Goal: Obtain resource: Download file/media

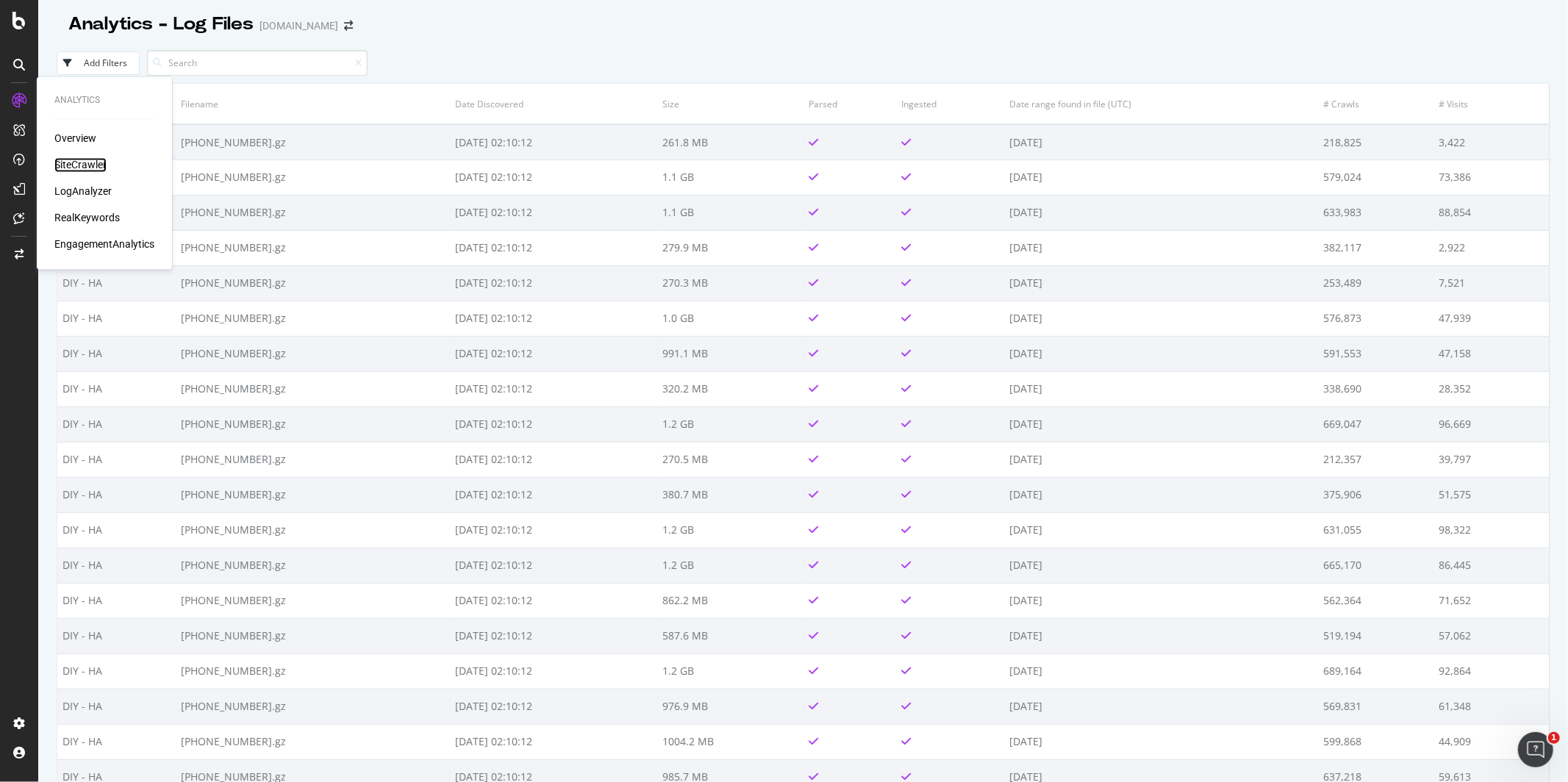
click at [81, 162] on div "SiteCrawler" at bounding box center [80, 165] width 52 height 15
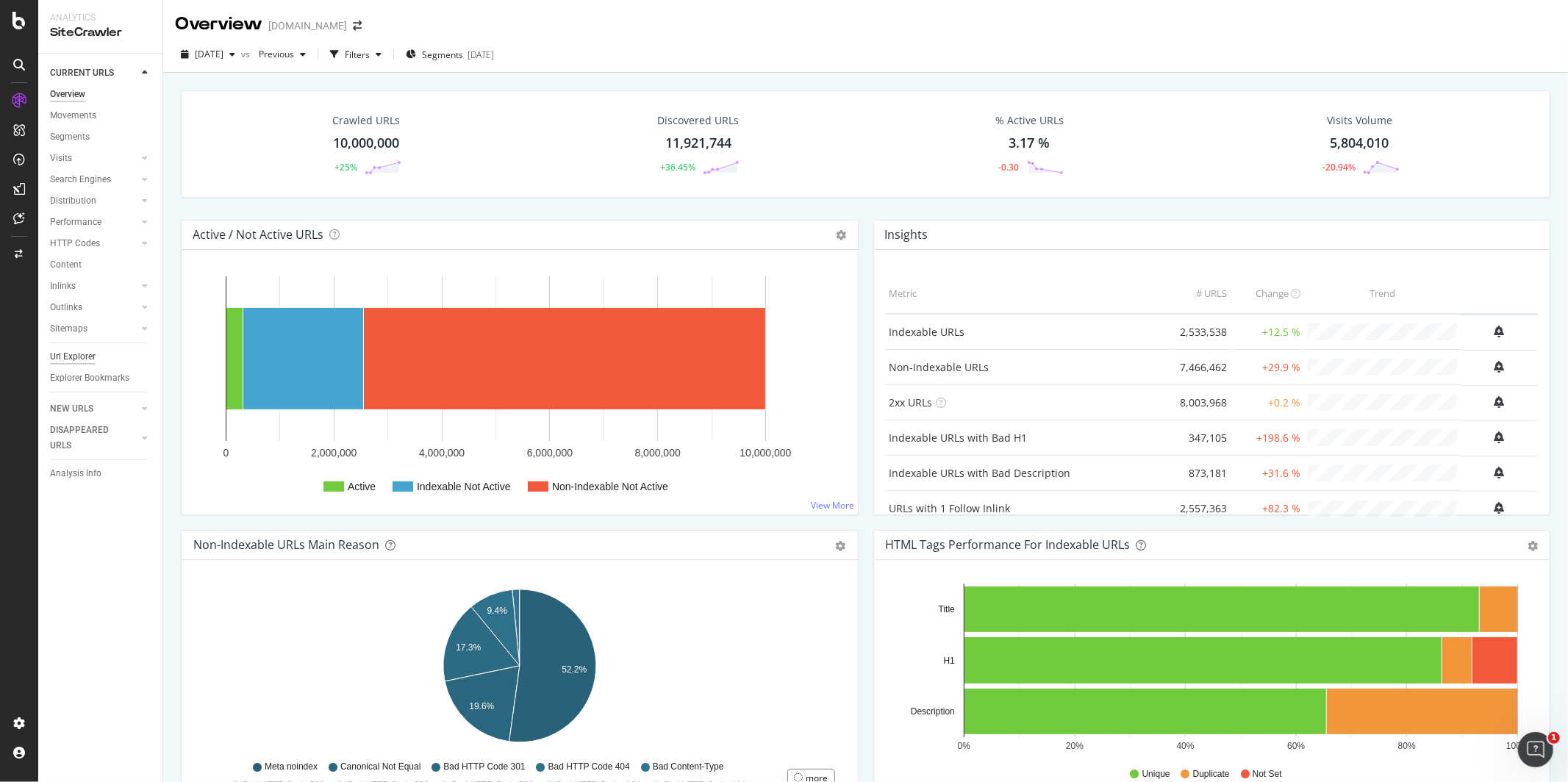
click at [91, 358] on div "Url Explorer" at bounding box center [73, 357] width 46 height 15
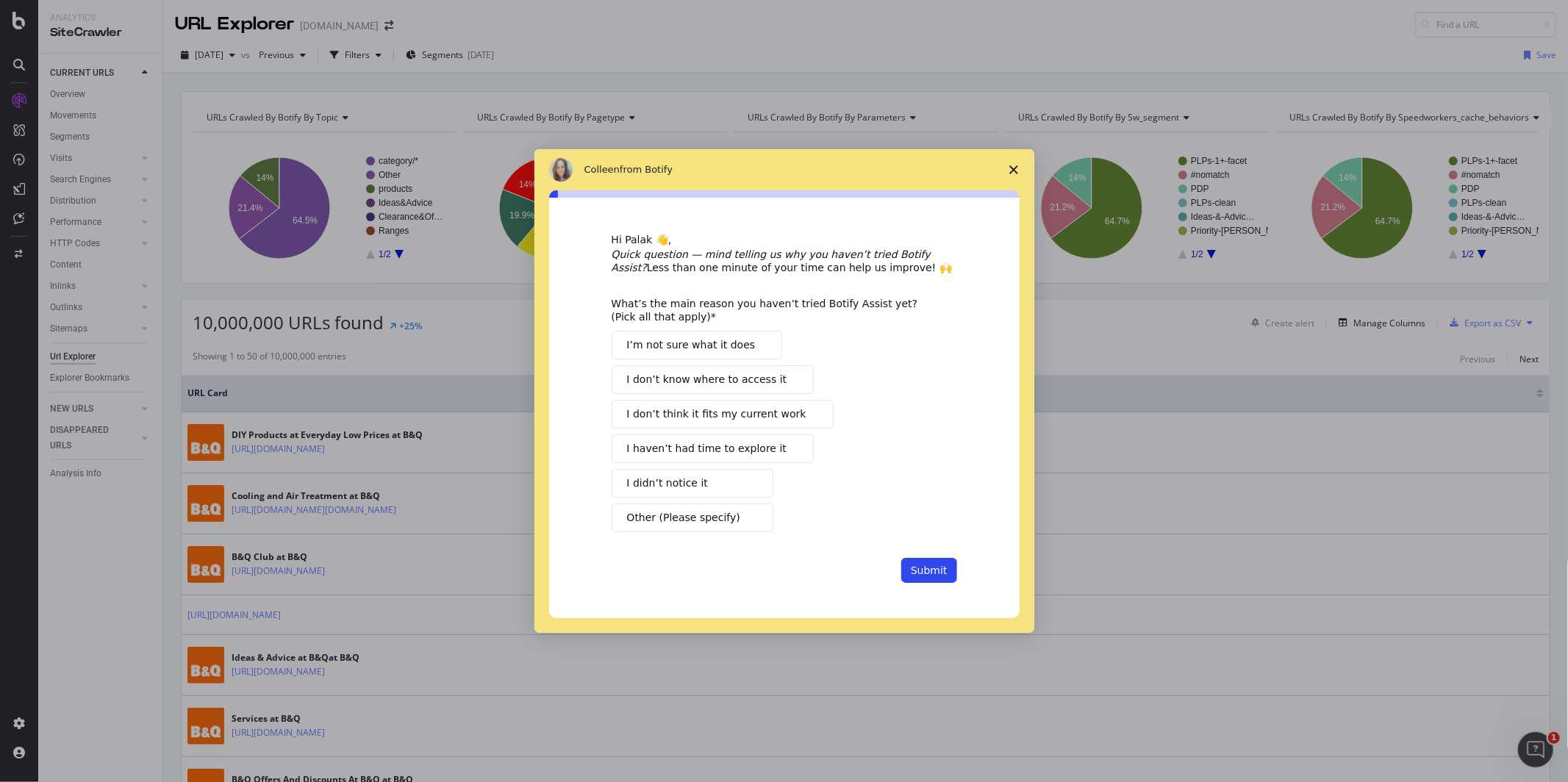
click at [1010, 166] on icon "Close survey" at bounding box center [1014, 170] width 9 height 9
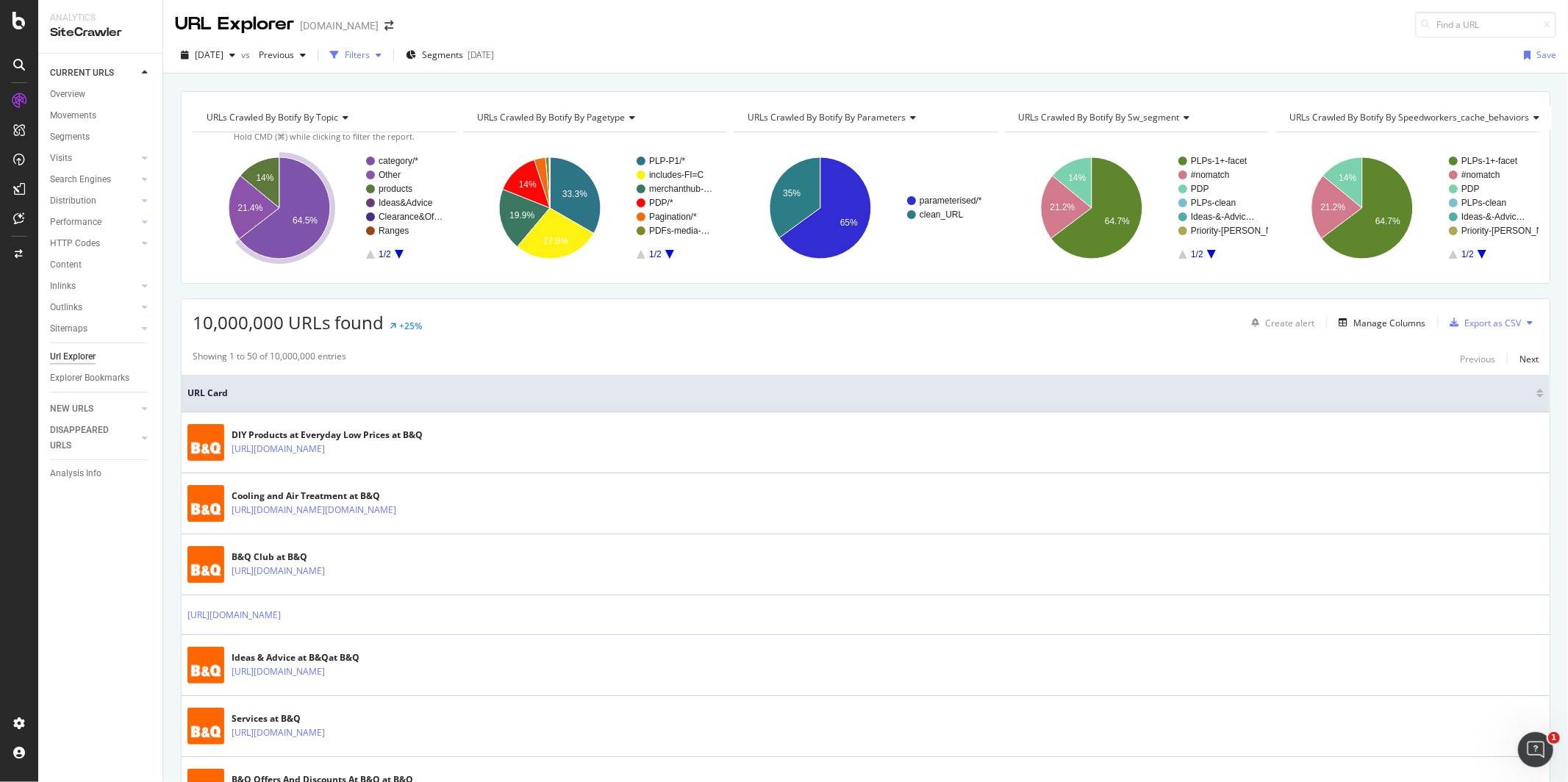
click at [370, 56] on div "Filters" at bounding box center [357, 55] width 25 height 13
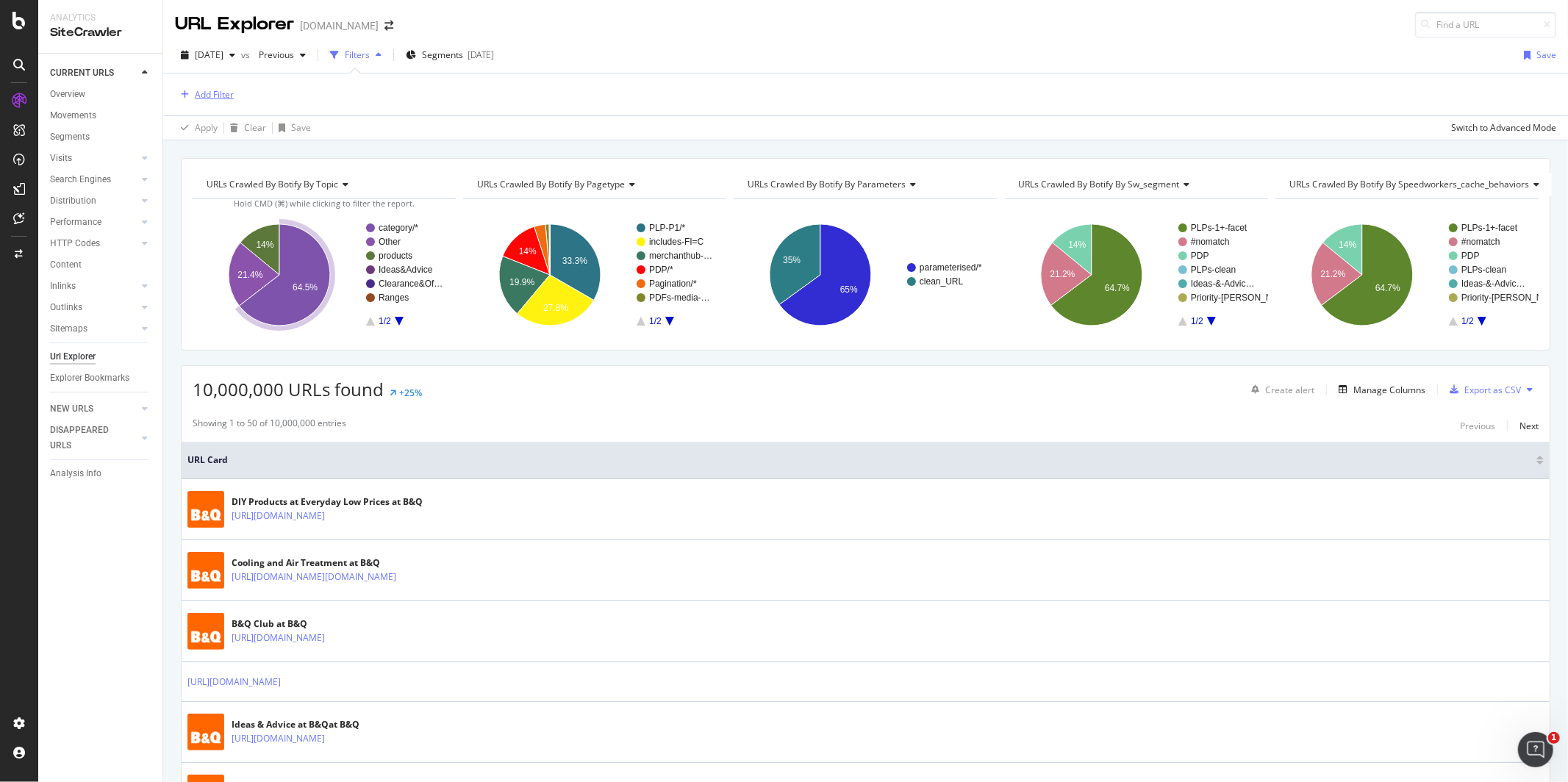
click at [211, 96] on div "Add Filter" at bounding box center [214, 94] width 39 height 13
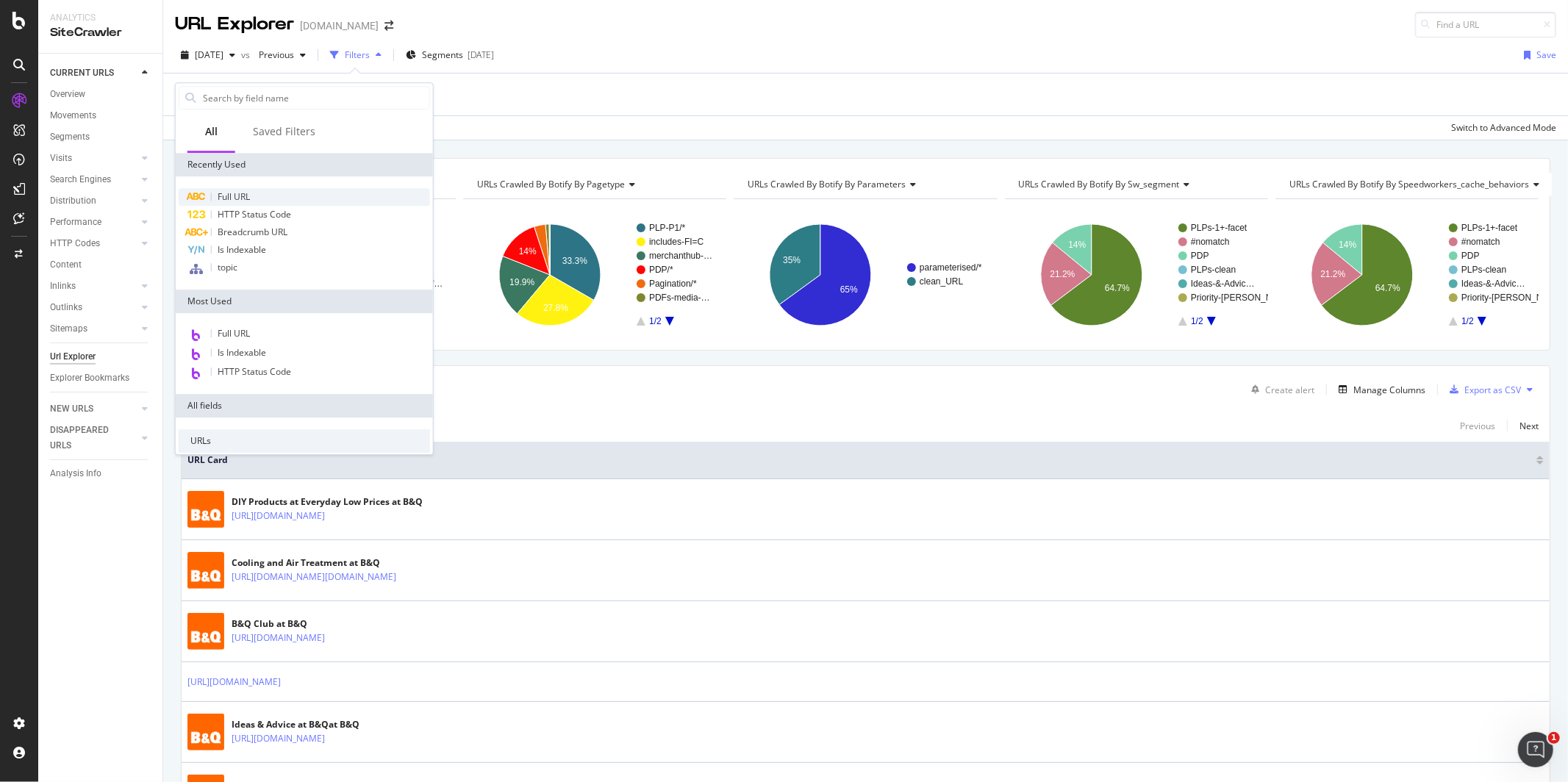
click at [266, 199] on div "Full URL" at bounding box center [305, 197] width 252 height 18
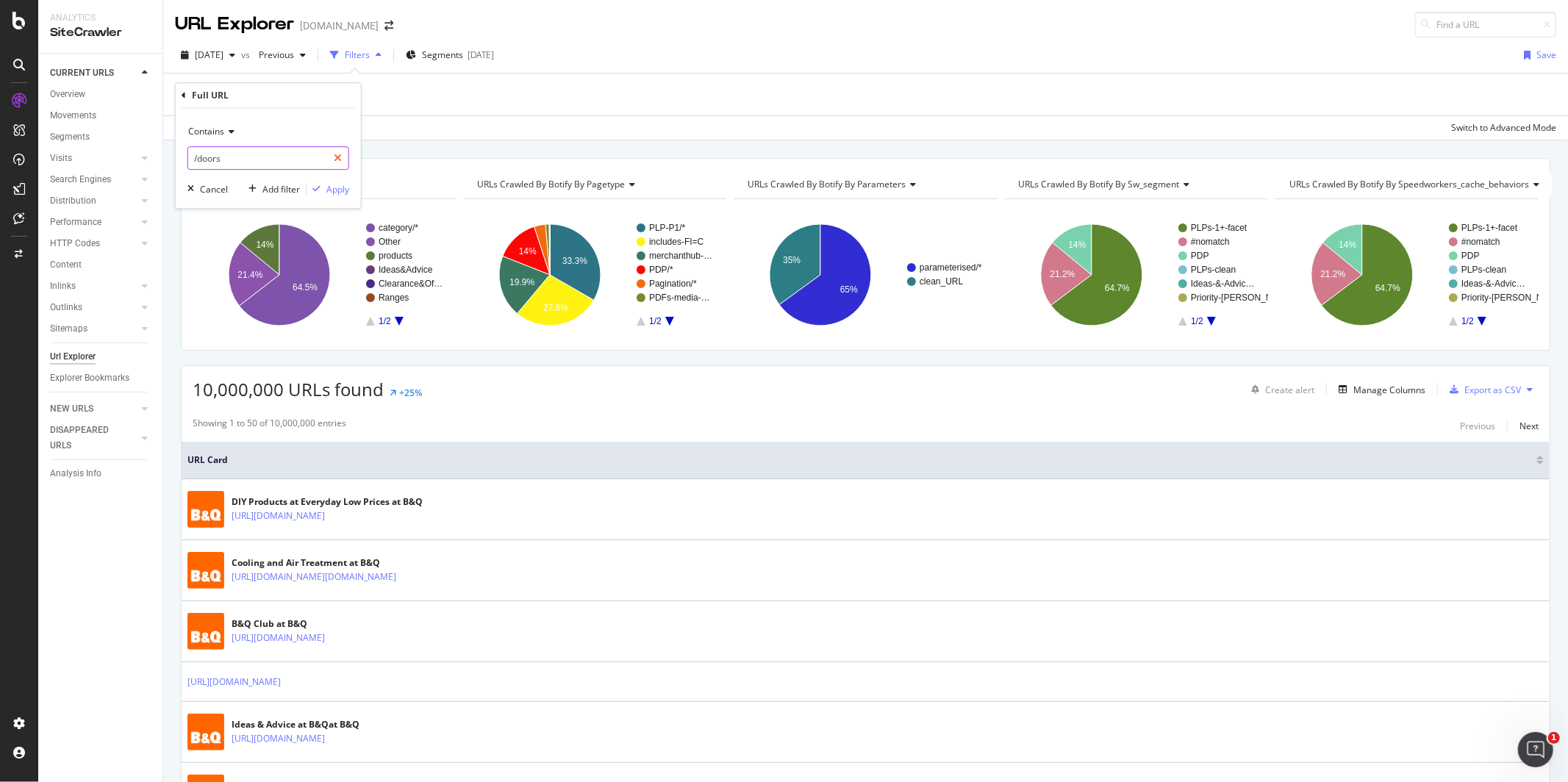
click at [334, 156] on icon at bounding box center [338, 158] width 8 height 10
click at [282, 159] on input "text" at bounding box center [268, 158] width 160 height 24
paste input "[URL][DOMAIN_NAME][DOMAIN_NAME]"
drag, startPoint x: 280, startPoint y: 156, endPoint x: 193, endPoint y: 158, distance: 87.0
click at [193, 158] on input "[URL][DOMAIN_NAME][DOMAIN_NAME]" at bounding box center [257, 158] width 139 height 24
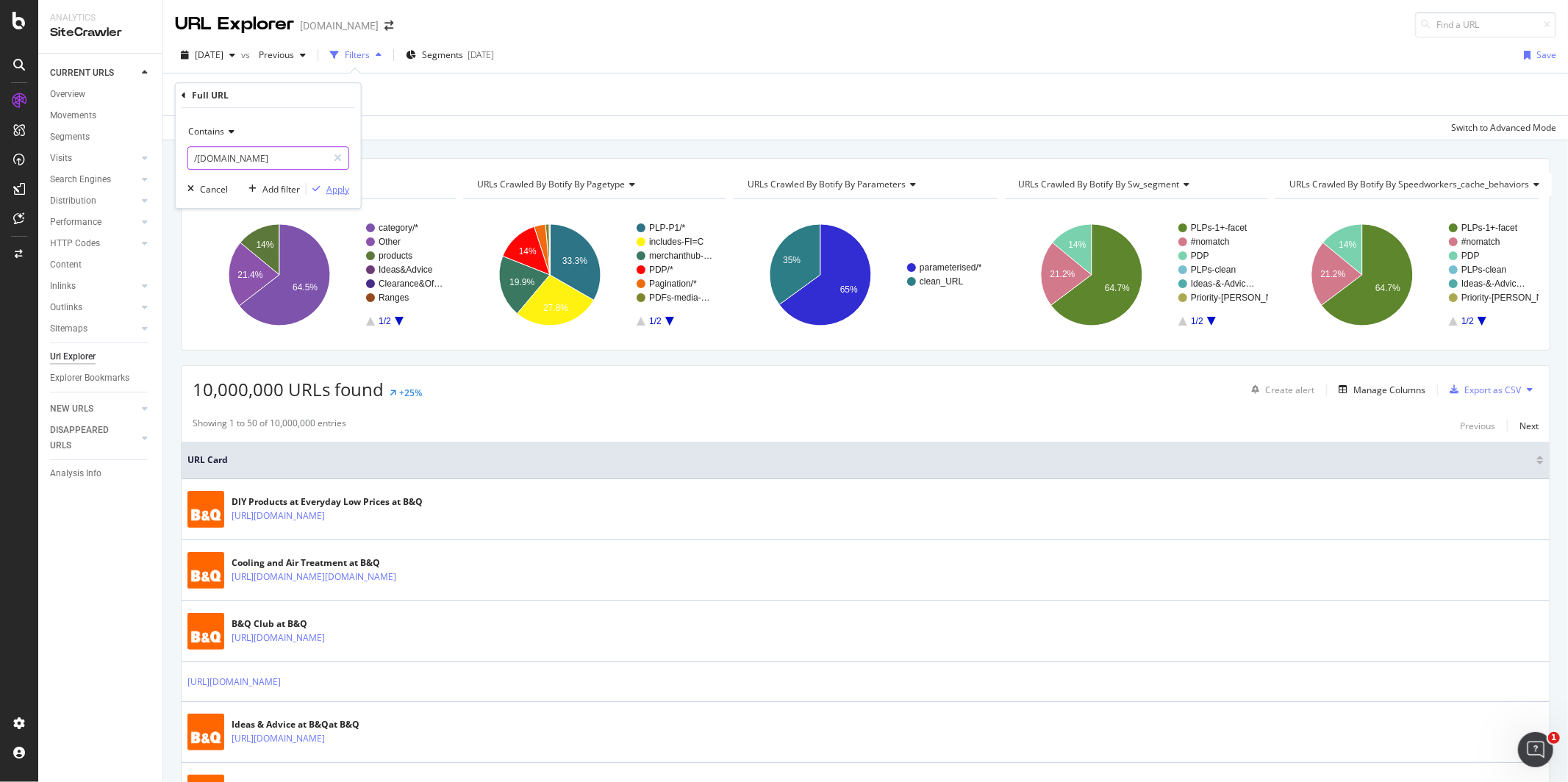
type input "/[DOMAIN_NAME]"
click at [337, 188] on div "Apply" at bounding box center [338, 189] width 23 height 13
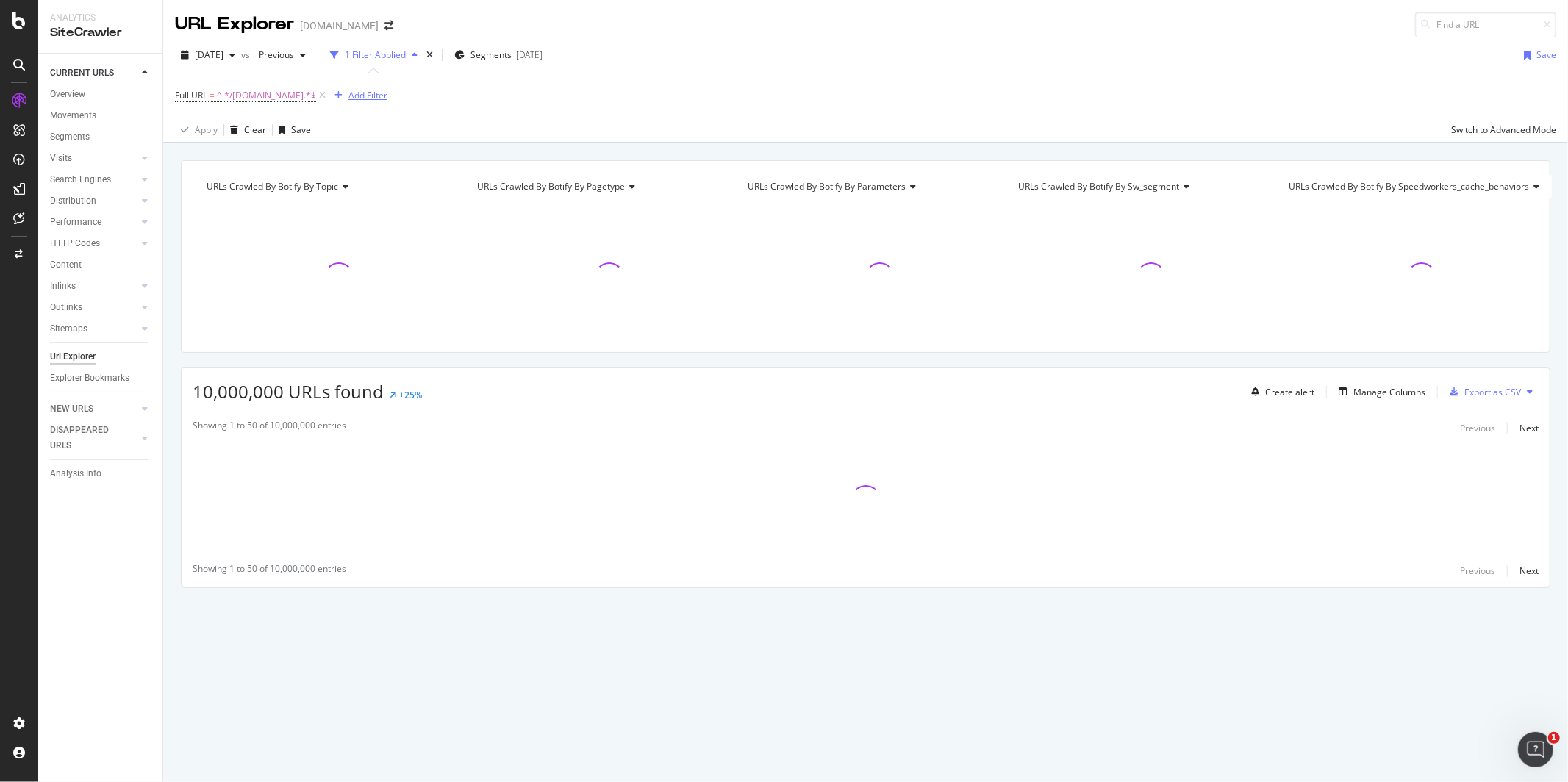
click at [349, 97] on div "Add Filter" at bounding box center [368, 95] width 39 height 13
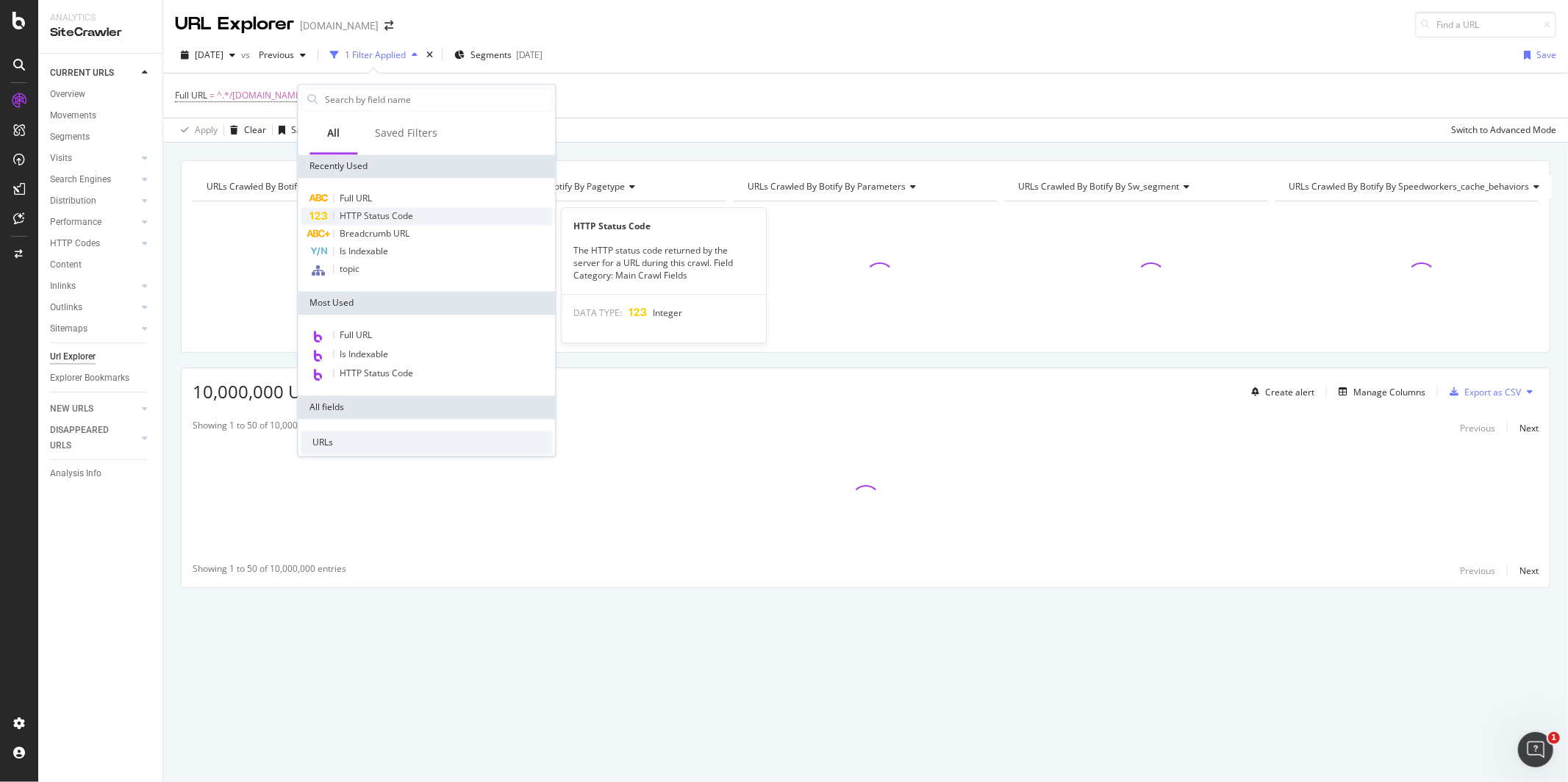
click at [392, 213] on span "HTTP Status Code" at bounding box center [377, 216] width 74 height 13
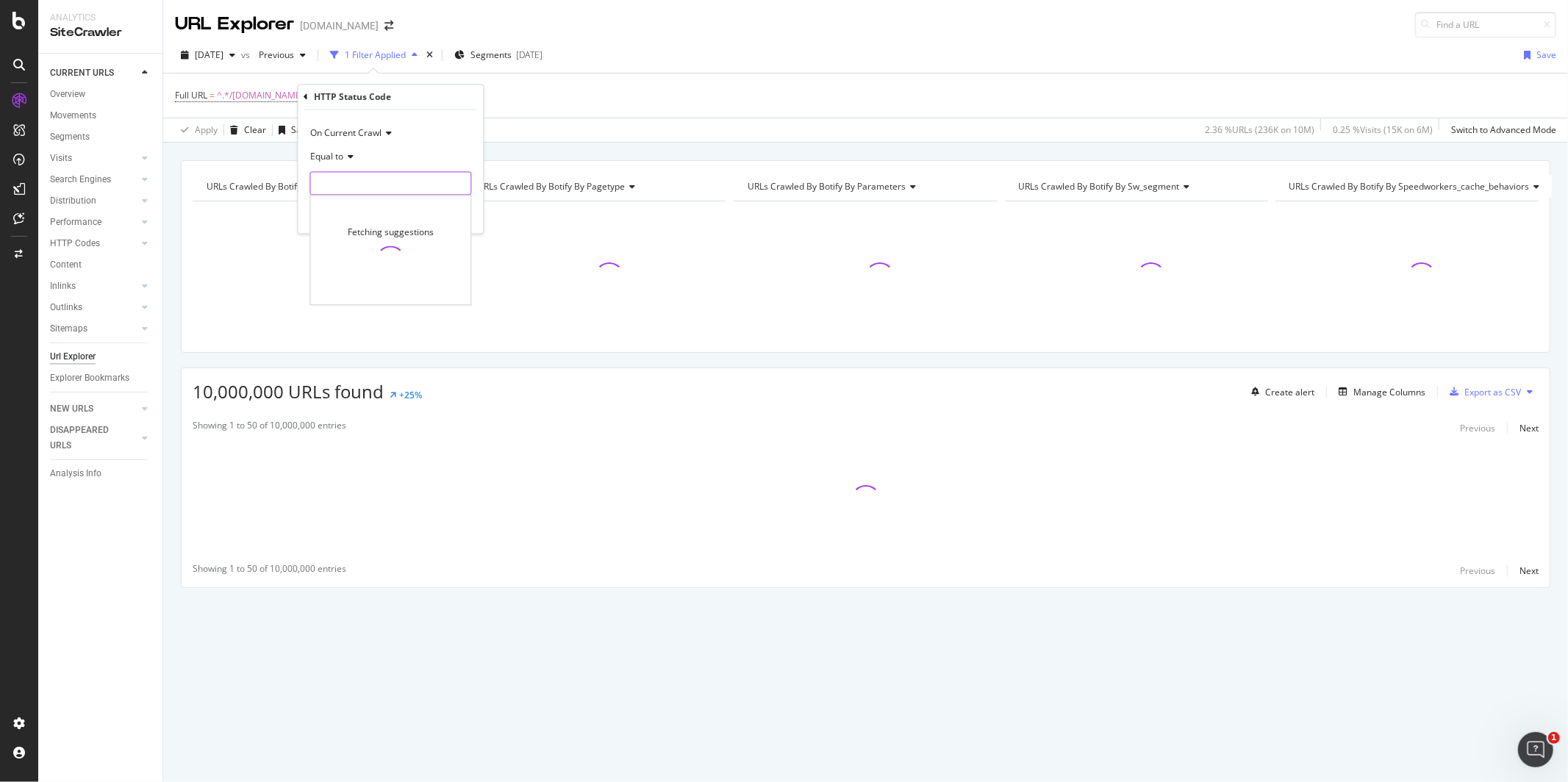
click at [383, 187] on input "number" at bounding box center [391, 184] width 162 height 24
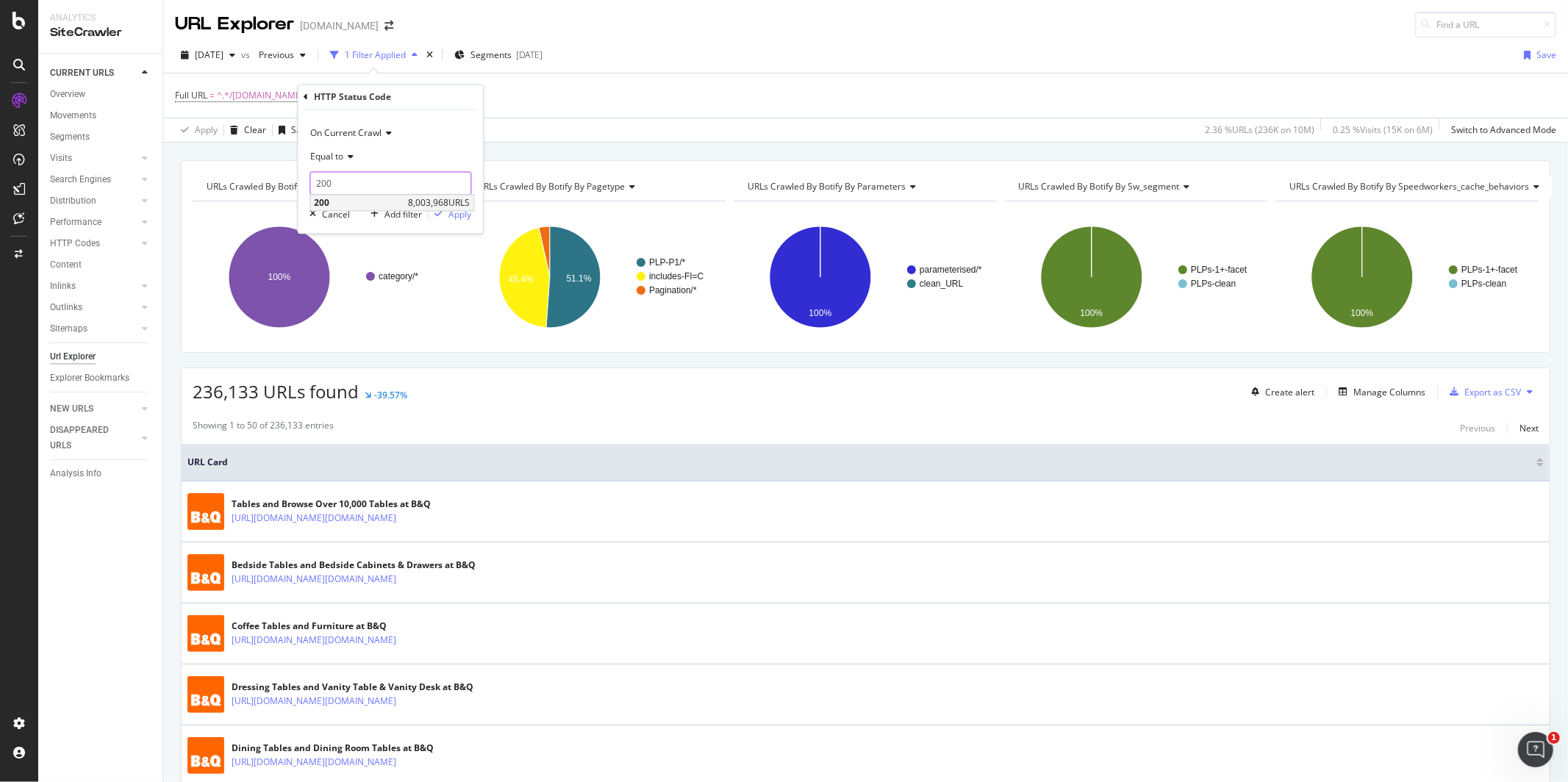
type input "200"
click at [399, 202] on span "200" at bounding box center [359, 203] width 91 height 13
click at [442, 216] on div "button" at bounding box center [438, 215] width 20 height 9
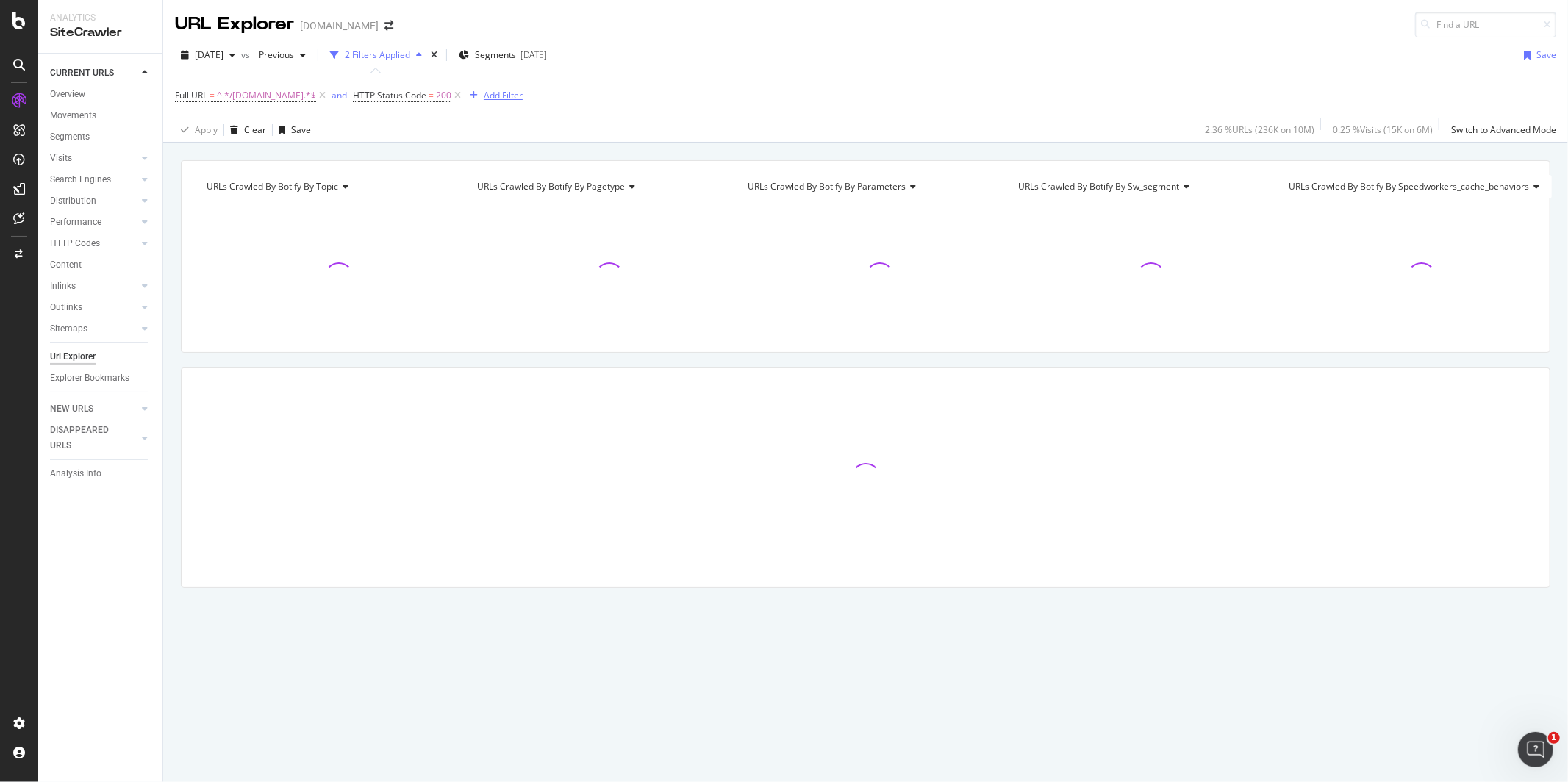
click at [483, 99] on div "Add Filter" at bounding box center [502, 95] width 39 height 13
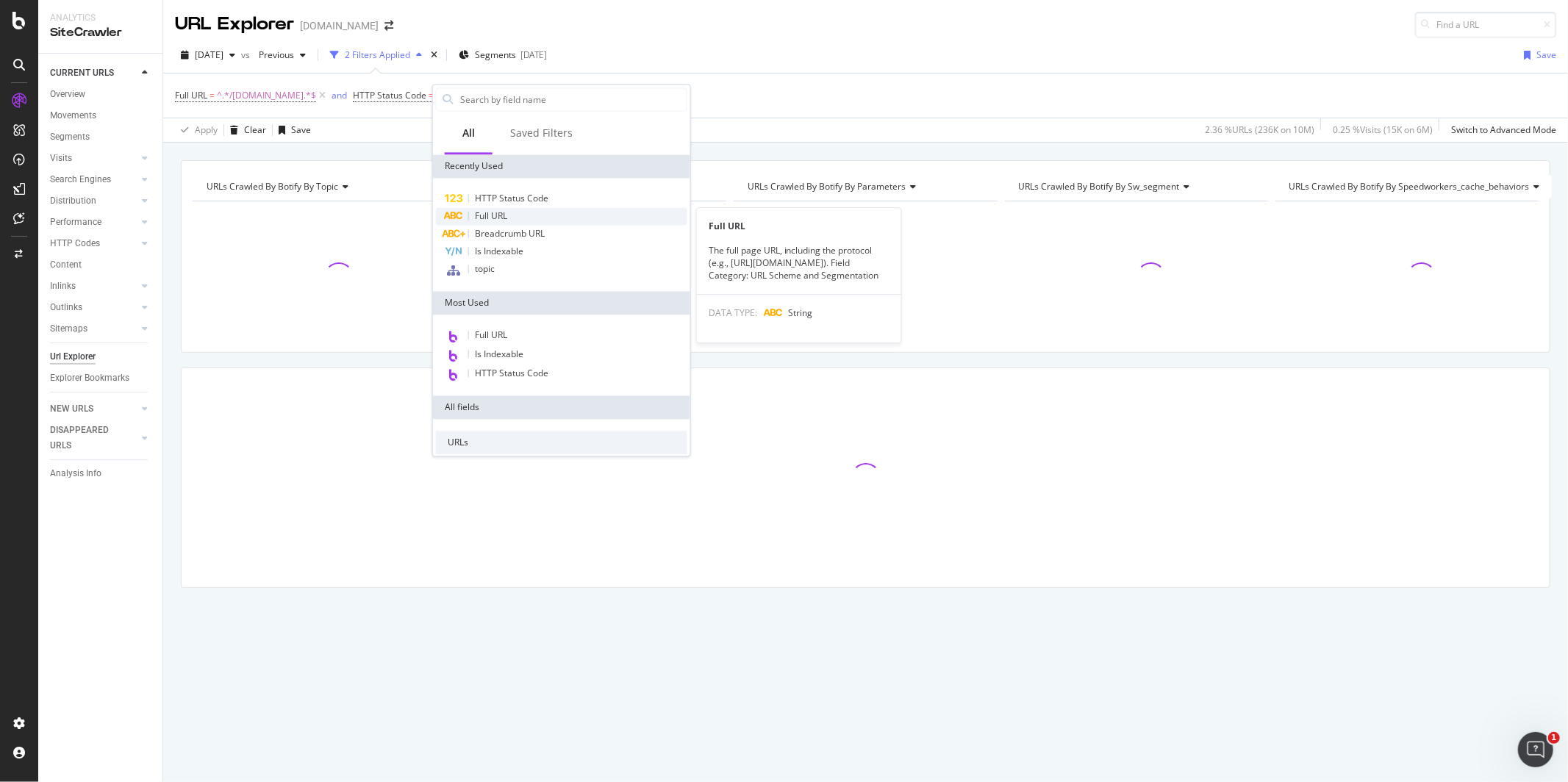
click at [488, 211] on span "Full URL" at bounding box center [490, 216] width 32 height 13
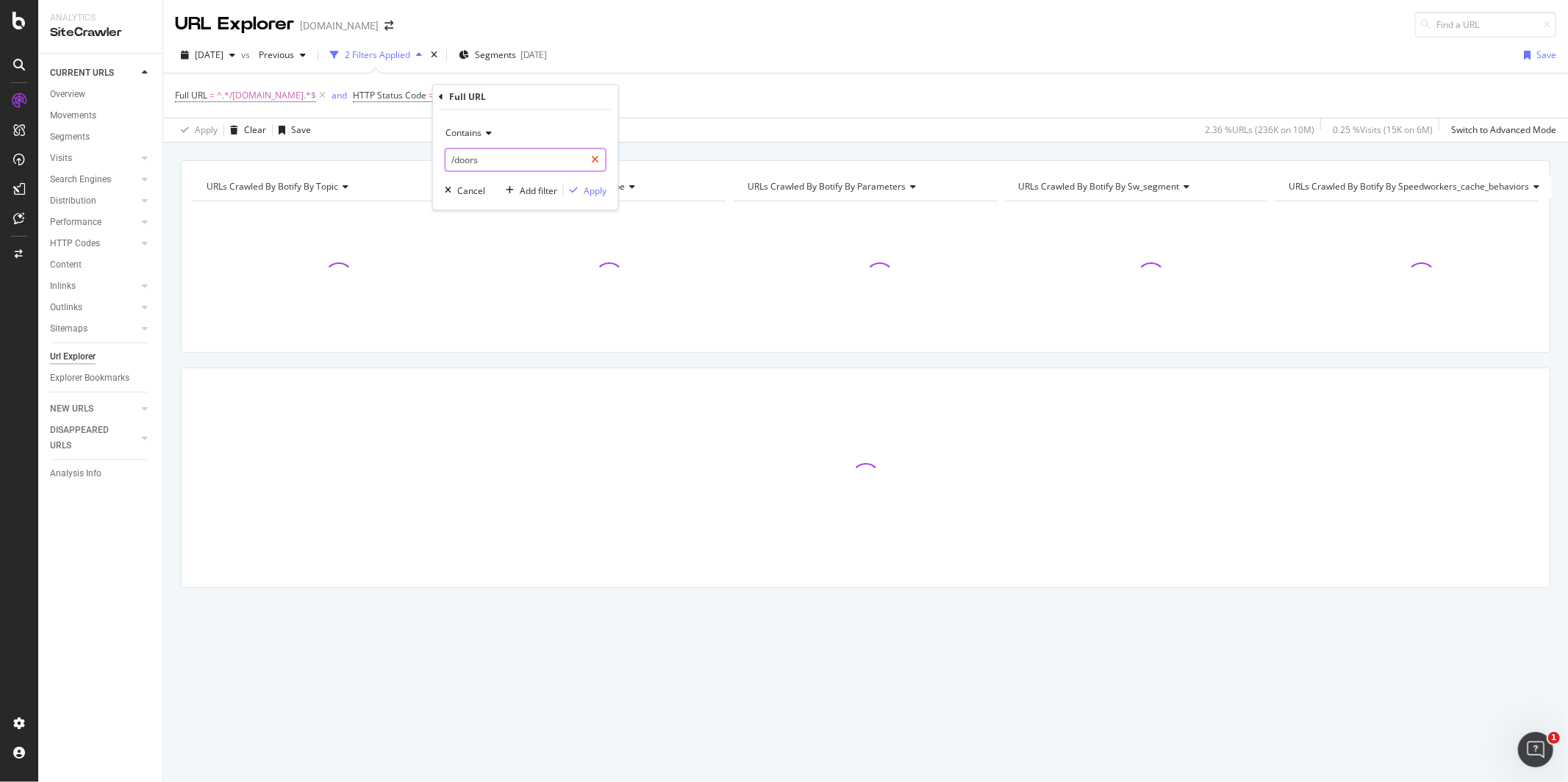
click at [597, 161] on icon at bounding box center [595, 160] width 8 height 10
click at [491, 160] on input "text" at bounding box center [525, 161] width 160 height 24
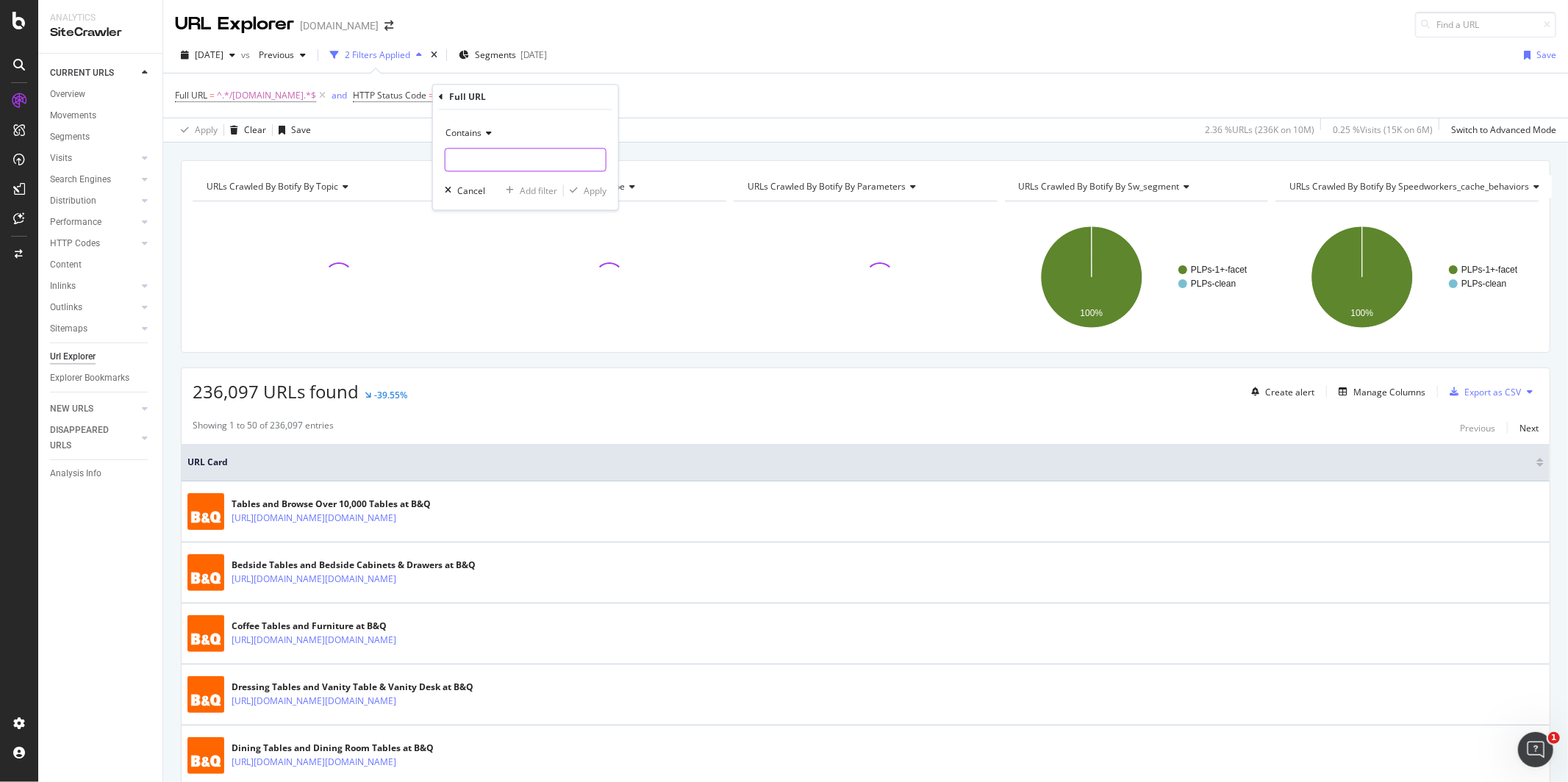
paste input "[URL][DOMAIN_NAME][DOMAIN_NAME]"
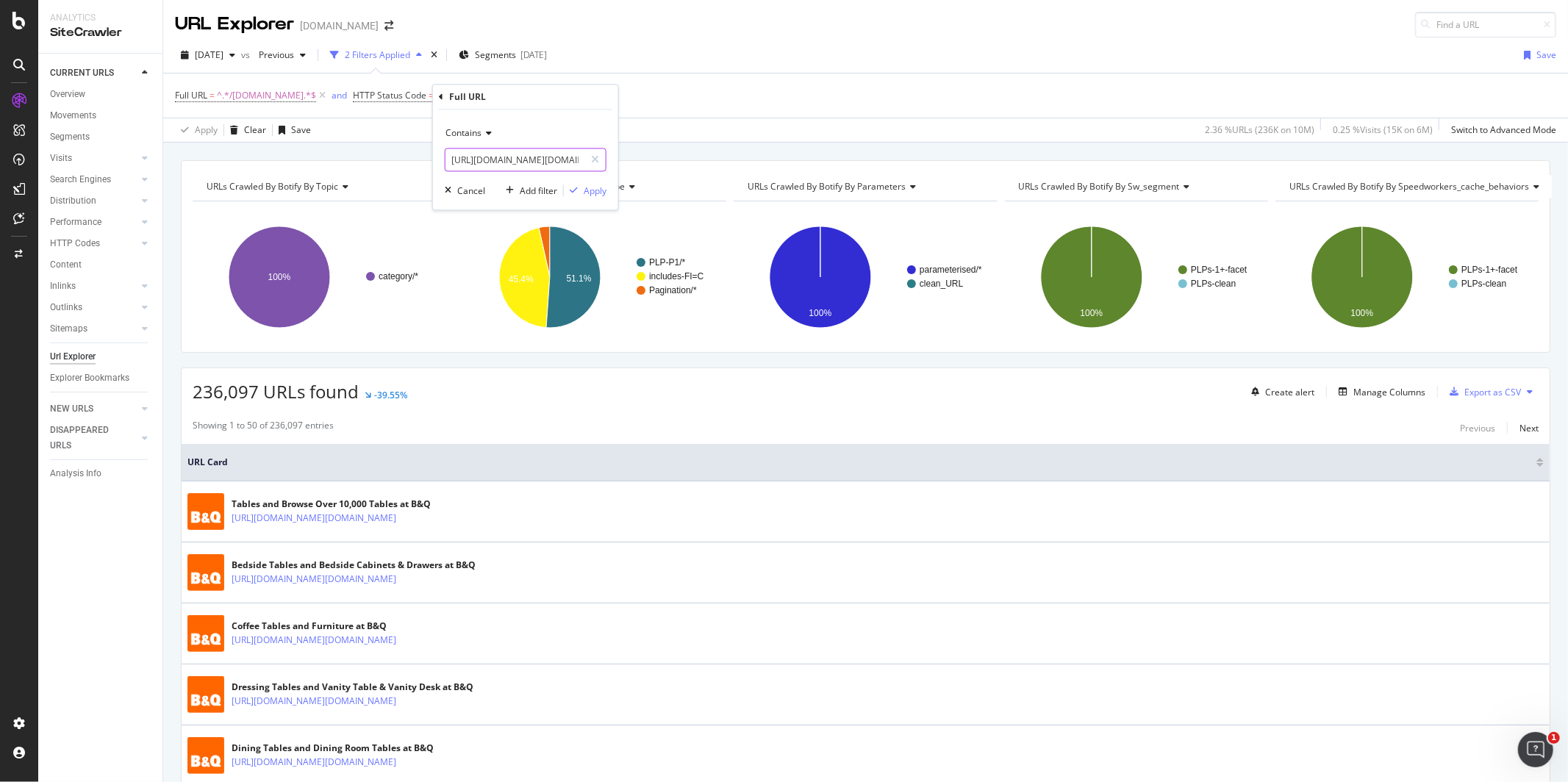
drag, startPoint x: 494, startPoint y: 162, endPoint x: 408, endPoint y: 162, distance: 86.0
click at [408, 162] on body "Analytics SiteCrawler CURRENT URLS Overview Movements Segments Visits Analysis …" at bounding box center [784, 391] width 1568 height 782
drag, startPoint x: 447, startPoint y: 162, endPoint x: 535, endPoint y: 158, distance: 88.1
click at [535, 158] on input "[URL][DOMAIN_NAME][DOMAIN_NAME]" at bounding box center [514, 161] width 139 height 24
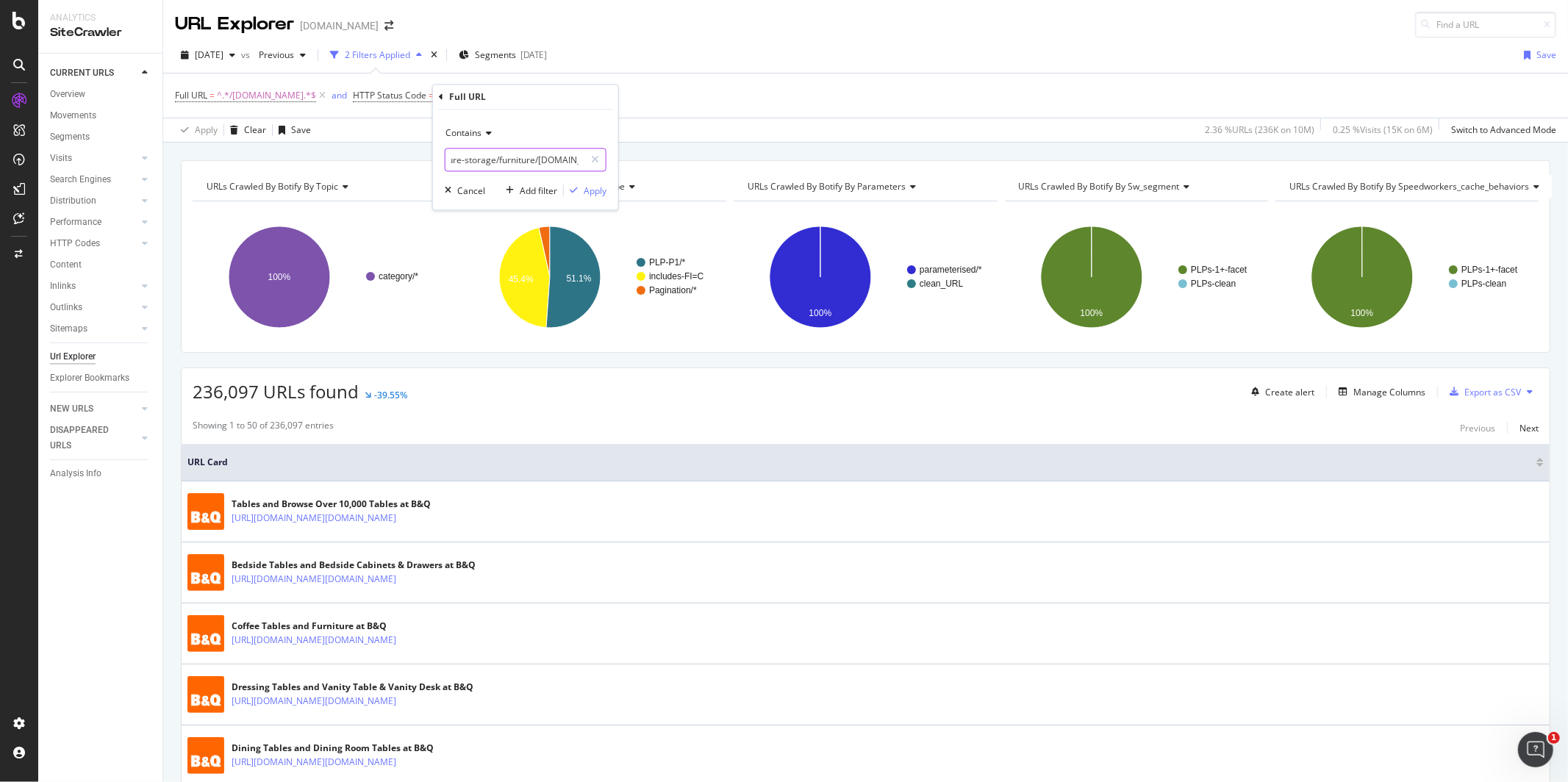
drag, startPoint x: 537, startPoint y: 163, endPoint x: 579, endPoint y: 164, distance: 42.0
click at [579, 164] on input "/home-furniture-storage/furniture/[DOMAIN_NAME]" at bounding box center [514, 161] width 139 height 24
drag, startPoint x: 579, startPoint y: 164, endPoint x: 539, endPoint y: 164, distance: 40.0
click at [539, 164] on input "/home-furniture-storage/furniture/[DOMAIN_NAME]" at bounding box center [514, 161] width 139 height 24
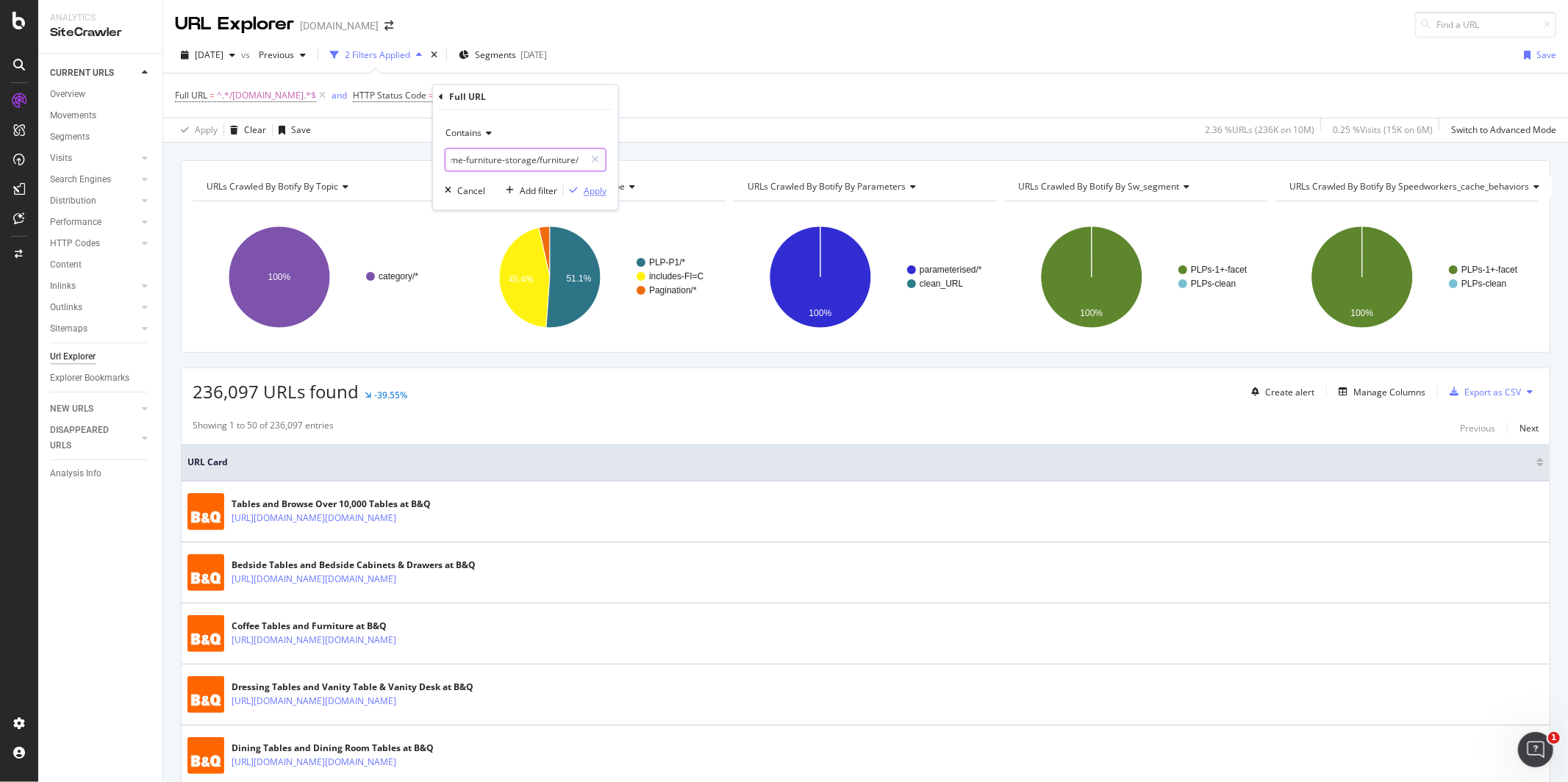
type input "/home-furniture-storage/furniture/"
click at [586, 188] on div "Apply" at bounding box center [594, 191] width 23 height 13
click at [246, 96] on span "^.*/[DOMAIN_NAME].*$" at bounding box center [266, 95] width 99 height 21
click at [536, 94] on span "^.*/home-furniture-storage/furniture/.*$" at bounding box center [613, 95] width 167 height 21
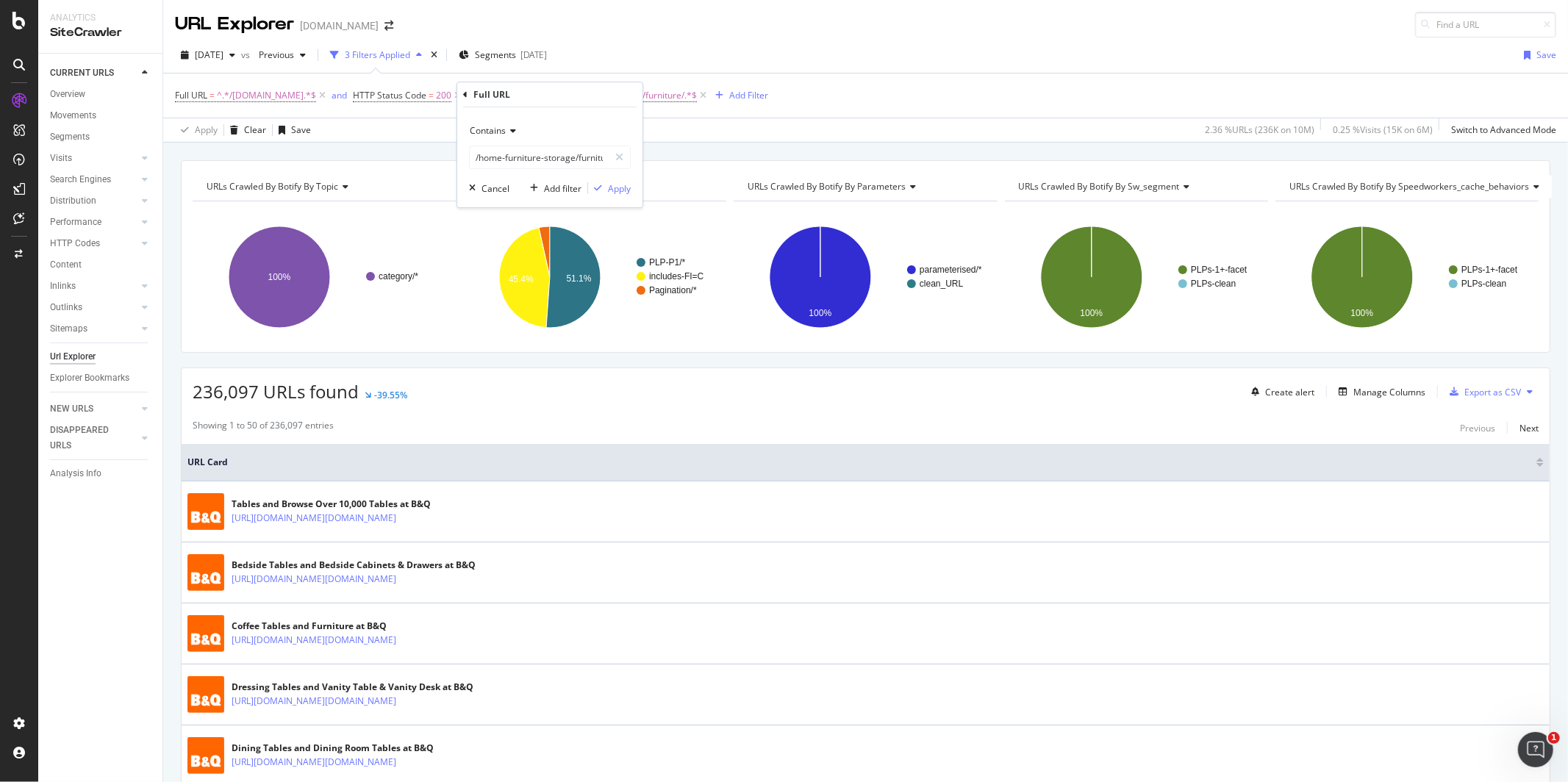
click at [771, 116] on div "Full URL = ^.*/[DOMAIN_NAME].*$ and HTTP Status Code = 200 and Full URL = ^.*/h…" at bounding box center [865, 96] width 1381 height 44
click at [554, 97] on span "^.*/home-furniture-storage/furniture/.*$" at bounding box center [613, 95] width 167 height 21
click at [605, 158] on input "/home-furniture-storage/furniture/" at bounding box center [538, 158] width 139 height 24
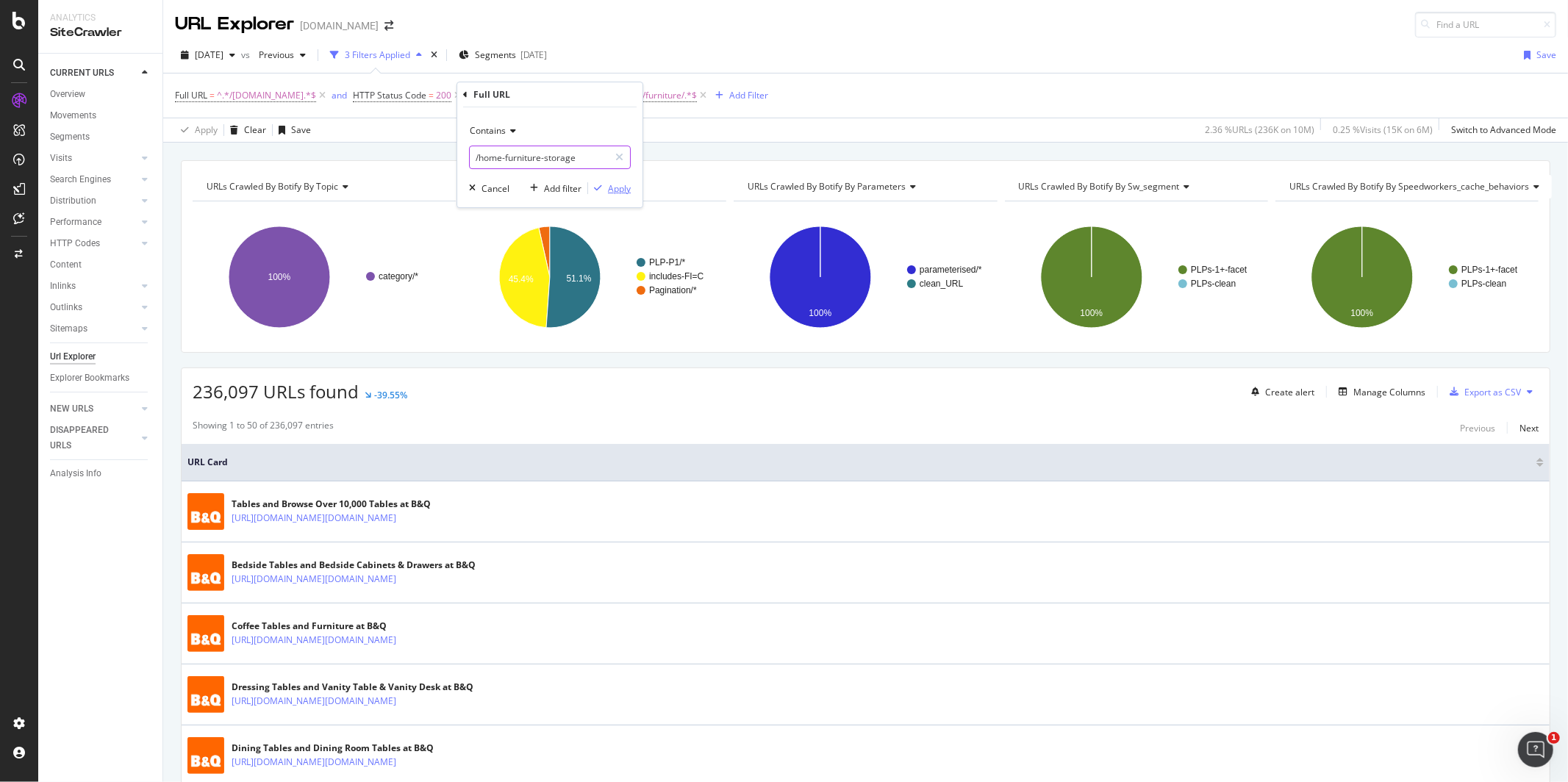
type input "/home-furniture-storage"
click at [615, 191] on div "Apply" at bounding box center [619, 189] width 23 height 13
click at [1397, 395] on div "Manage Columns" at bounding box center [1389, 391] width 72 height 13
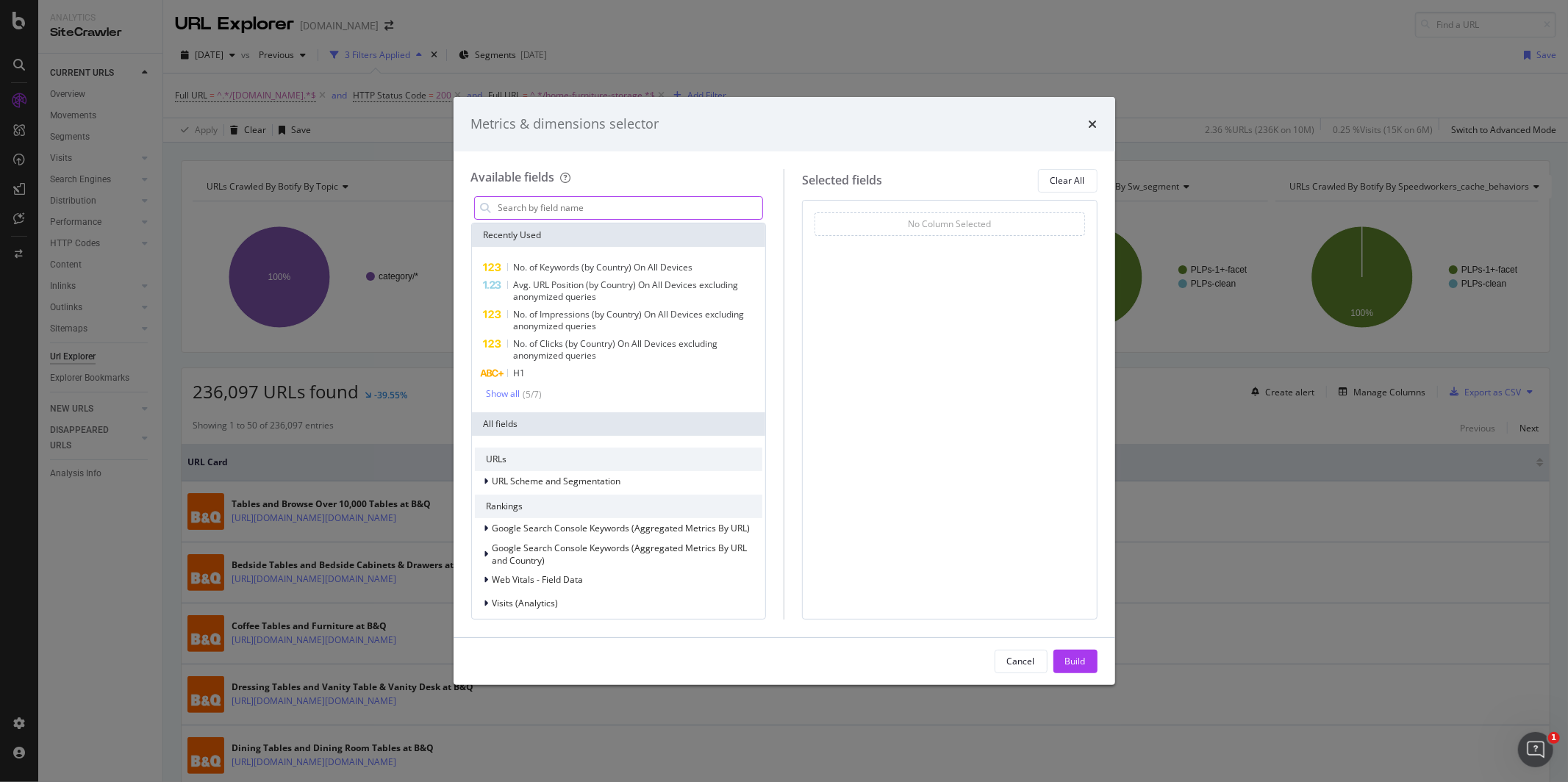
click at [565, 205] on input "modal" at bounding box center [630, 208] width 266 height 22
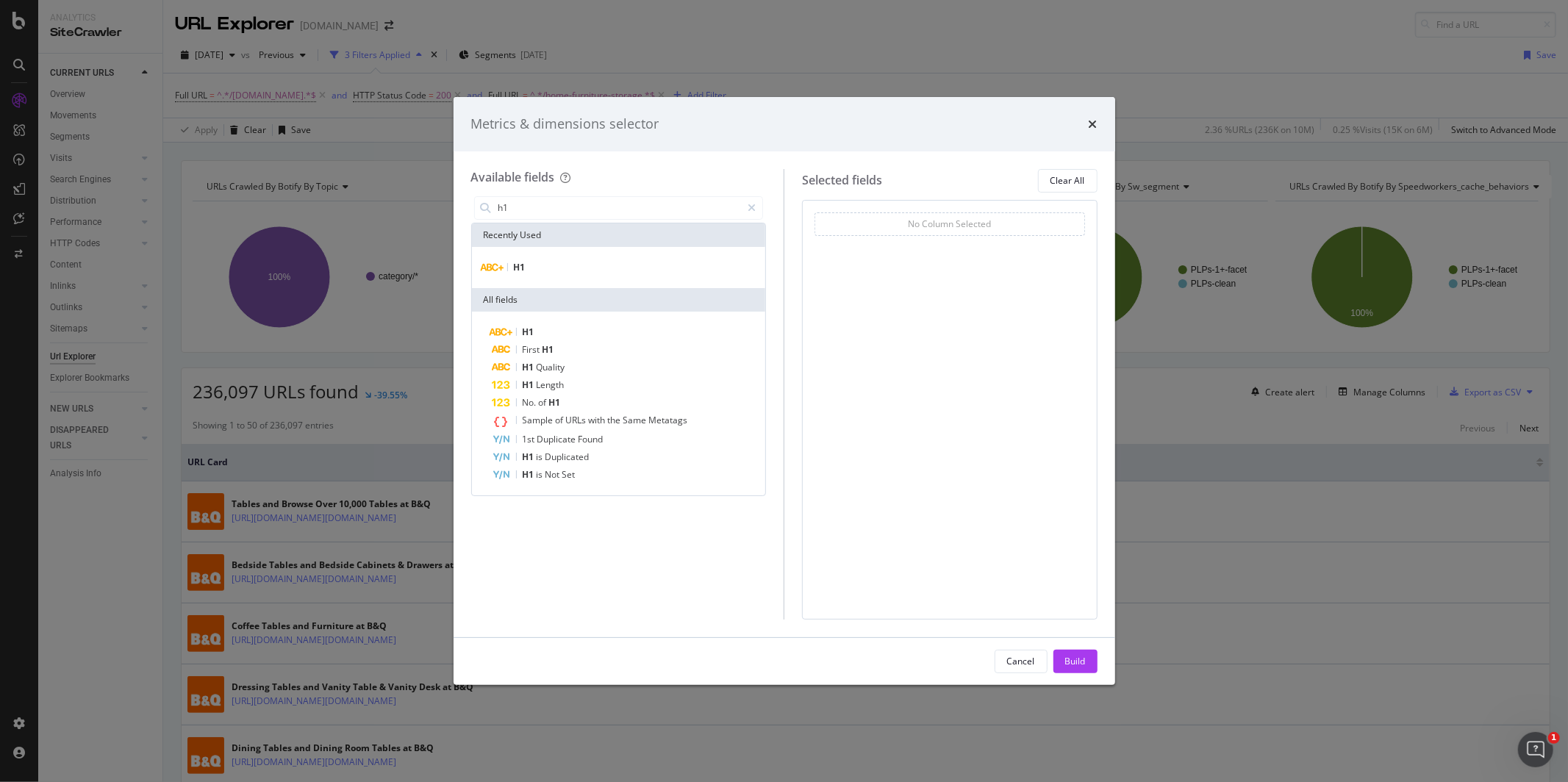
type input "h1"
click at [564, 277] on div "H1" at bounding box center [619, 267] width 294 height 41
click at [552, 259] on div "H1" at bounding box center [618, 268] width 289 height 18
click at [748, 206] on icon "modal" at bounding box center [752, 208] width 8 height 10
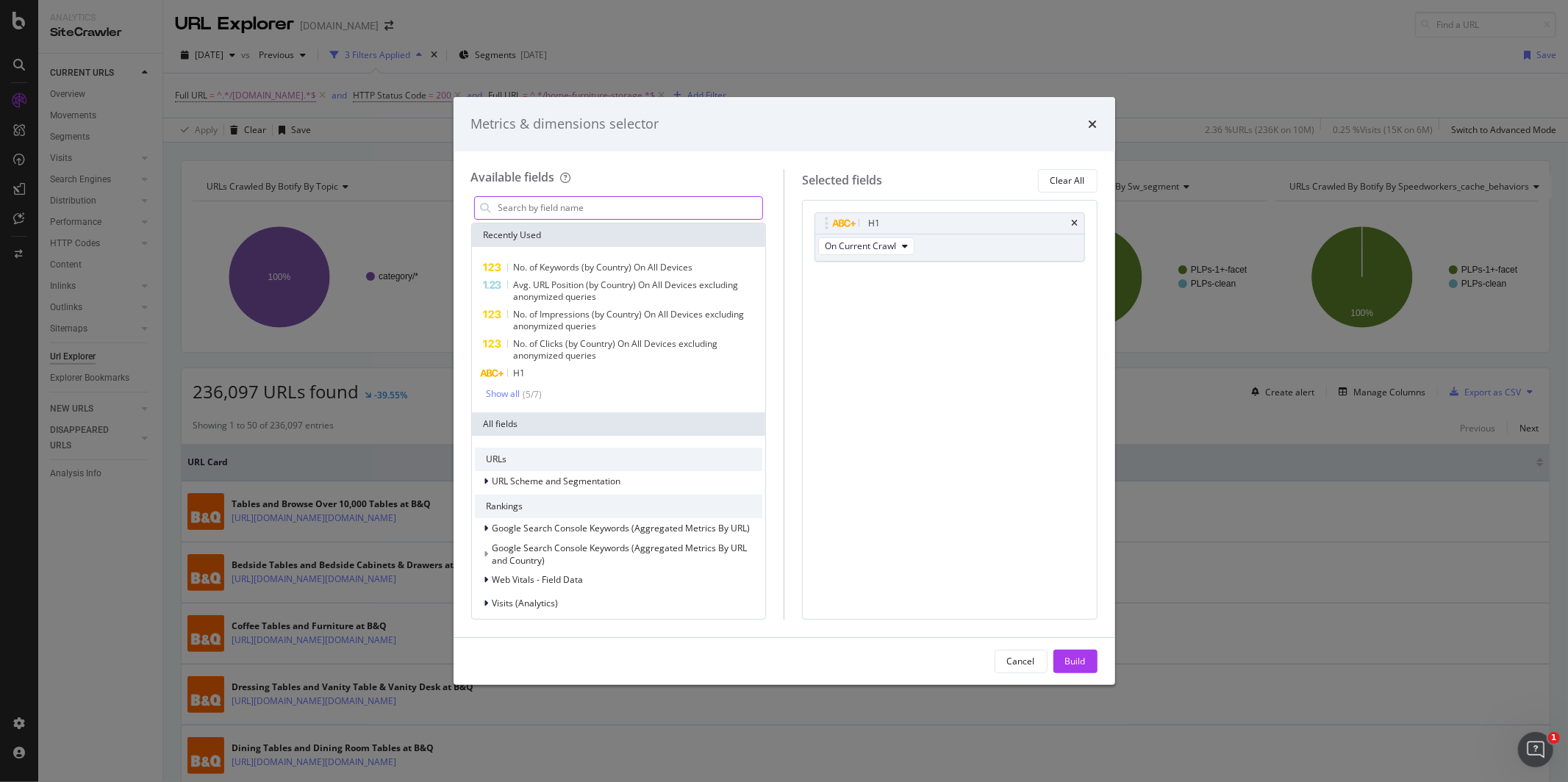
click at [720, 208] on input "modal" at bounding box center [630, 208] width 266 height 22
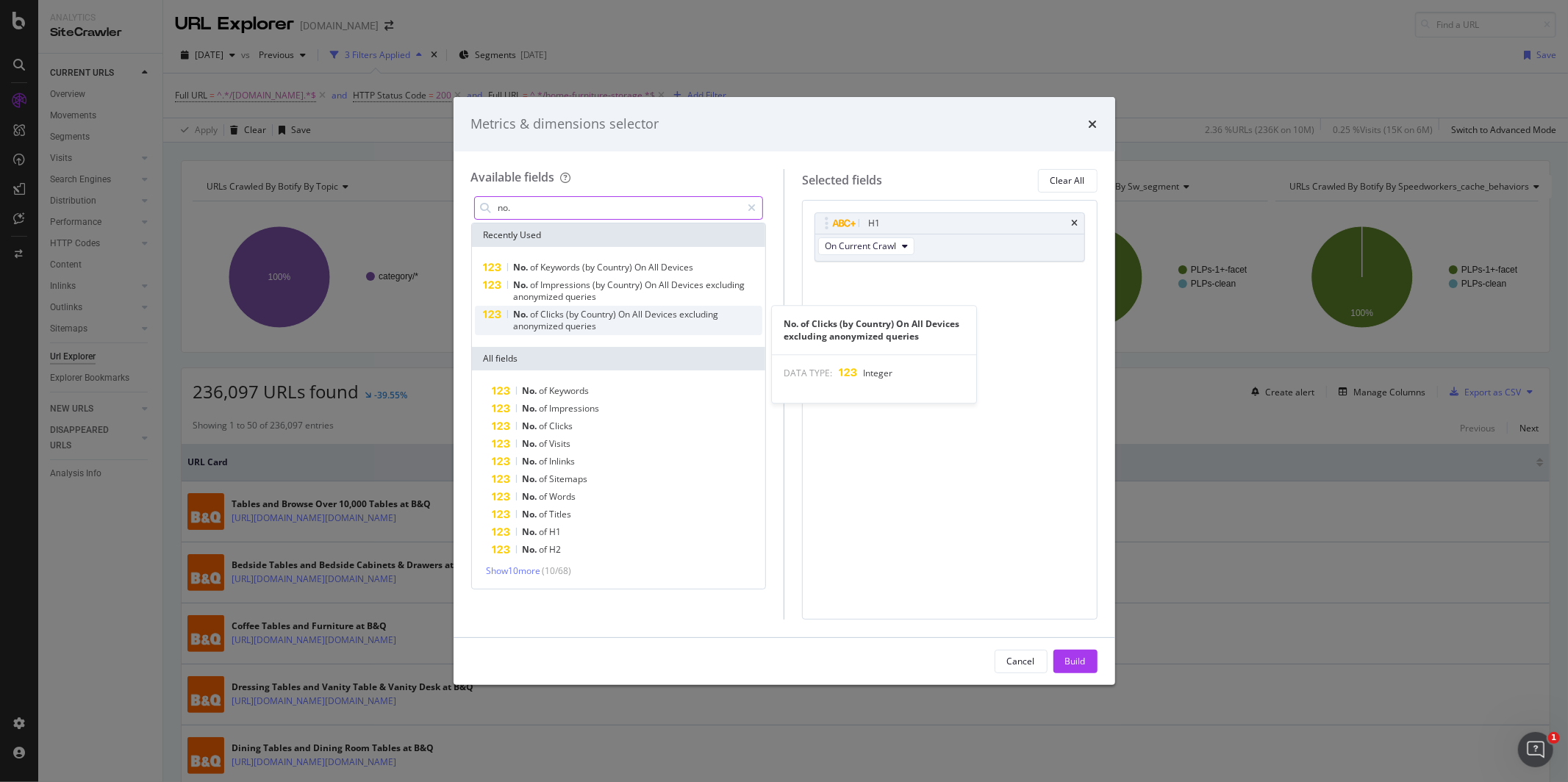
type input "no."
click at [645, 322] on div "No. of Clicks (by Country) On All Devices excluding anonymized queries" at bounding box center [638, 321] width 250 height 24
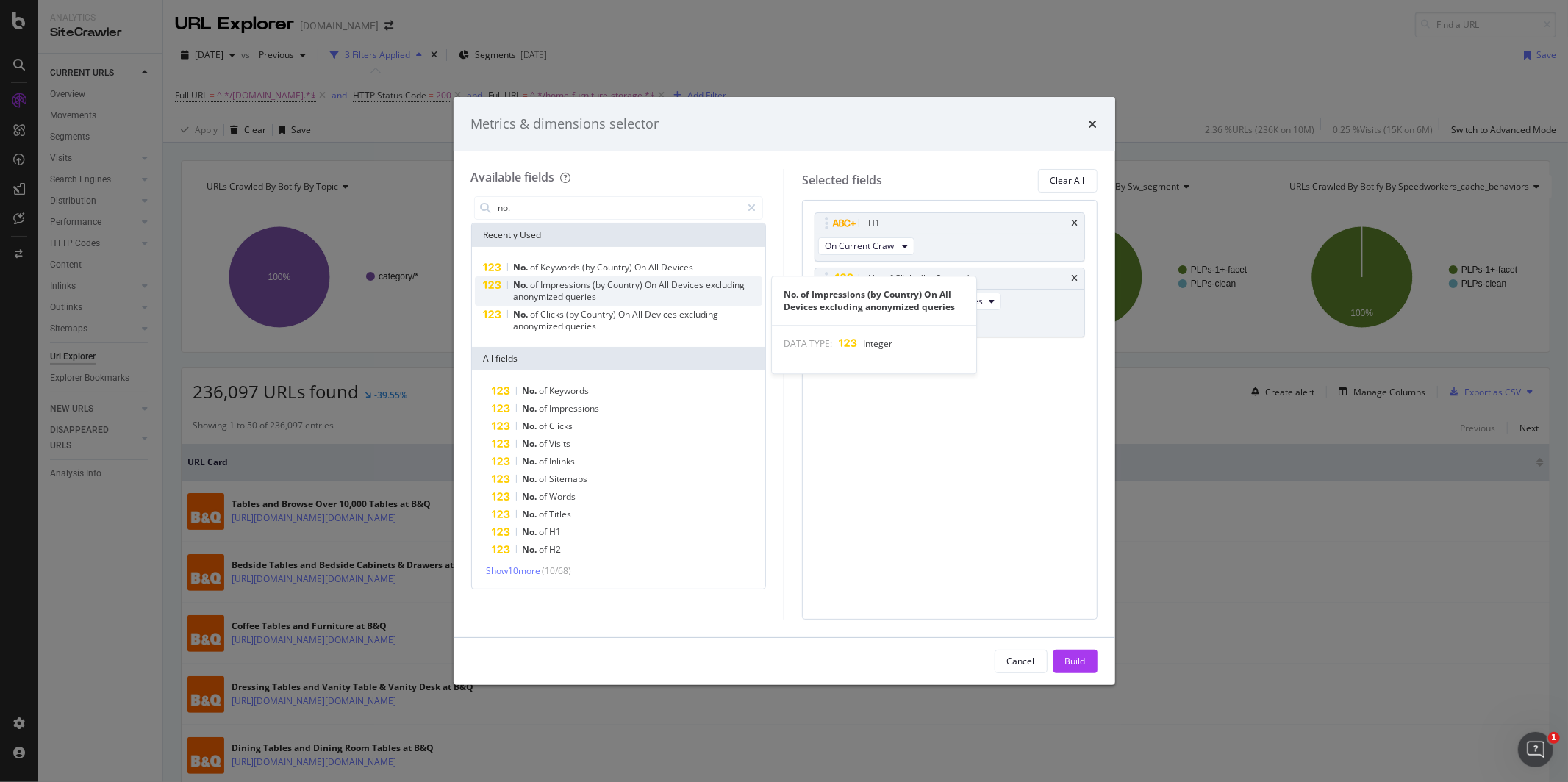
click at [563, 293] on span "anonymized" at bounding box center [539, 297] width 52 height 13
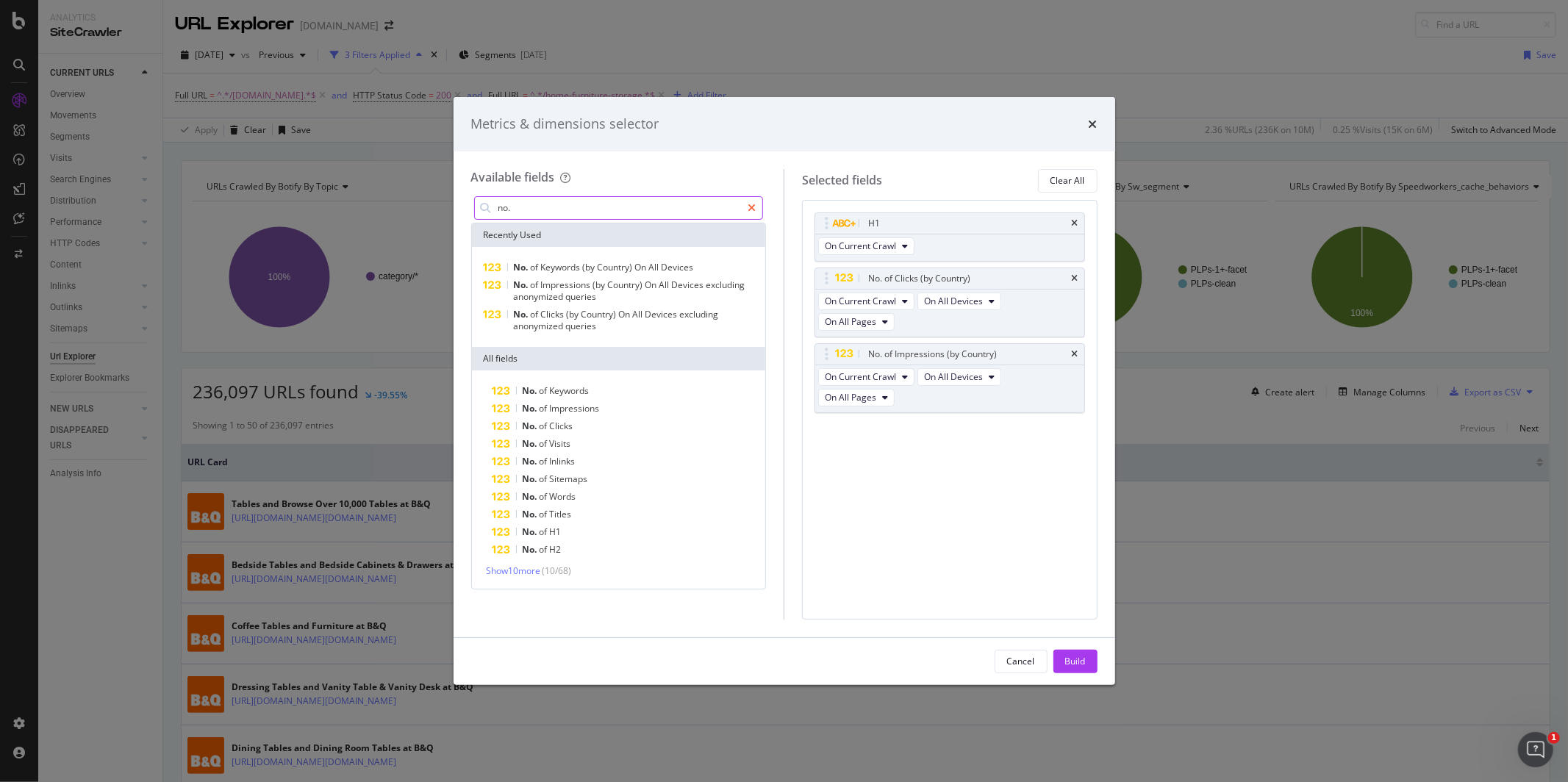
click at [756, 204] on div "modal" at bounding box center [751, 209] width 21 height 24
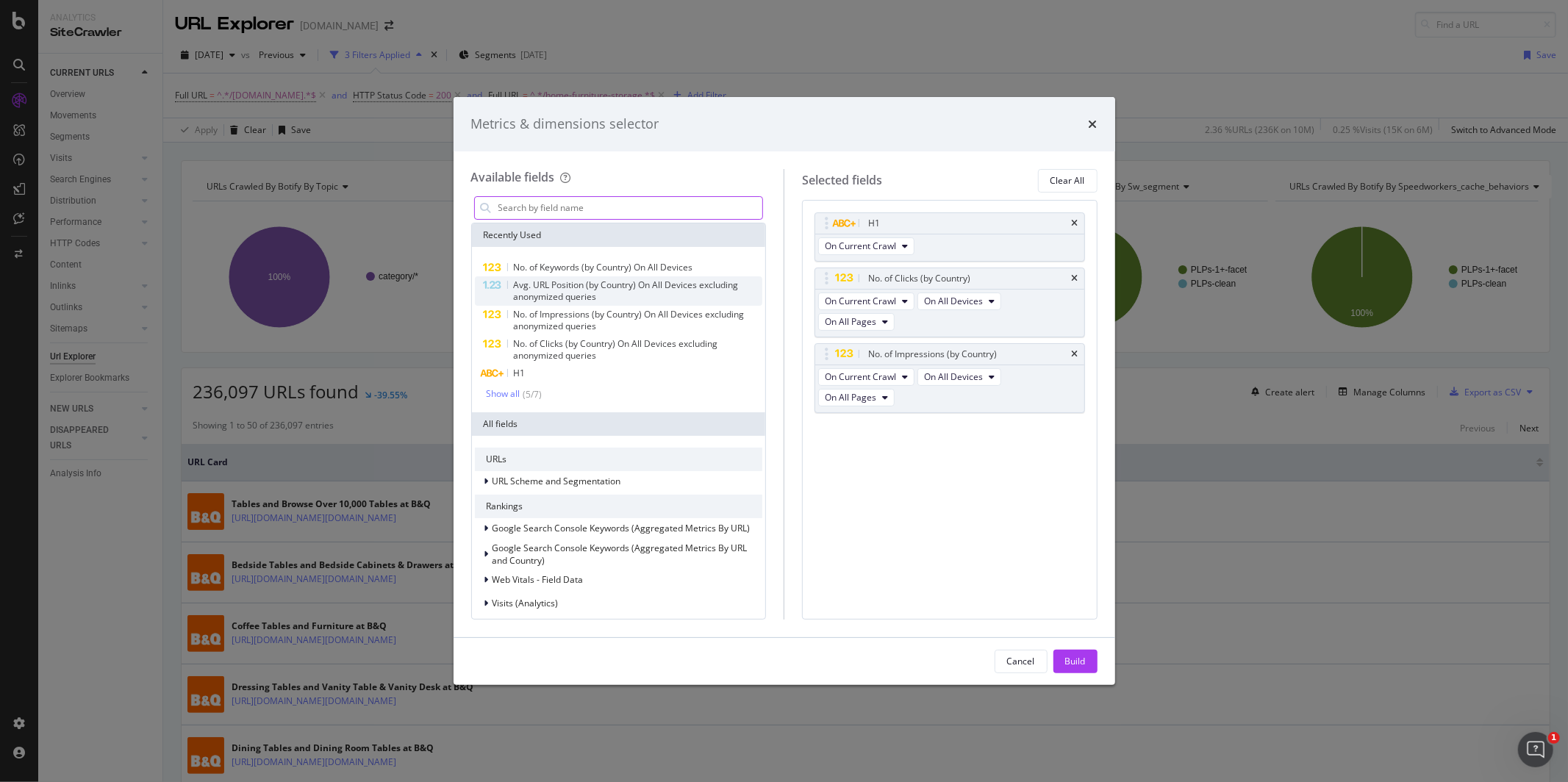
click at [592, 290] on span "Avg. URL Position (by Country) On All Devices excluding anonymized queries" at bounding box center [625, 291] width 225 height 24
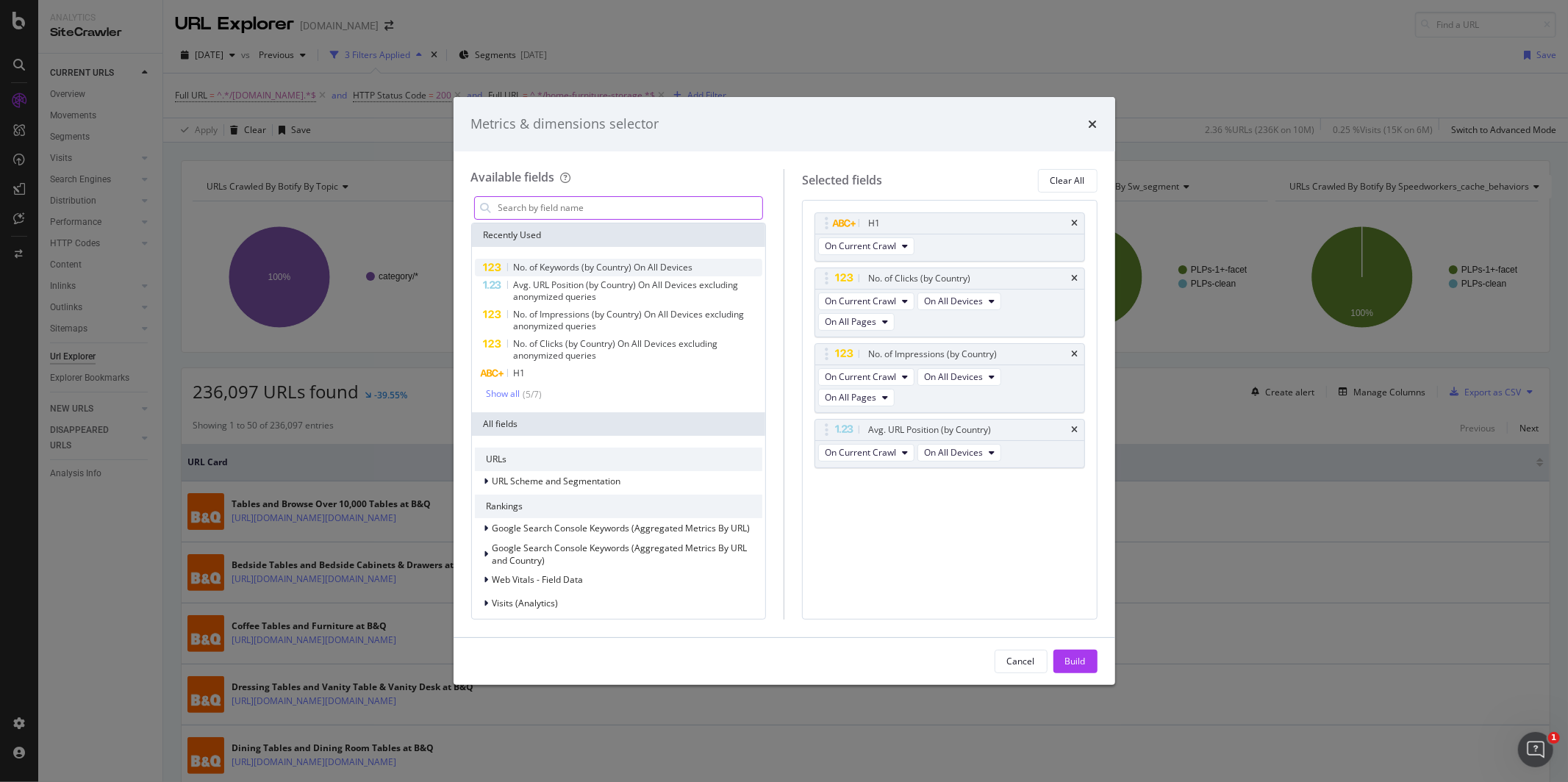
click at [608, 269] on span "No. of Keywords (by Country) On All Devices" at bounding box center [604, 267] width 180 height 13
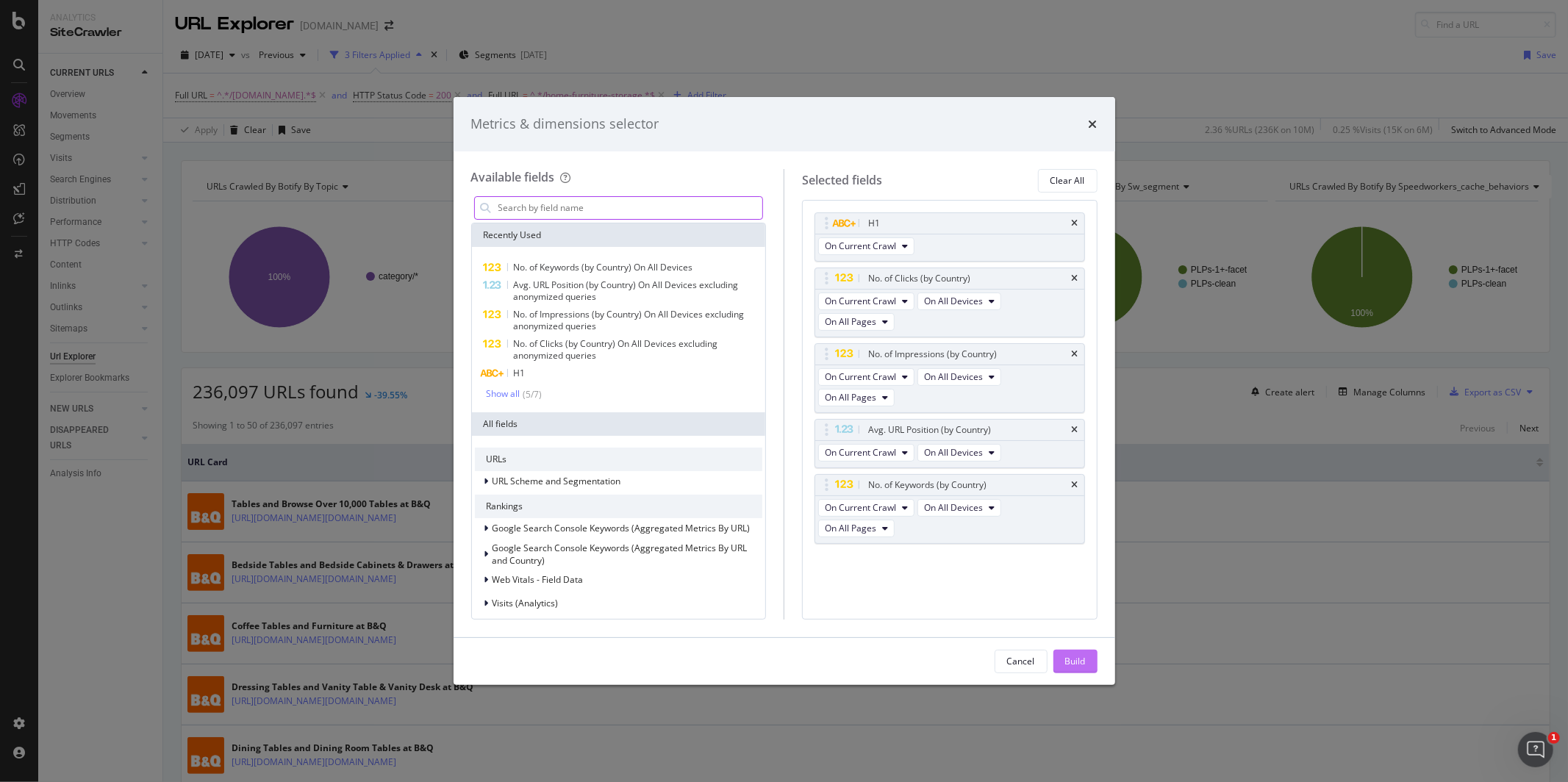
click at [1077, 664] on div "Build" at bounding box center [1076, 661] width 21 height 13
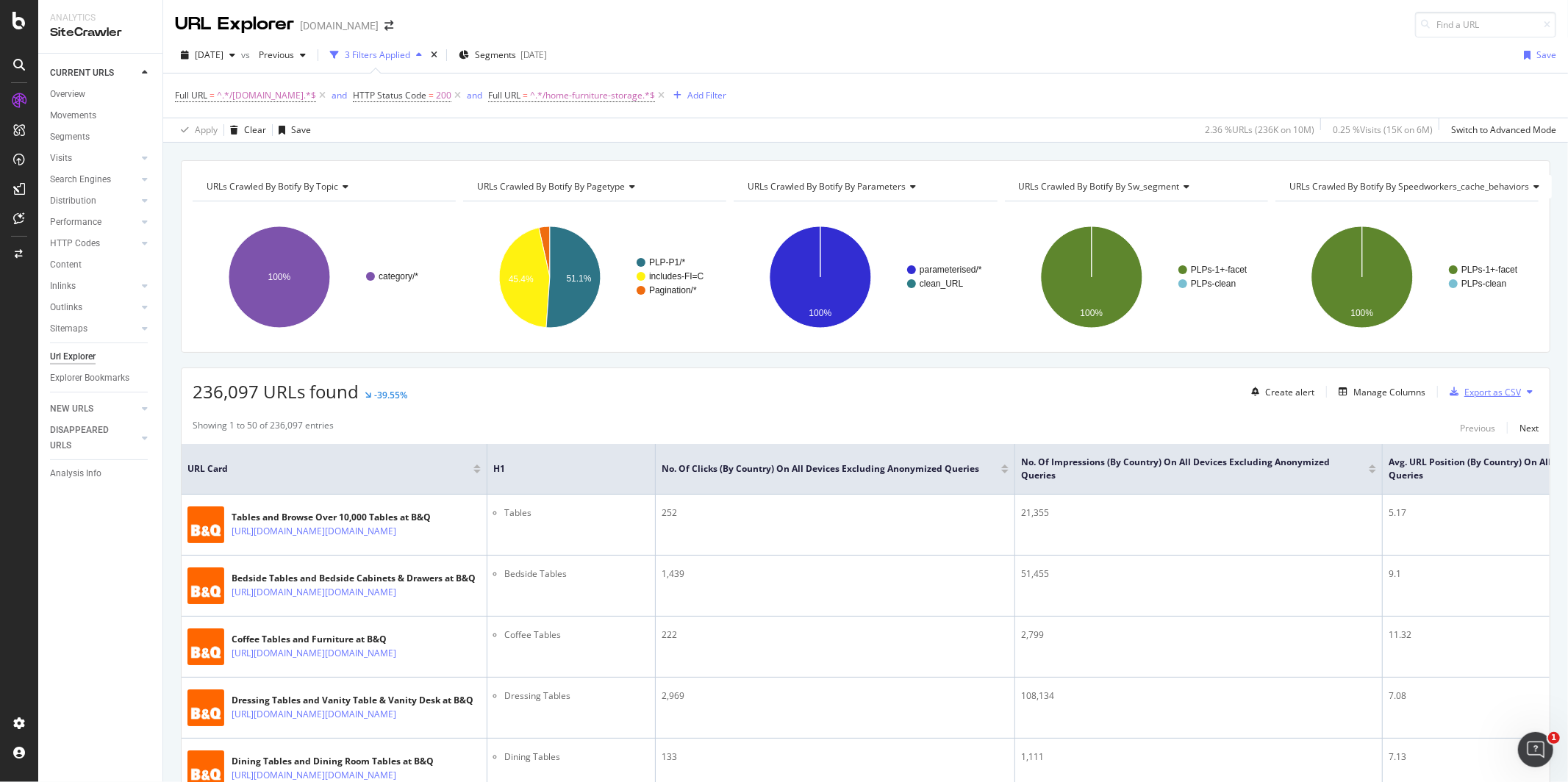
click at [1482, 394] on div "Export as CSV" at bounding box center [1492, 391] width 57 height 13
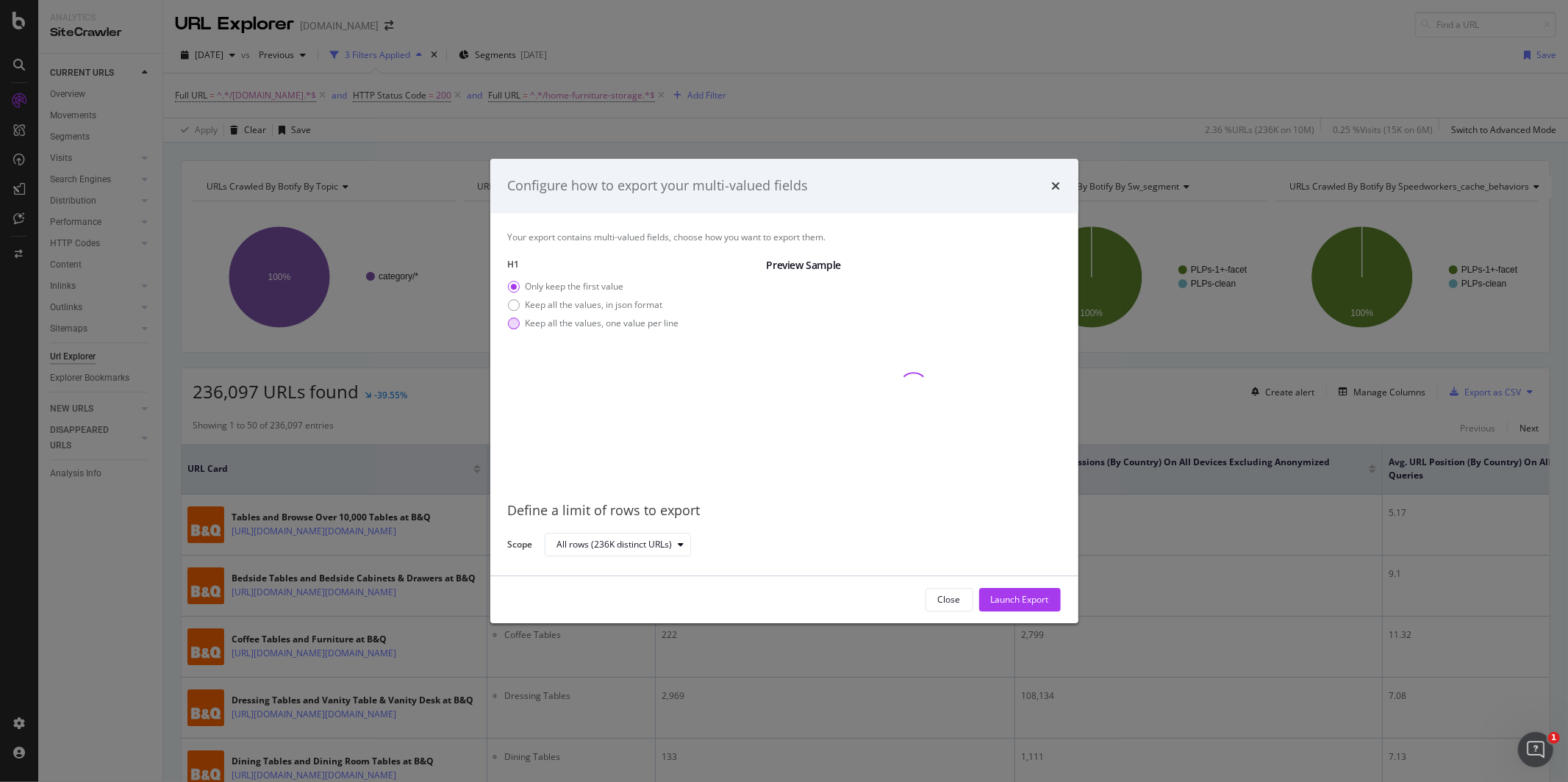
click at [619, 328] on div "Keep all the values, one value per line" at bounding box center [602, 323] width 154 height 13
click at [999, 603] on div "Launch Export" at bounding box center [1020, 599] width 58 height 13
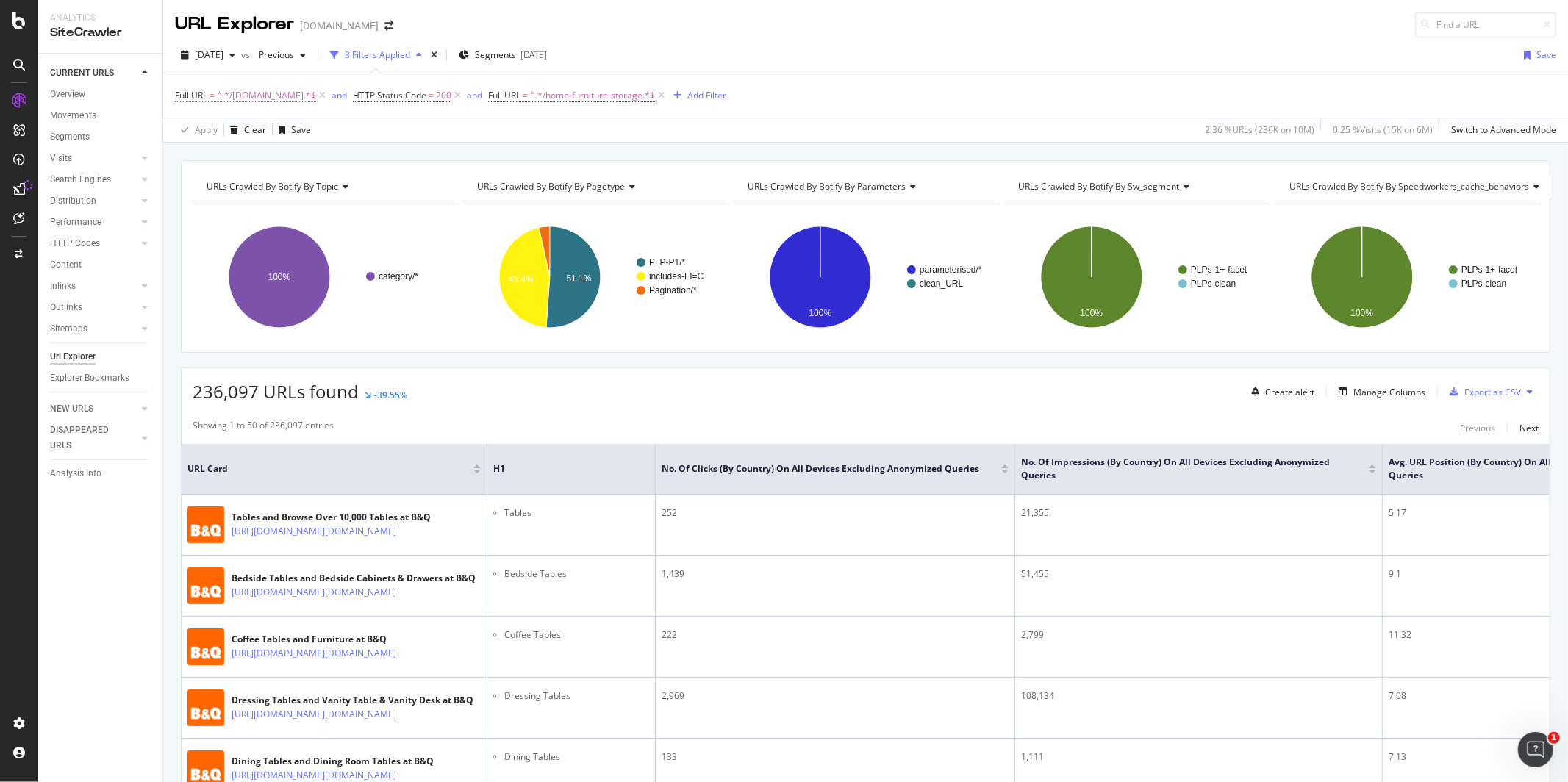
click at [236, 97] on span "^.*/[DOMAIN_NAME].*$" at bounding box center [266, 95] width 99 height 21
click at [223, 131] on span "Contains" at bounding box center [206, 130] width 36 height 13
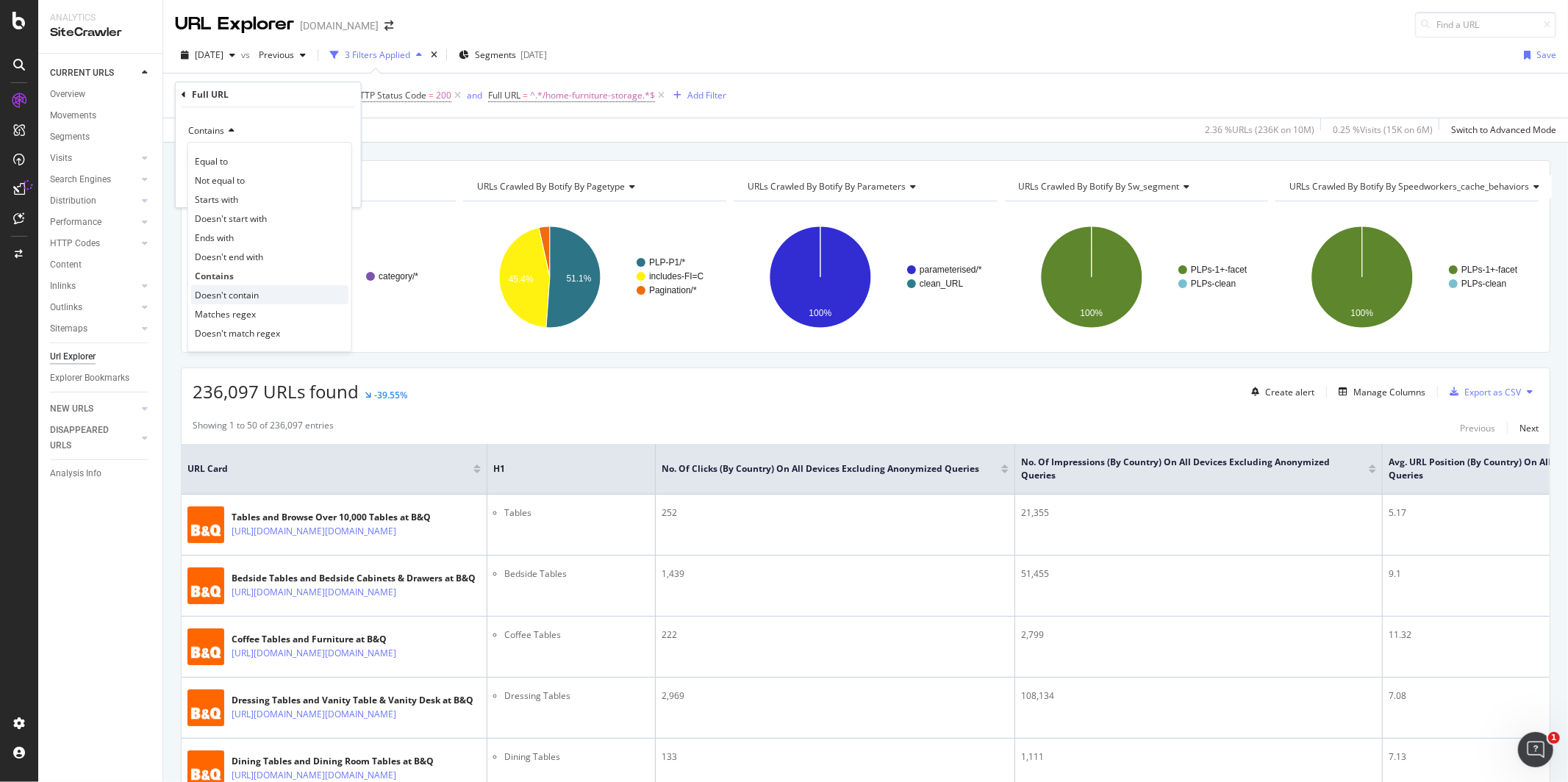
click at [227, 291] on span "Doesn't contain" at bounding box center [227, 295] width 64 height 13
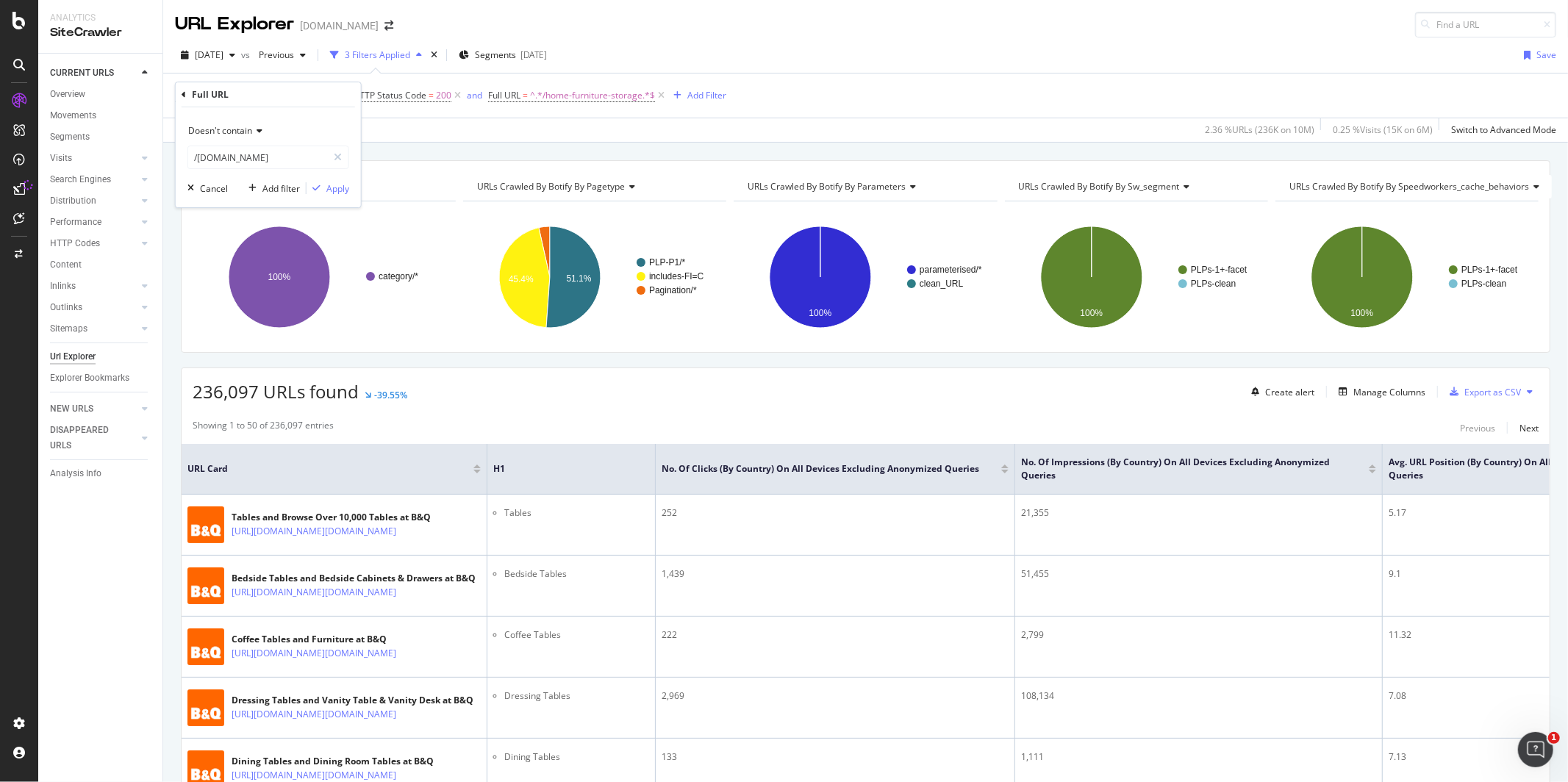
click at [334, 179] on div "Doesn't contain /[DOMAIN_NAME] Cancel Add filter Apply" at bounding box center [268, 157] width 185 height 100
click at [334, 185] on div "Apply" at bounding box center [338, 189] width 23 height 13
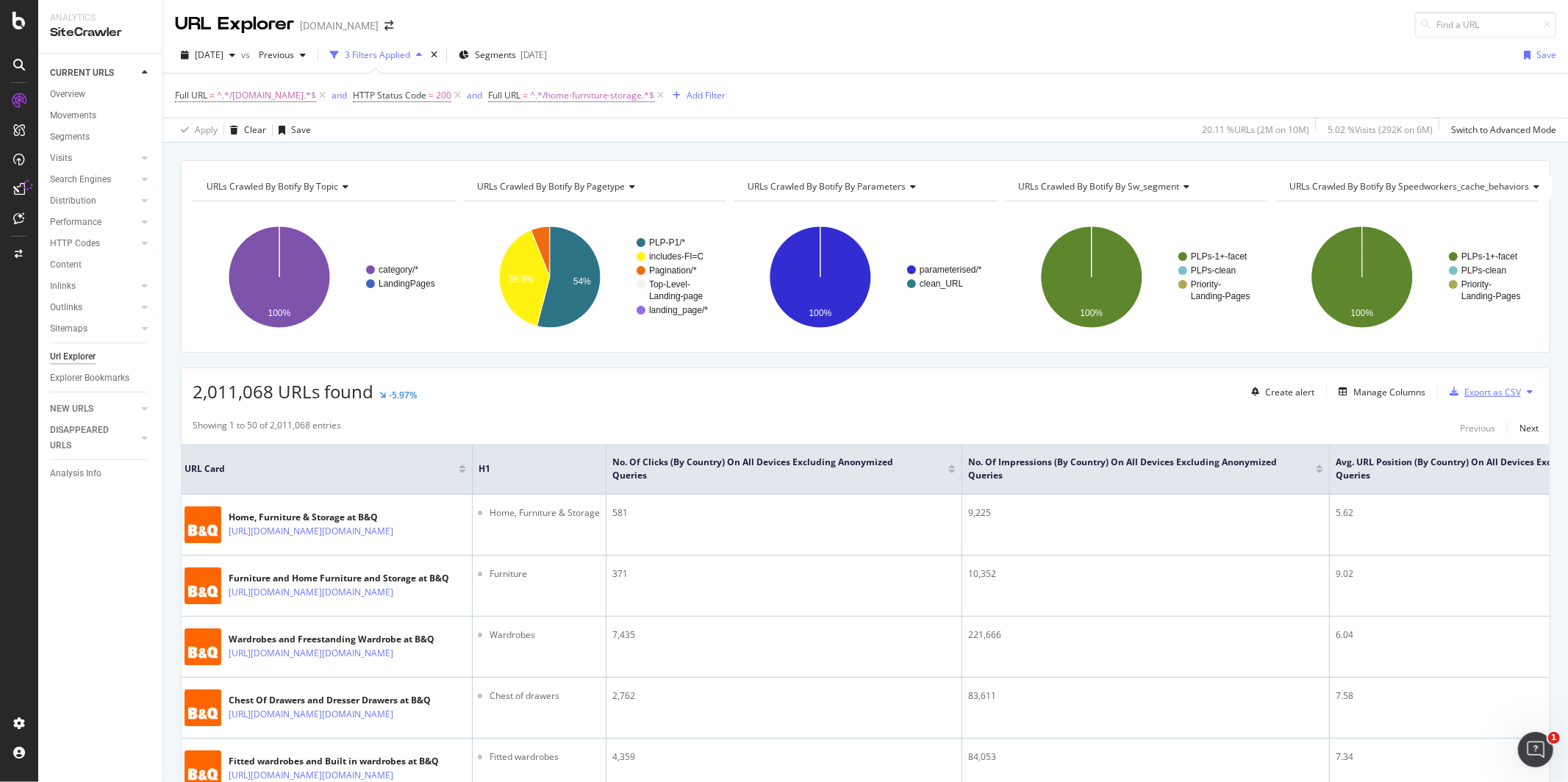
click at [1499, 394] on div "Export as CSV" at bounding box center [1492, 391] width 57 height 13
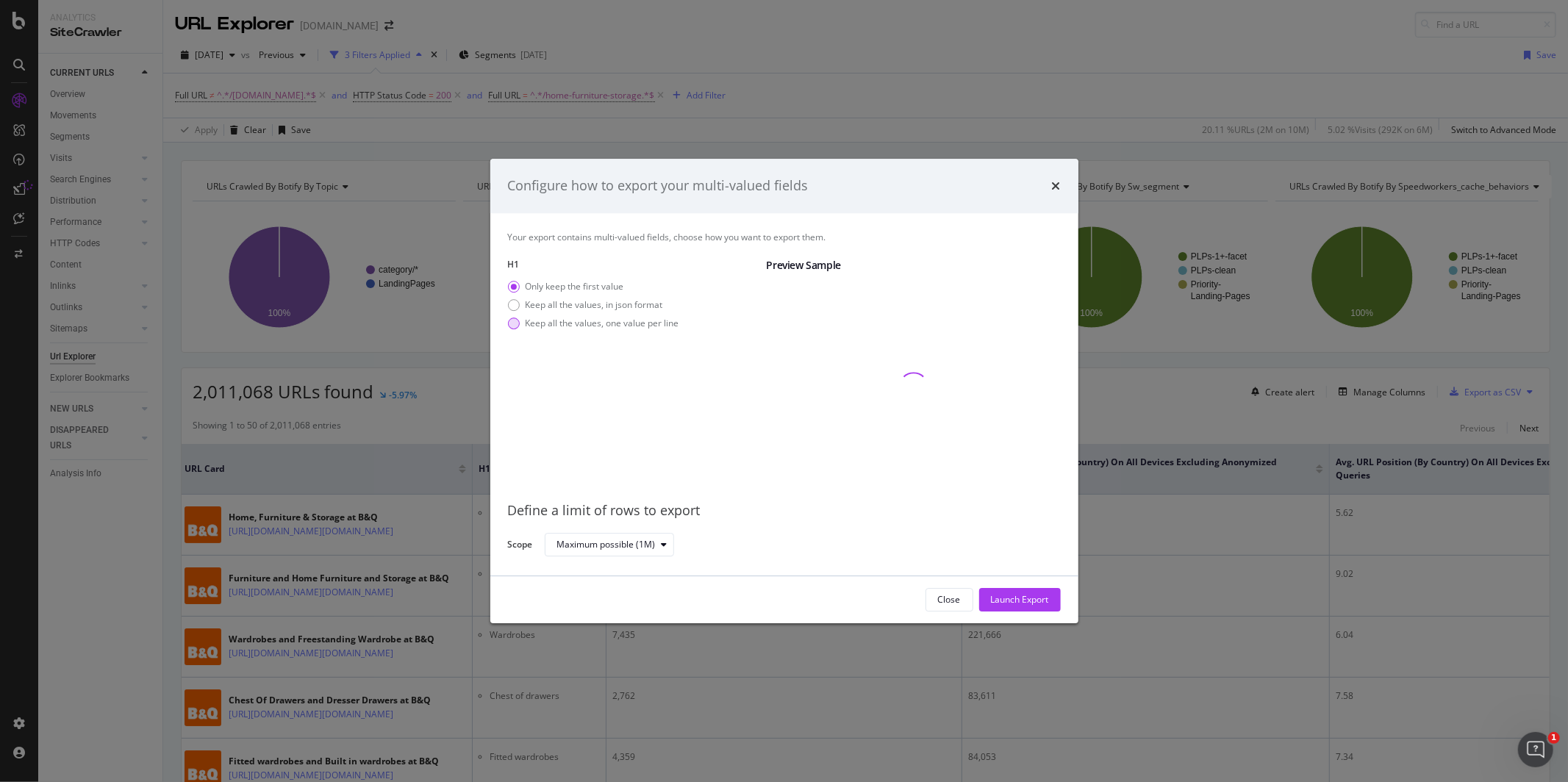
click at [647, 328] on div "Keep all the values, one value per line" at bounding box center [602, 323] width 154 height 13
click at [627, 553] on div "Maximum possible (1M)" at bounding box center [615, 544] width 116 height 21
click at [733, 564] on div "Your export contains multi-valued fields, choose how you want to export them. H…" at bounding box center [784, 393] width 588 height 363
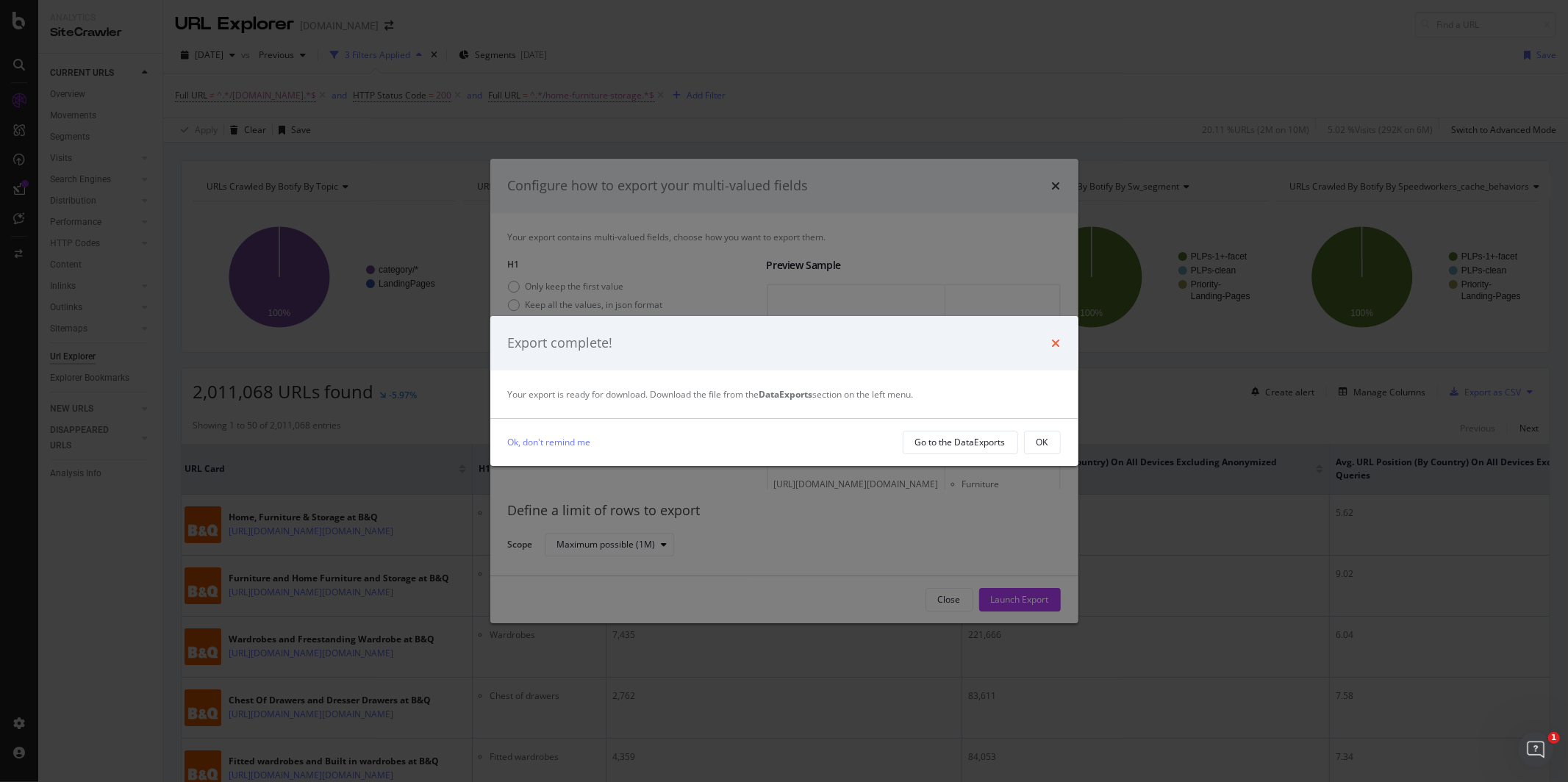
click at [1059, 344] on icon "times" at bounding box center [1056, 344] width 9 height 12
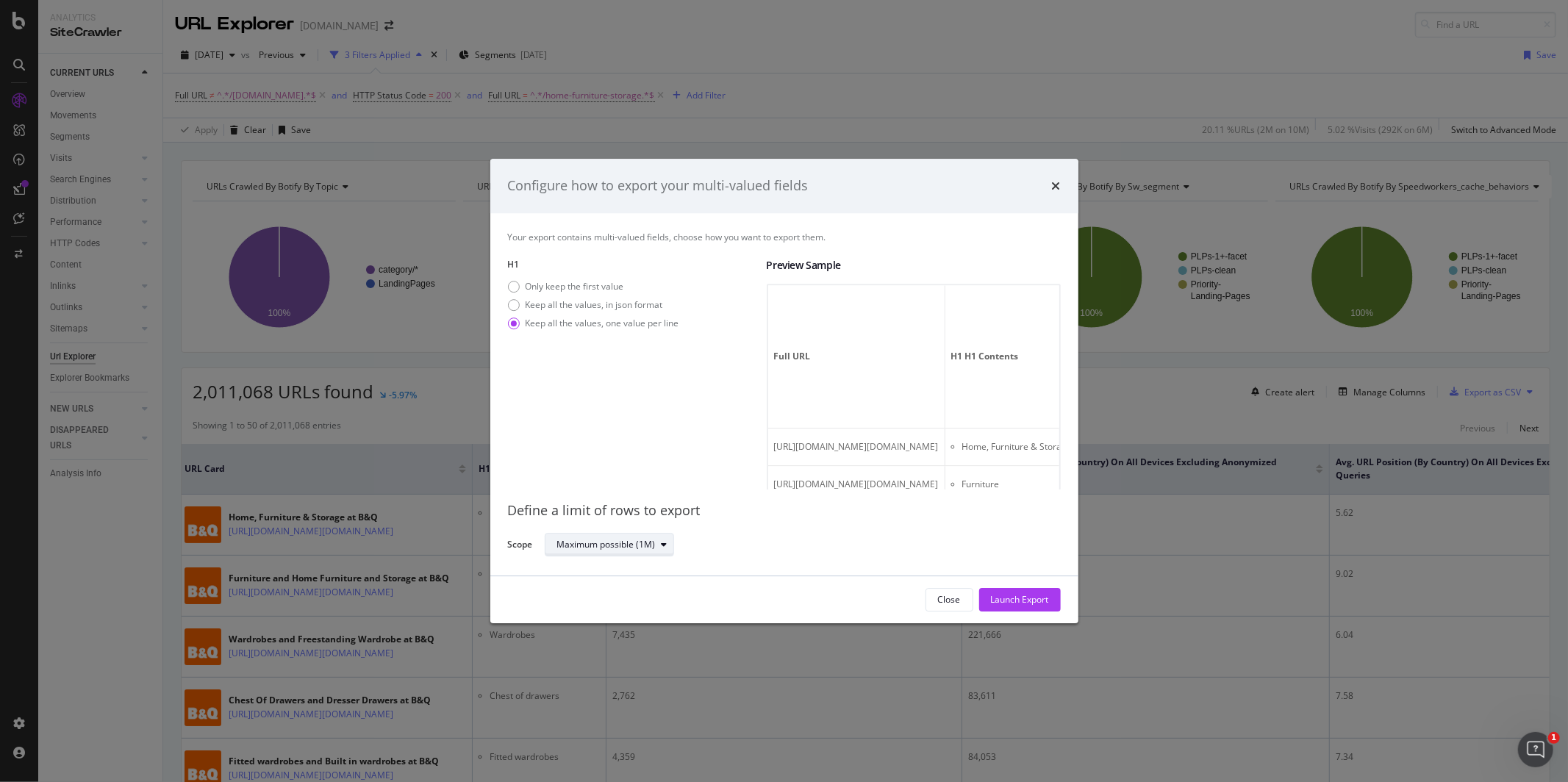
click at [664, 551] on div "Maximum possible (1M)" at bounding box center [615, 544] width 116 height 21
click at [725, 569] on div "Your export contains multi-valued fields, choose how you want to export them. H…" at bounding box center [784, 393] width 588 height 363
click at [1006, 614] on div "Close Launch Export" at bounding box center [784, 599] width 588 height 47
click at [1006, 605] on div "Launch Export" at bounding box center [1020, 599] width 58 height 13
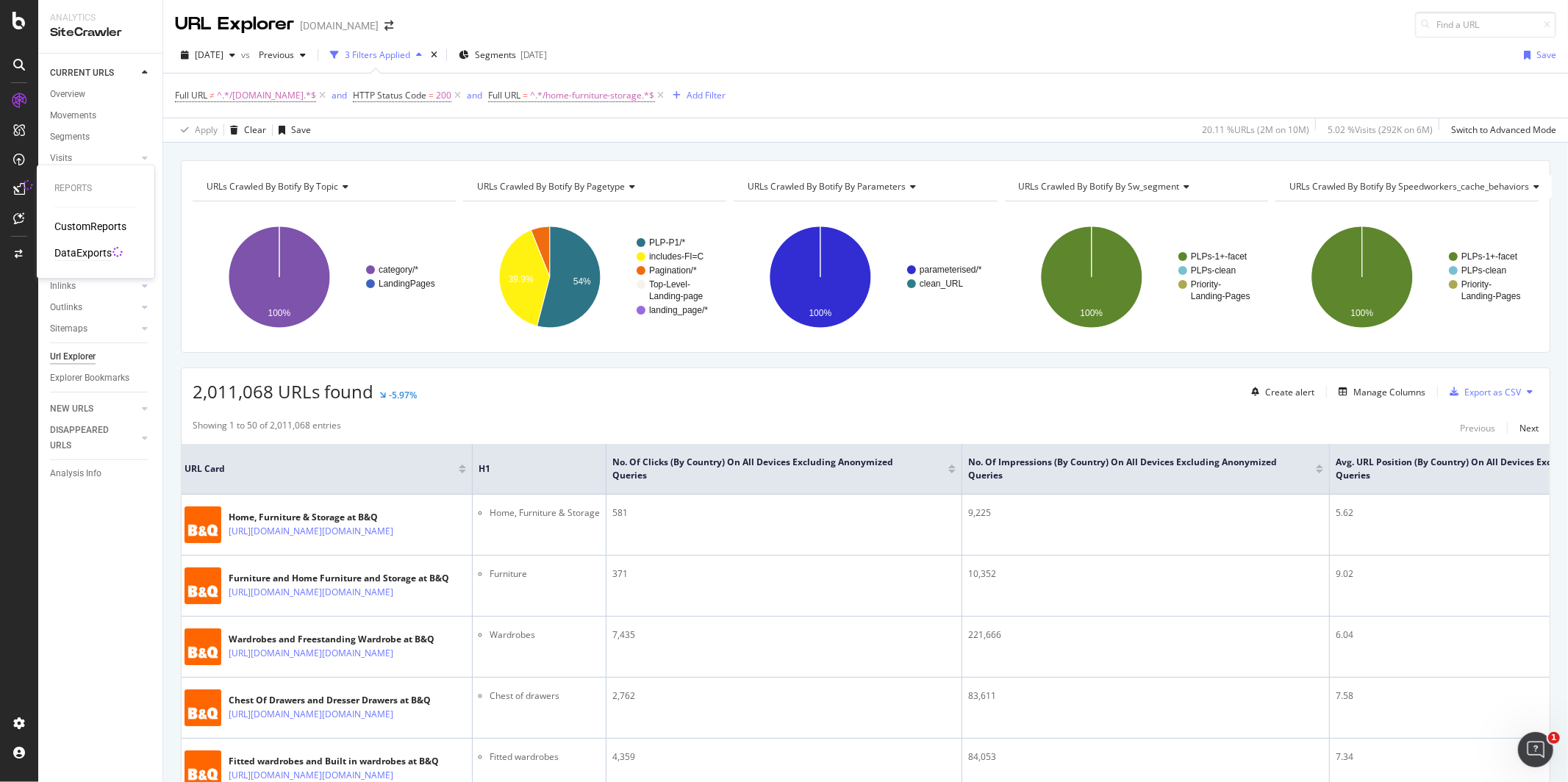
click at [68, 251] on div "DataExports" at bounding box center [82, 254] width 57 height 15
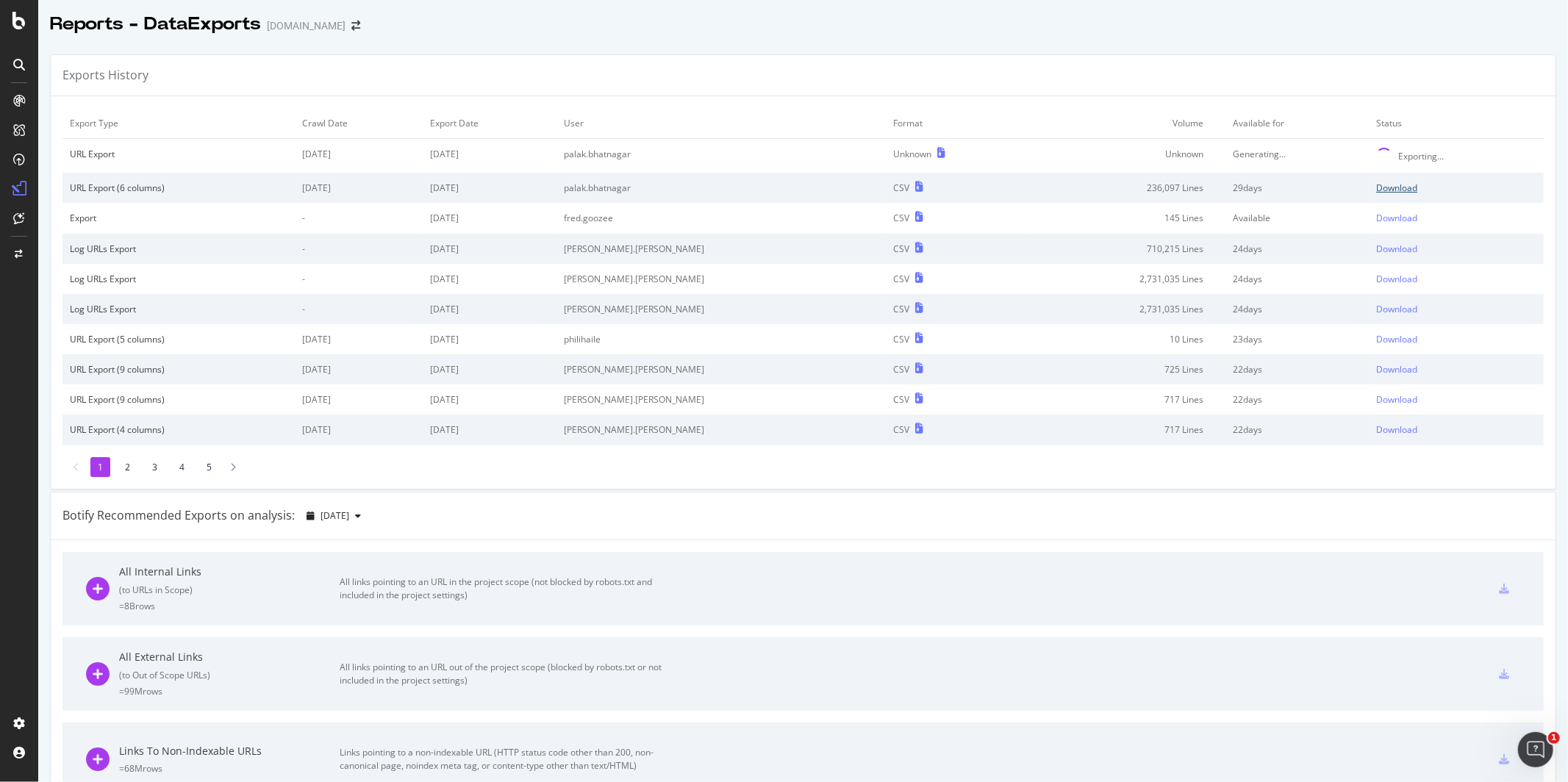
click at [1385, 186] on div "Download" at bounding box center [1396, 188] width 41 height 13
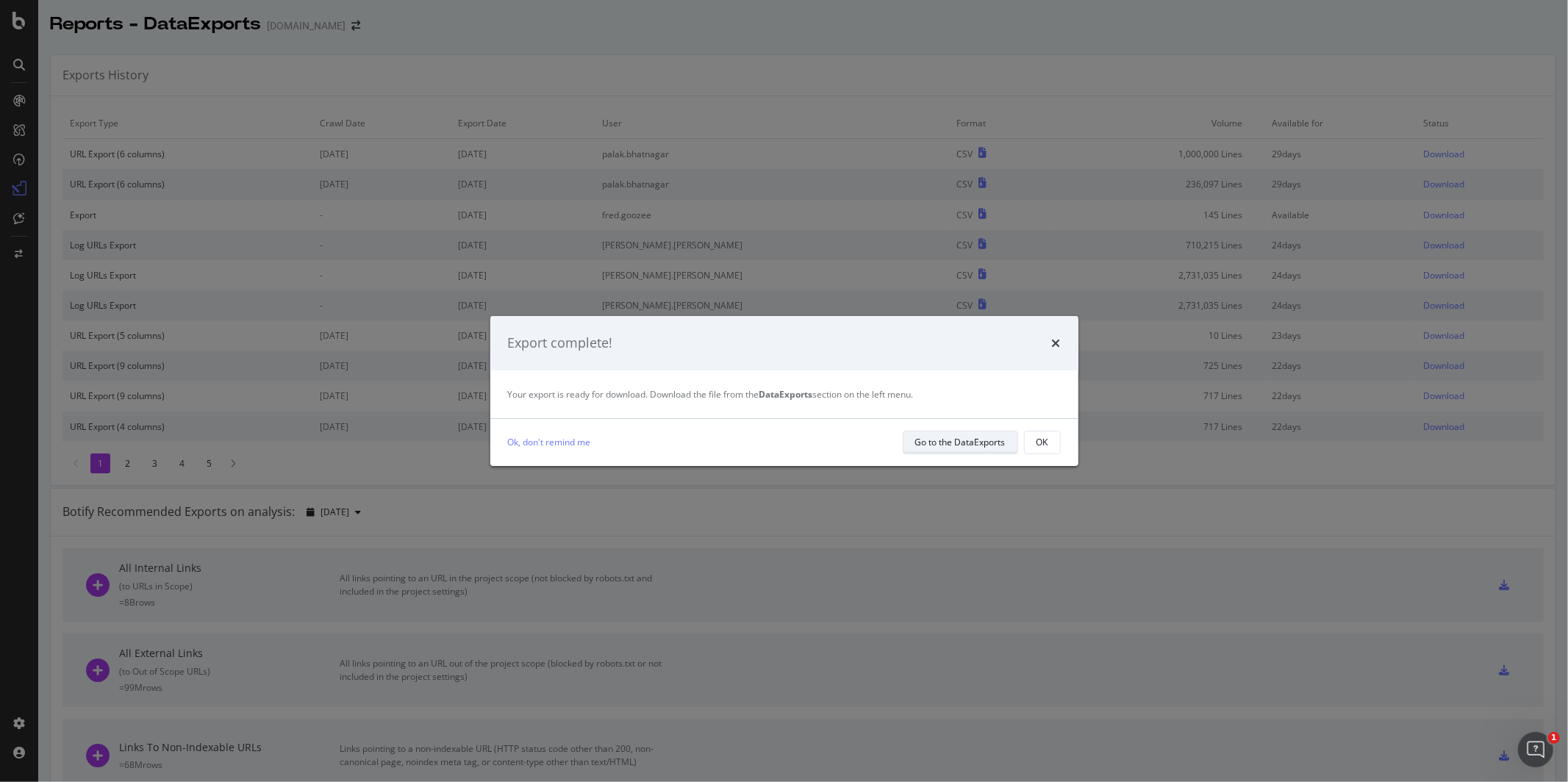
click at [983, 445] on div "Go to the DataExports" at bounding box center [960, 441] width 91 height 13
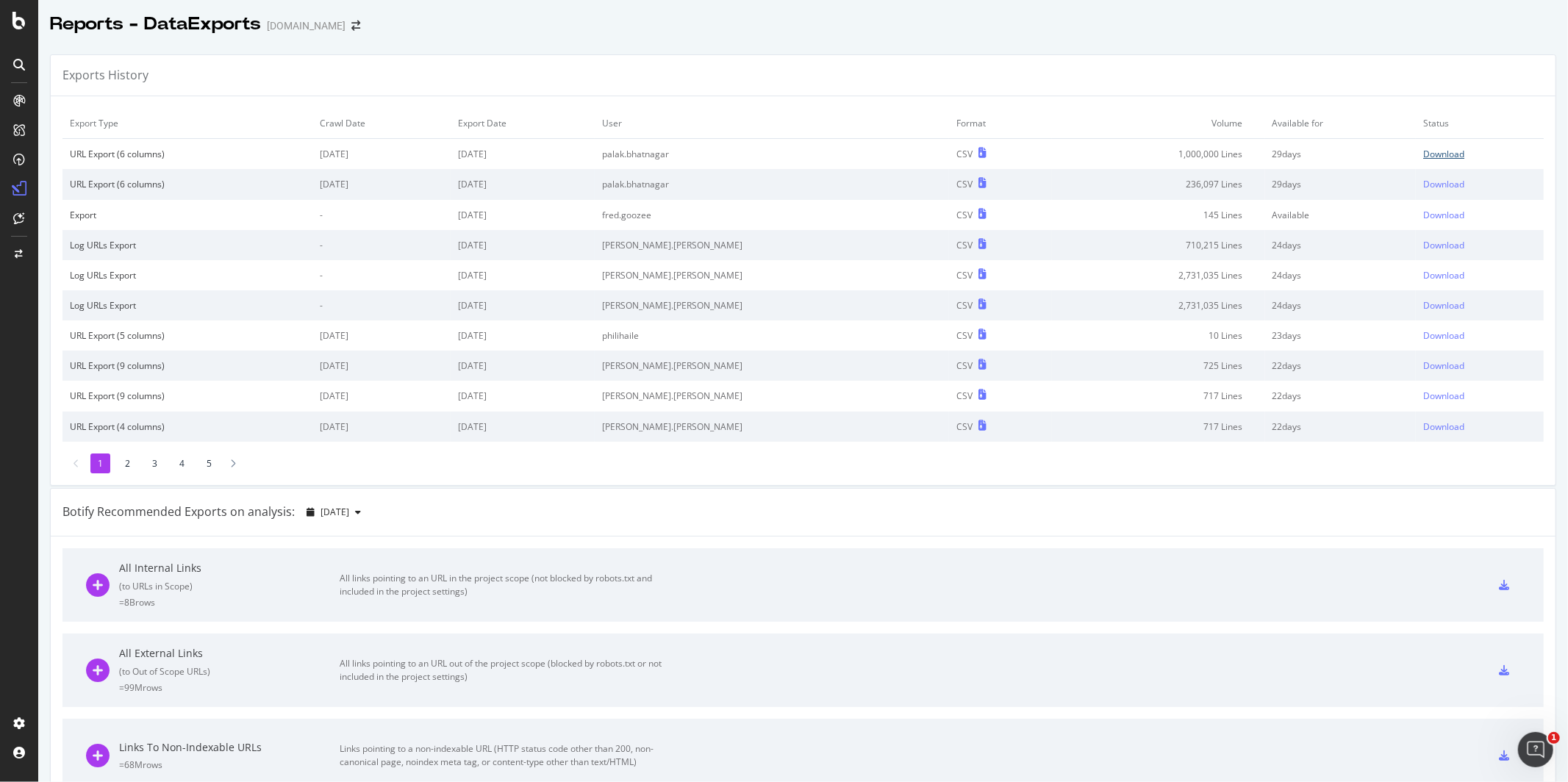
click at [1440, 152] on div "Download" at bounding box center [1443, 154] width 41 height 13
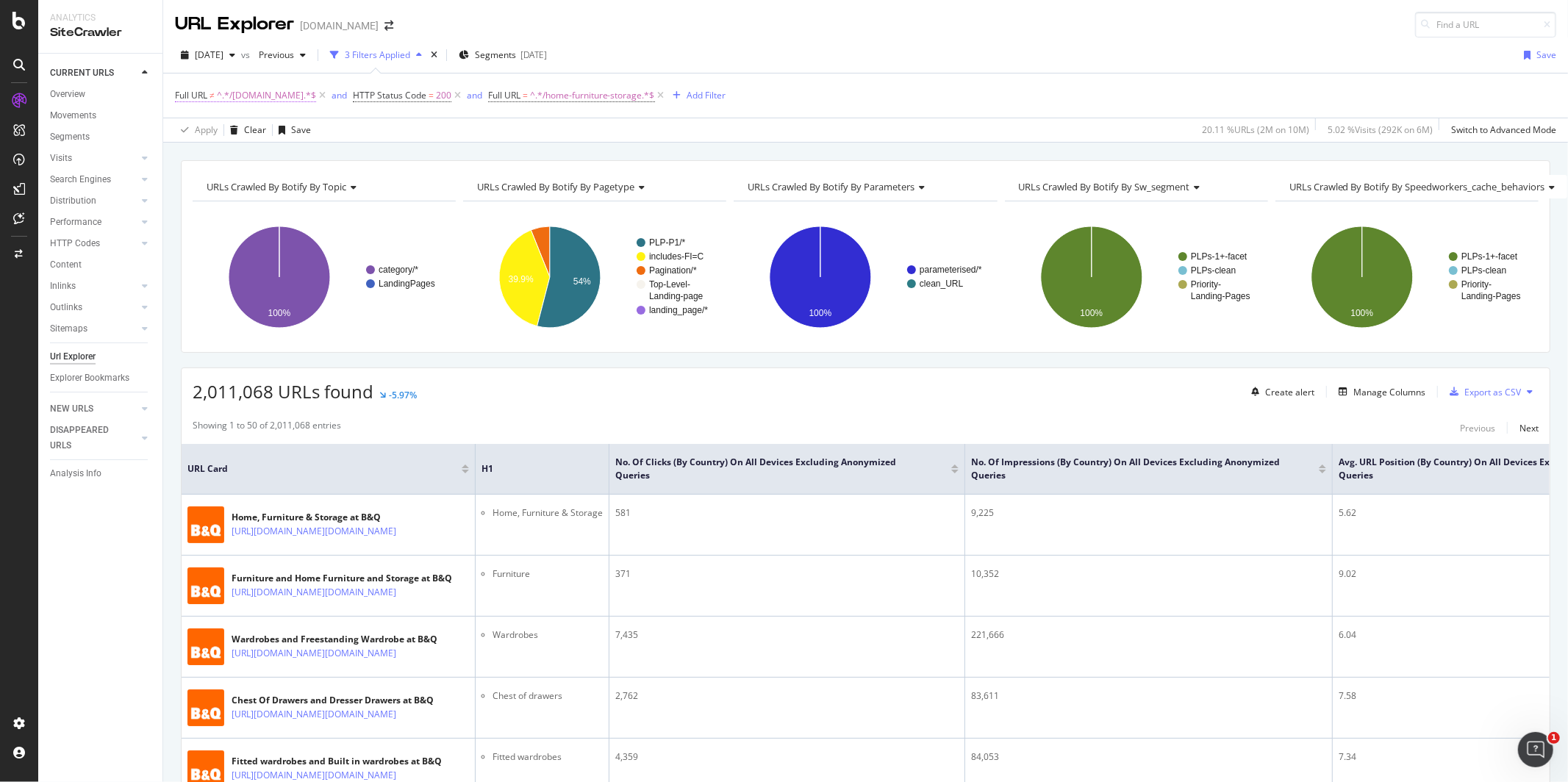
click at [233, 99] on span "^.*/[DOMAIN_NAME].*$" at bounding box center [266, 95] width 99 height 21
click at [505, 145] on div "URLs Crawled By Botify By topic Chart (by Value) Table Expand Export as CSV Exp…" at bounding box center [865, 160] width 1405 height 35
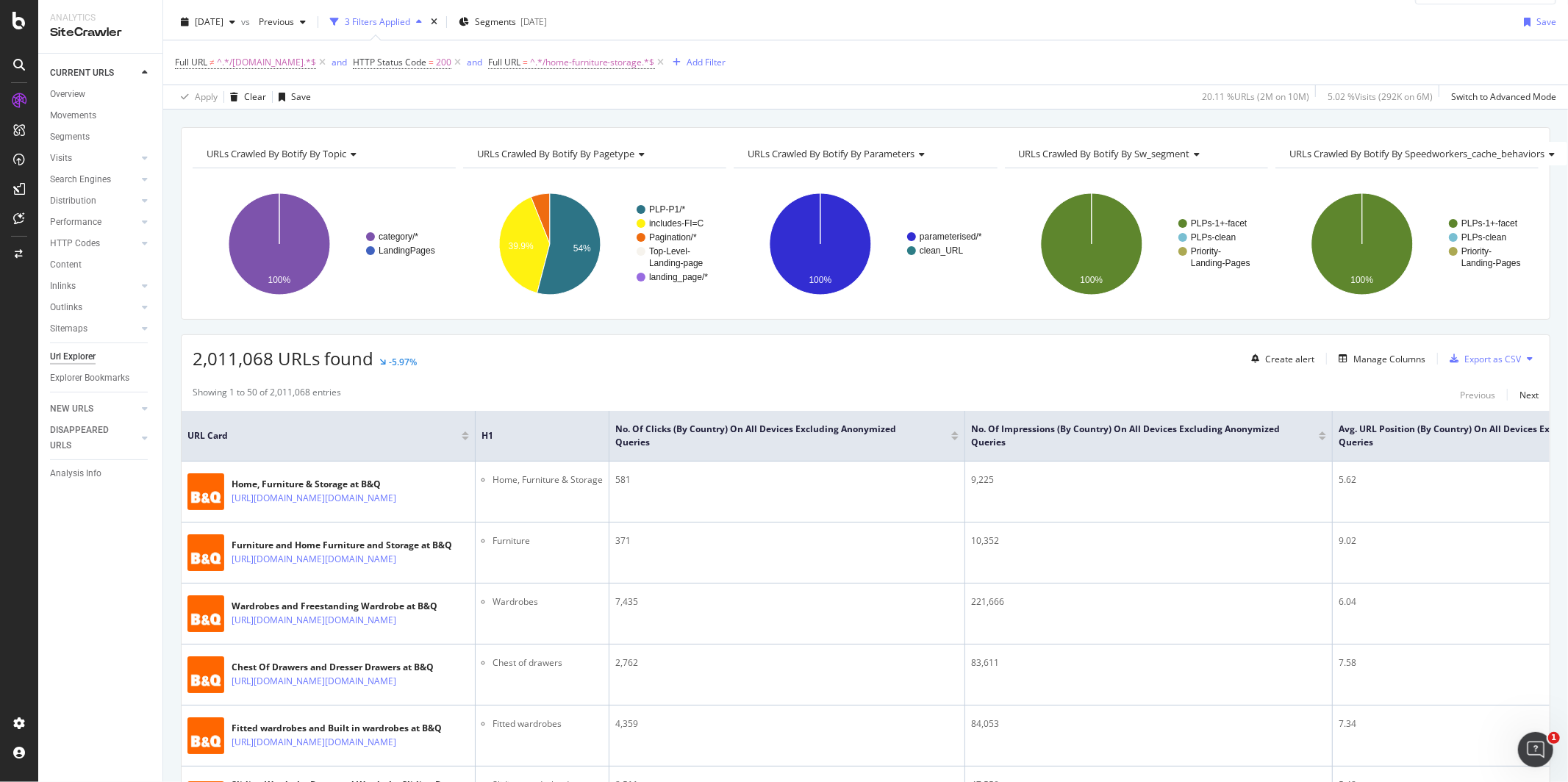
scroll to position [17, 0]
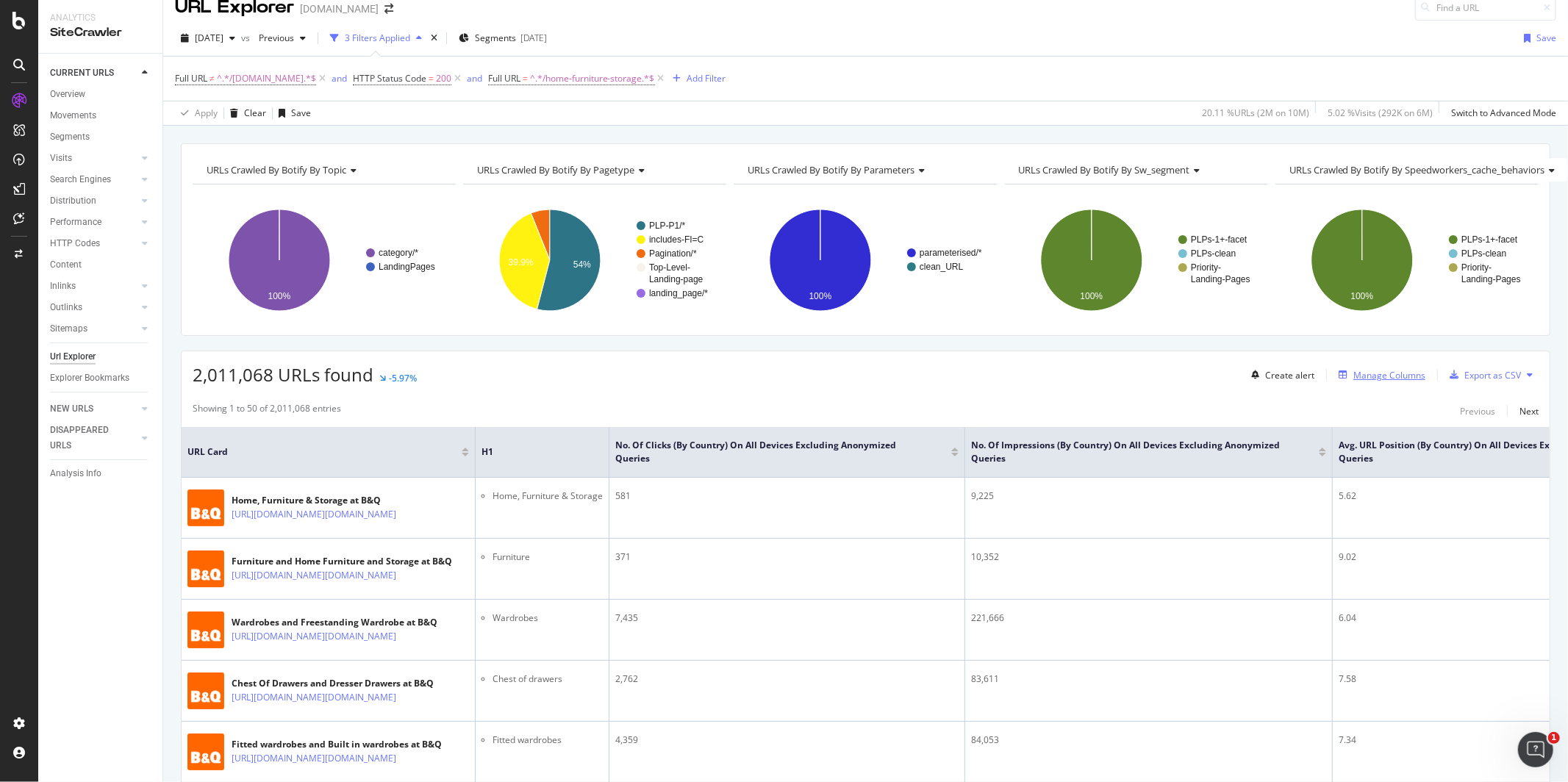
click at [1394, 377] on div "Manage Columns" at bounding box center [1389, 376] width 72 height 13
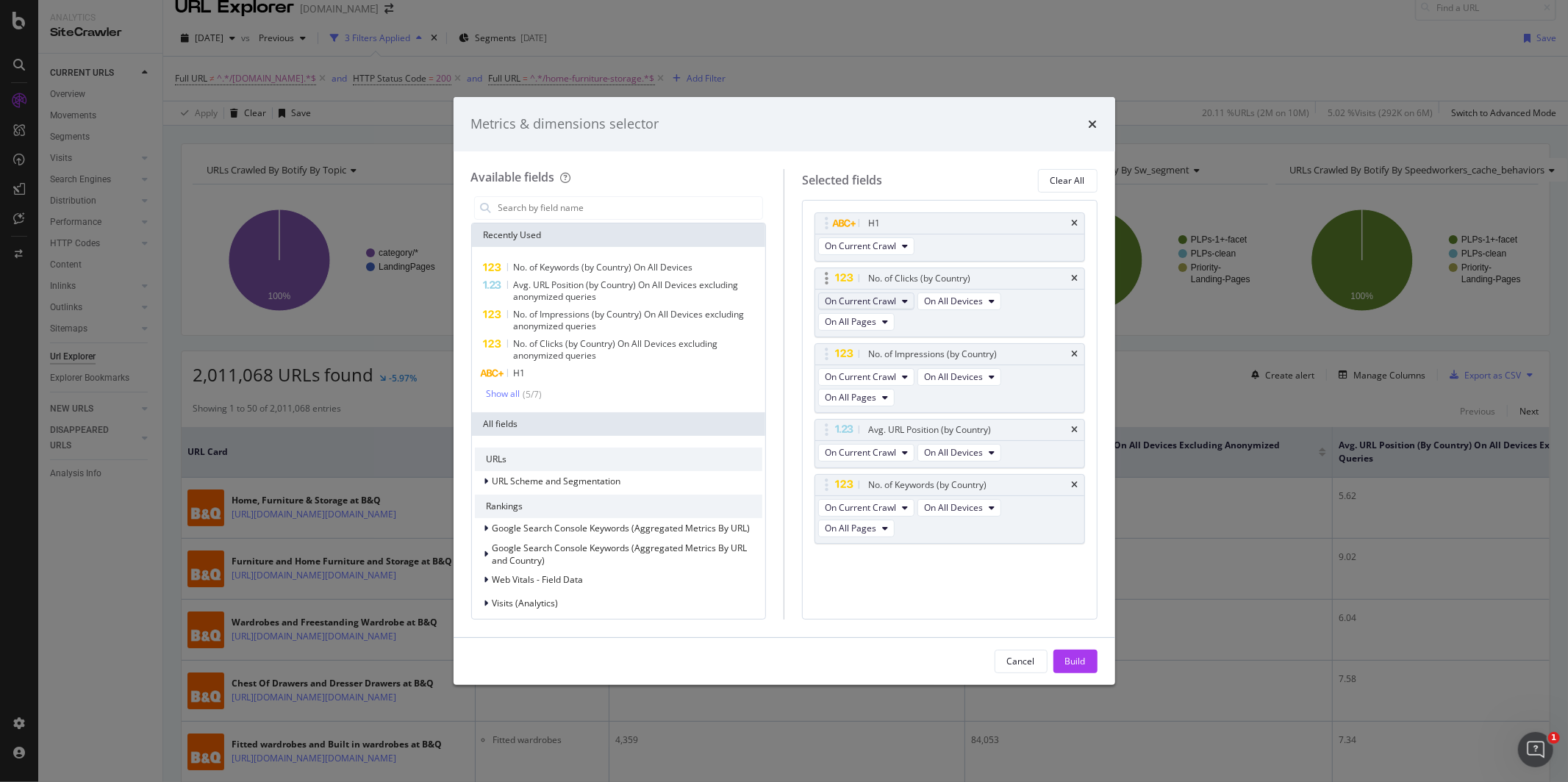
click at [883, 303] on span "On Current Crawl" at bounding box center [860, 301] width 71 height 13
click at [1032, 296] on div "On Current Crawl On All Devices On All Pages" at bounding box center [949, 313] width 269 height 47
click at [878, 321] on button "On All Pages" at bounding box center [856, 323] width 77 height 18
click at [1029, 286] on div "No. of Clicks (by Country)" at bounding box center [967, 279] width 204 height 15
click at [1095, 123] on icon "times" at bounding box center [1093, 125] width 9 height 12
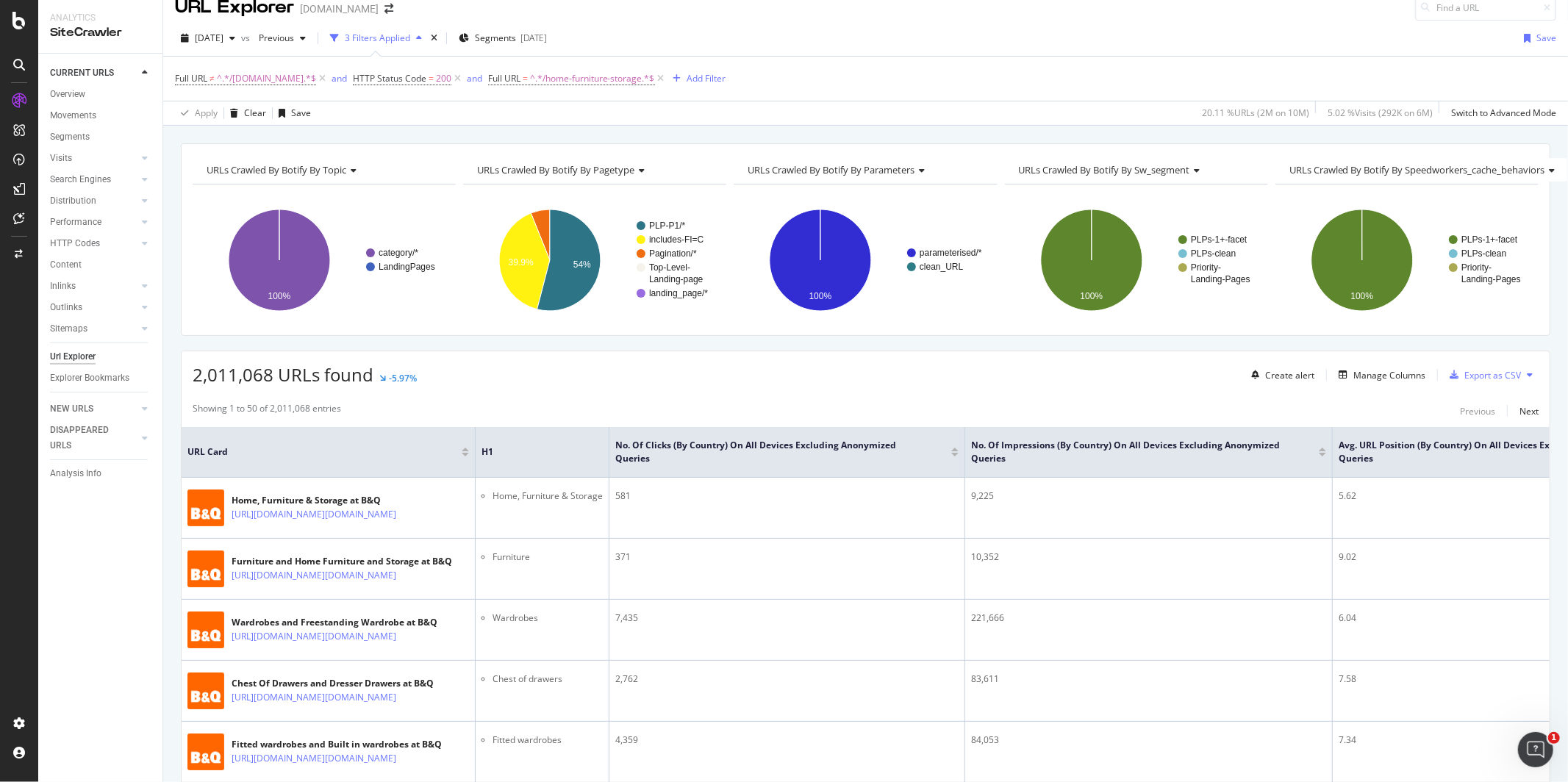
click at [957, 455] on div at bounding box center [954, 454] width 7 height 4
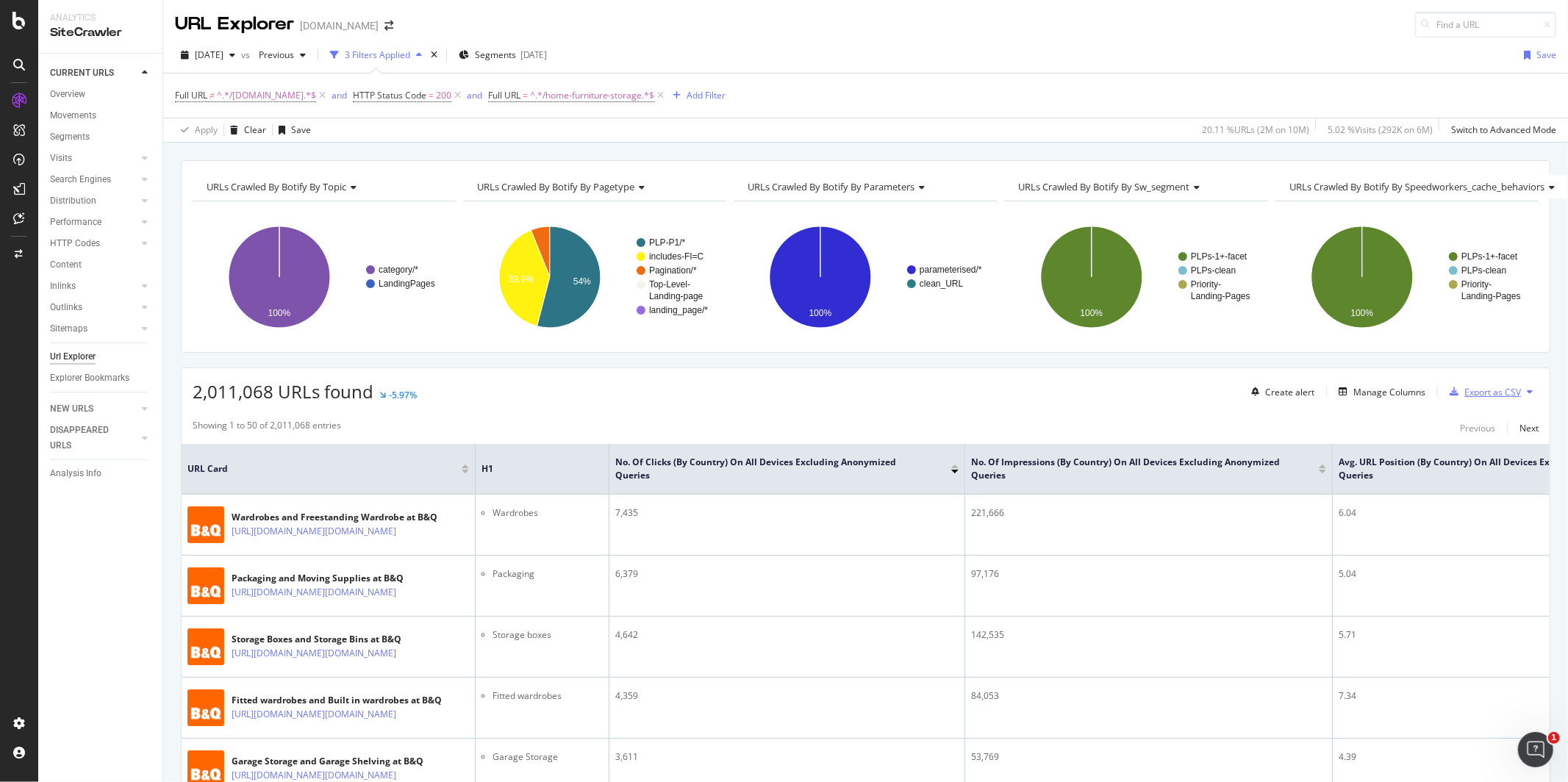
click at [1480, 394] on div "Export as CSV" at bounding box center [1492, 391] width 57 height 13
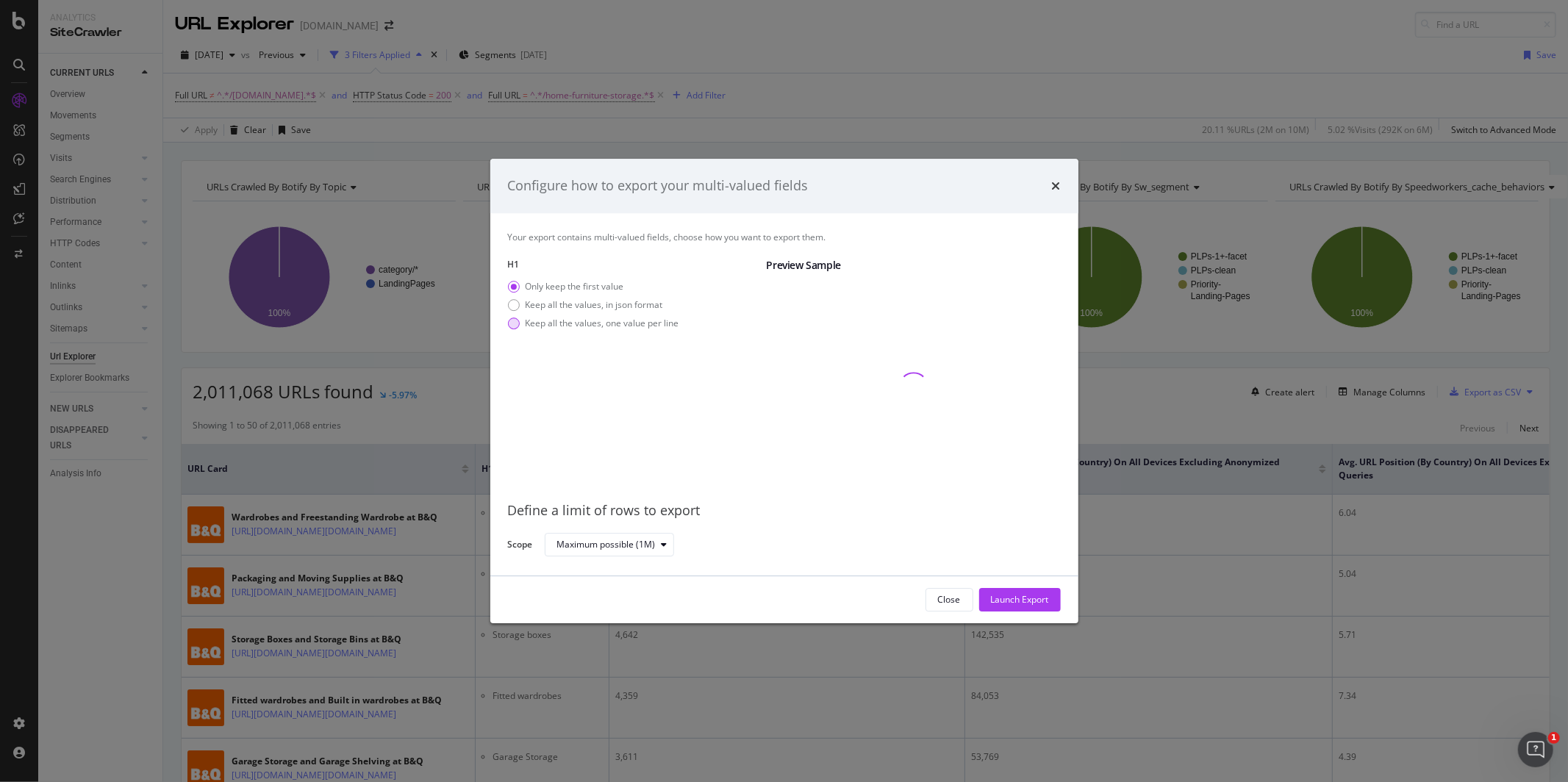
click at [618, 325] on div "Keep all the values, one value per line" at bounding box center [602, 323] width 154 height 13
click at [589, 544] on div "Maximum possible (1M)" at bounding box center [606, 544] width 99 height 9
click at [661, 392] on div "H1 Only keep the first value Keep all the values, in json format Keep all the v…" at bounding box center [631, 374] width 247 height 232
click at [945, 602] on div "Close" at bounding box center [949, 599] width 23 height 13
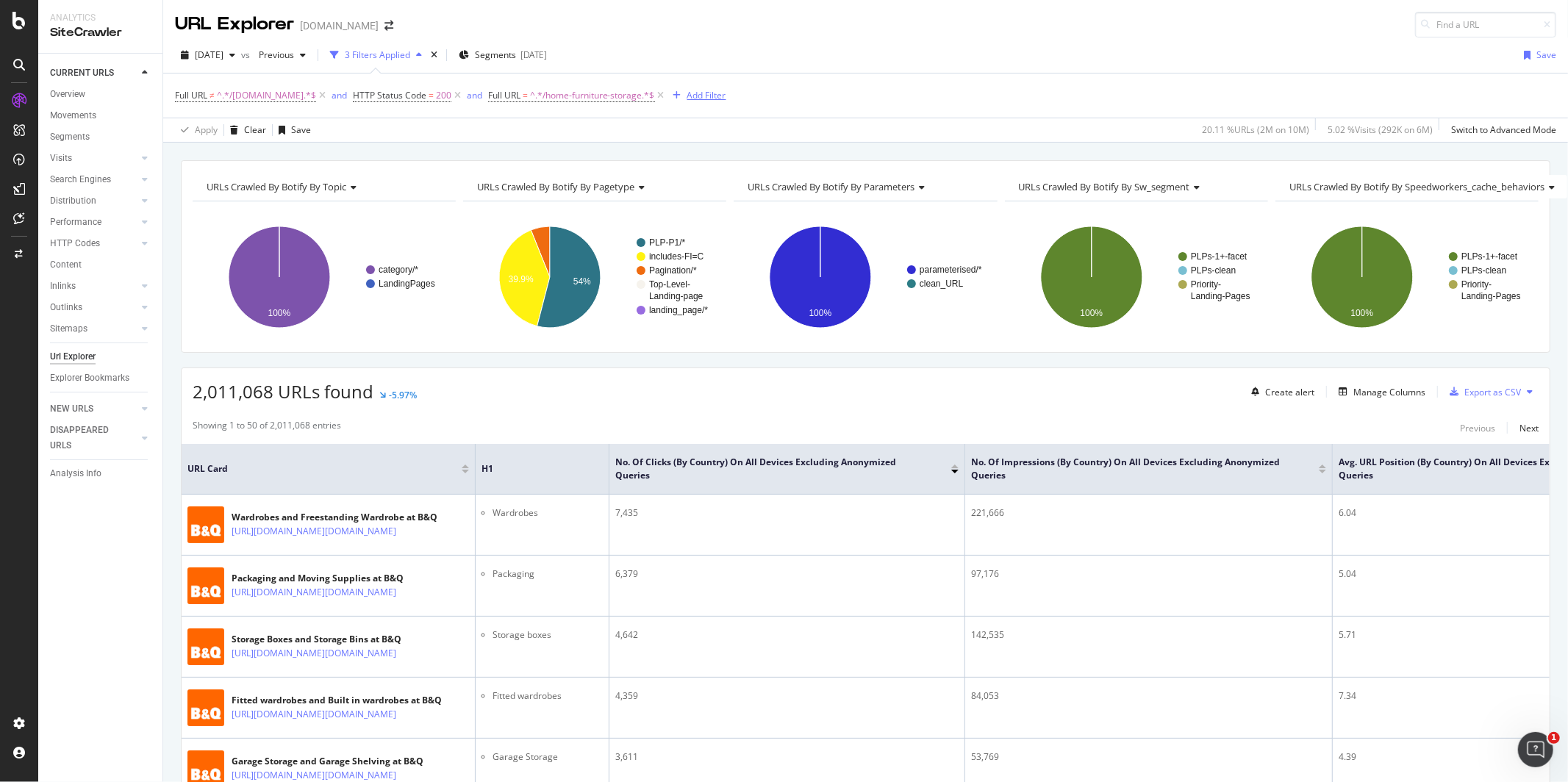
click at [687, 97] on div "Add Filter" at bounding box center [706, 95] width 39 height 13
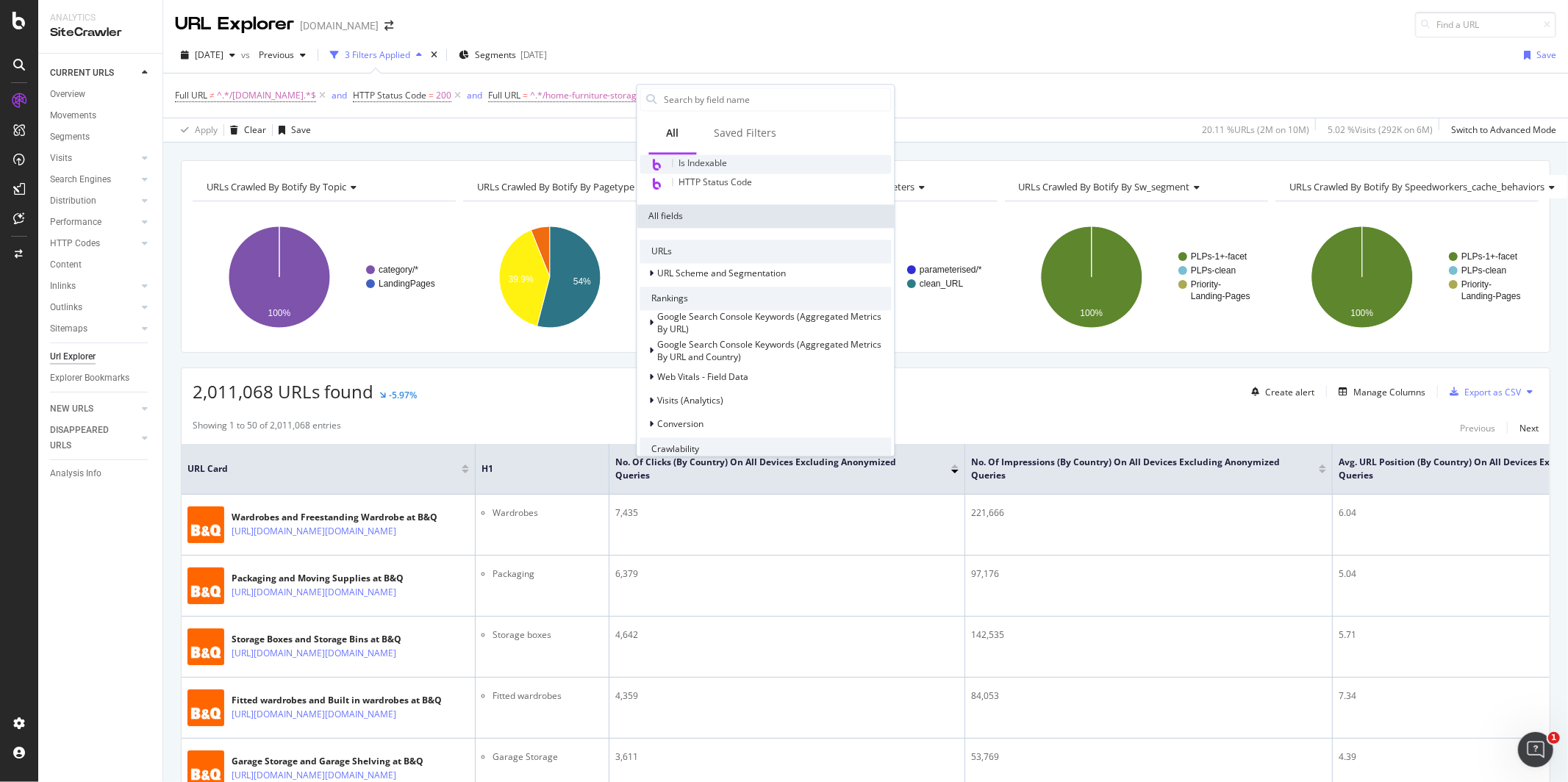
scroll to position [194, 0]
click at [1010, 403] on div "2,011,068 URLs found -5.97% Create alert Manage Columns Export as CSV" at bounding box center [866, 387] width 1368 height 36
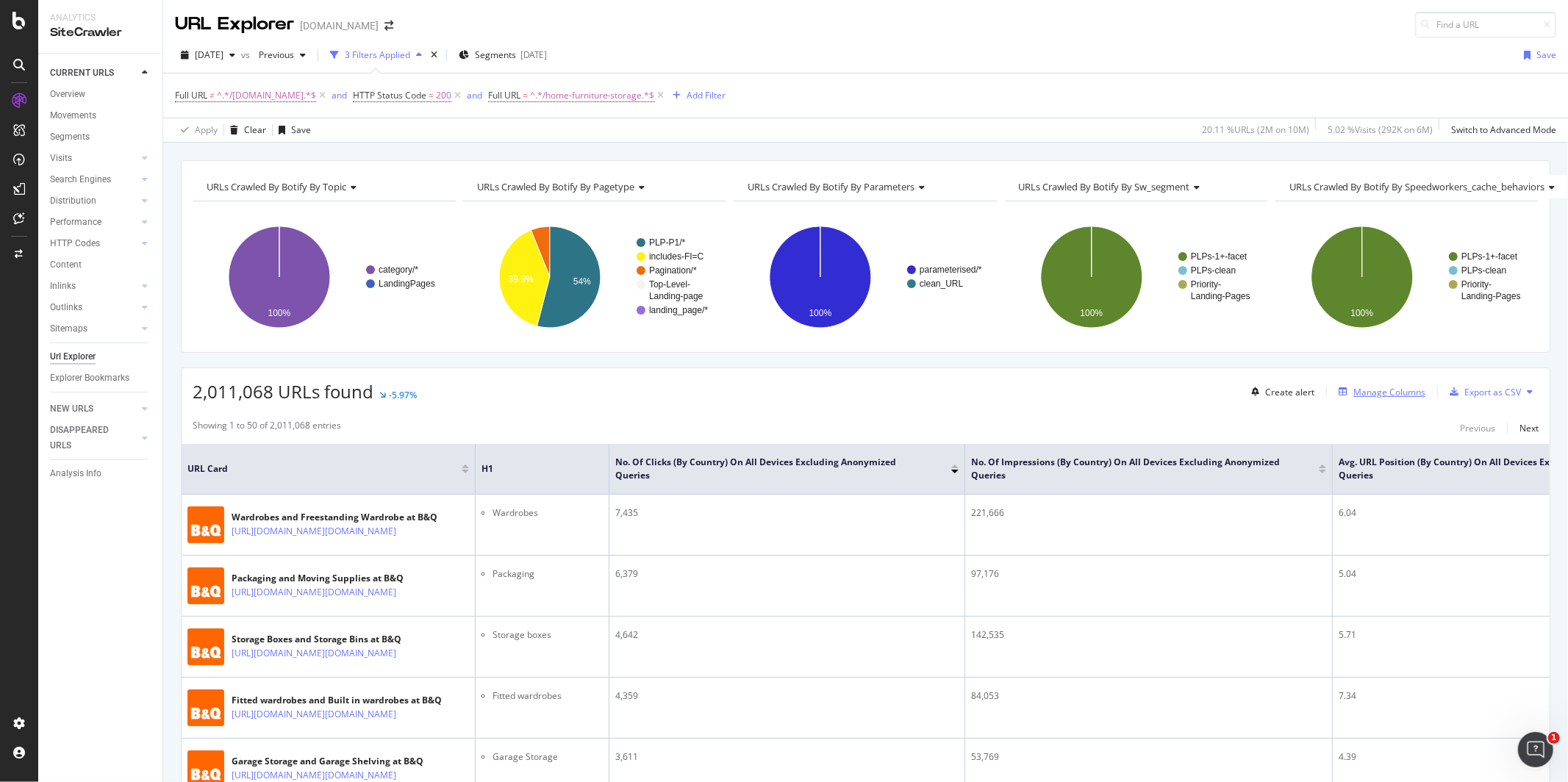
click at [1366, 398] on div "Manage Columns" at bounding box center [1389, 391] width 72 height 13
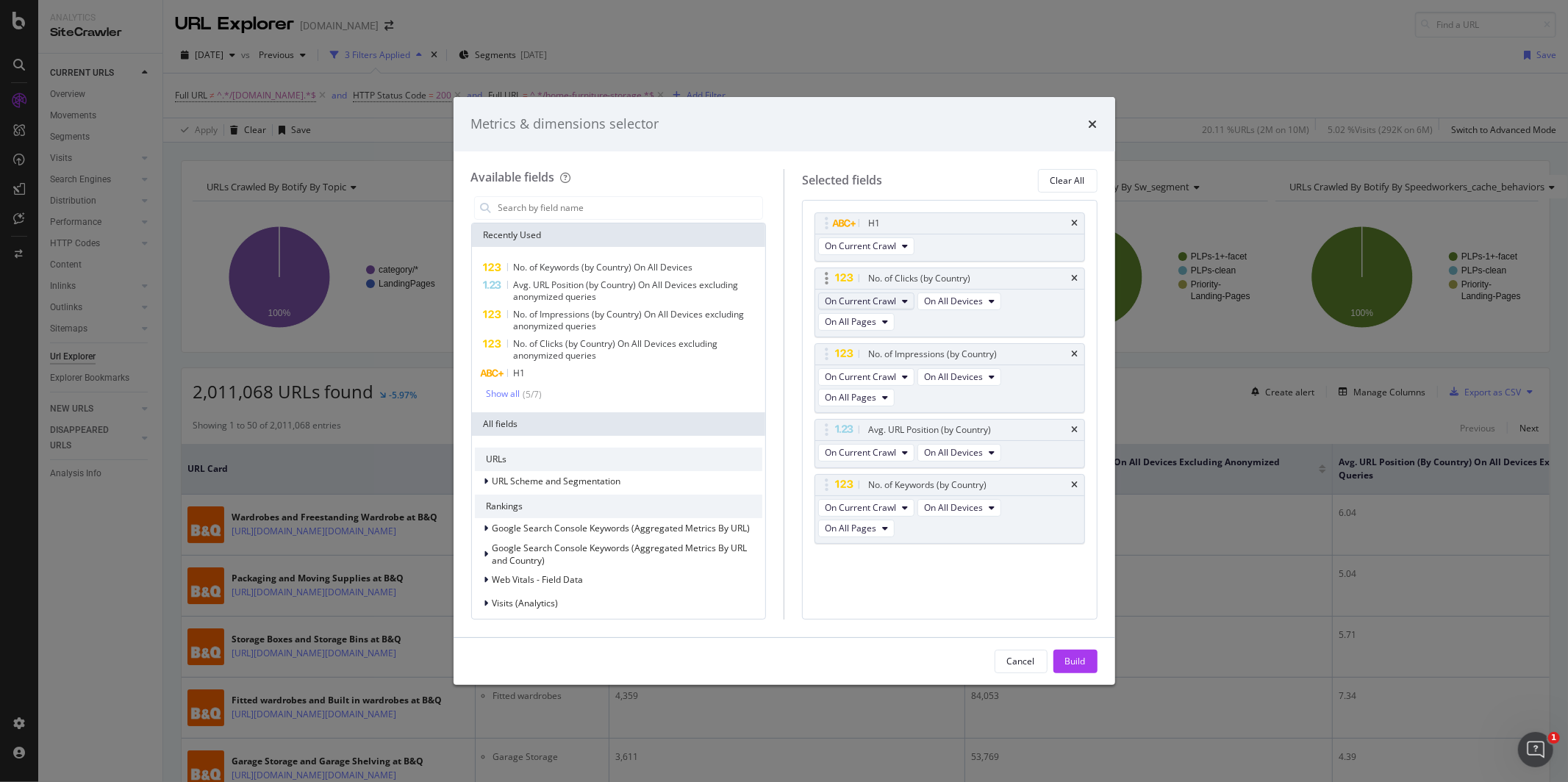
click at [872, 305] on span "On Current Crawl" at bounding box center [860, 301] width 71 height 13
click at [962, 174] on div "Selected fields Clear All" at bounding box center [950, 181] width 296 height 24
click at [1094, 124] on icon "times" at bounding box center [1093, 125] width 9 height 12
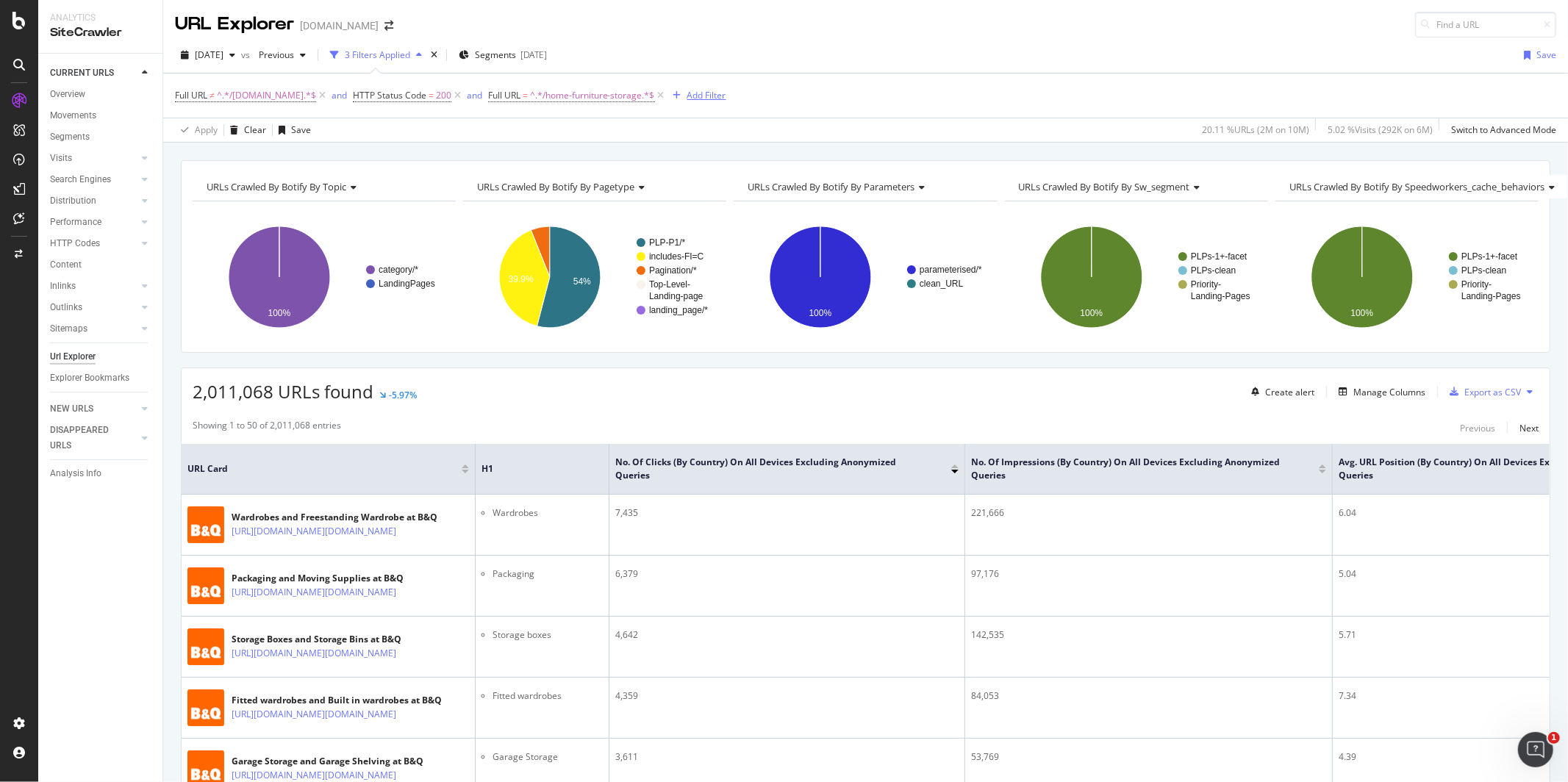
click at [687, 99] on div "Add Filter" at bounding box center [706, 95] width 39 height 13
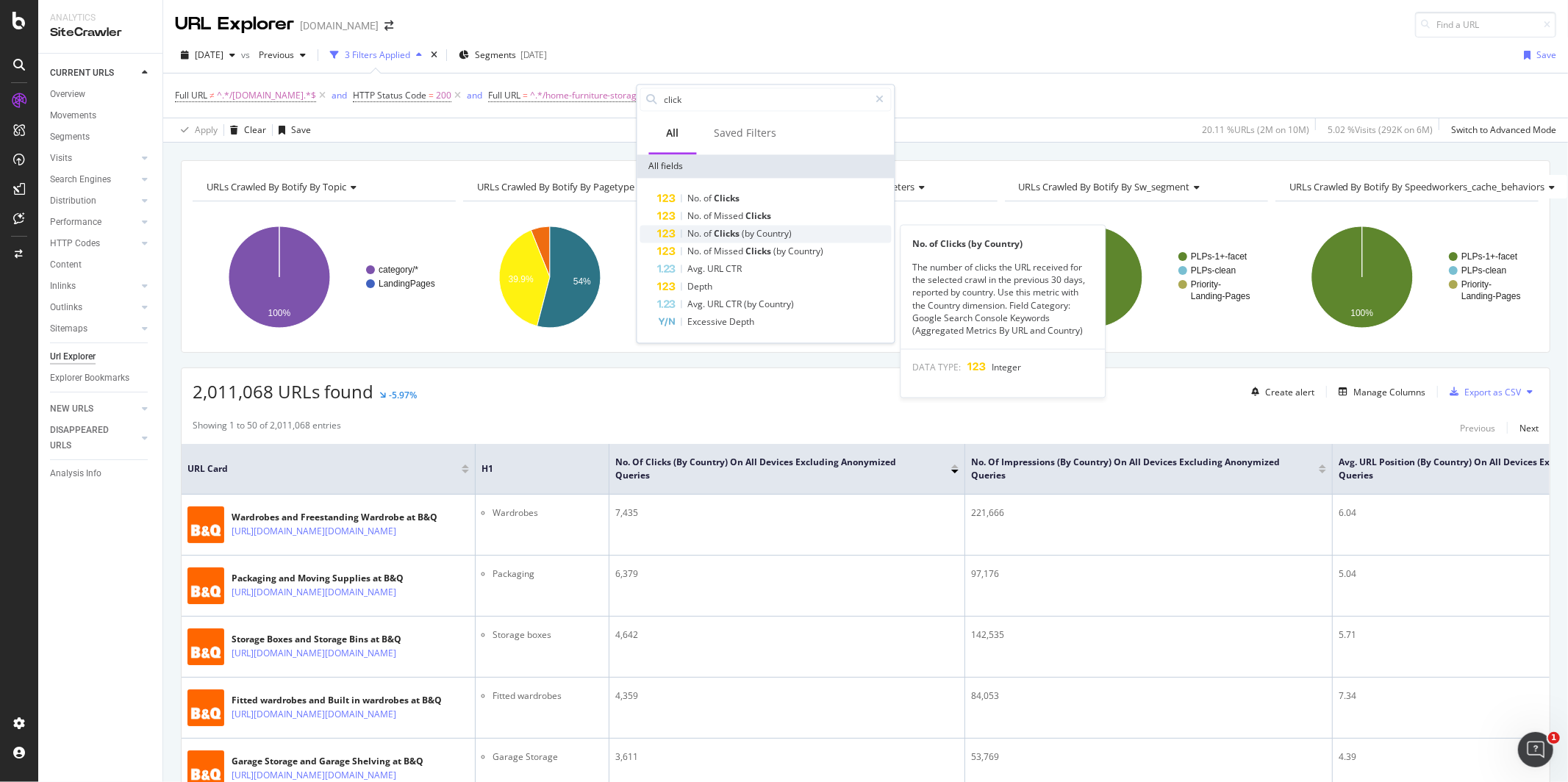
type input "click"
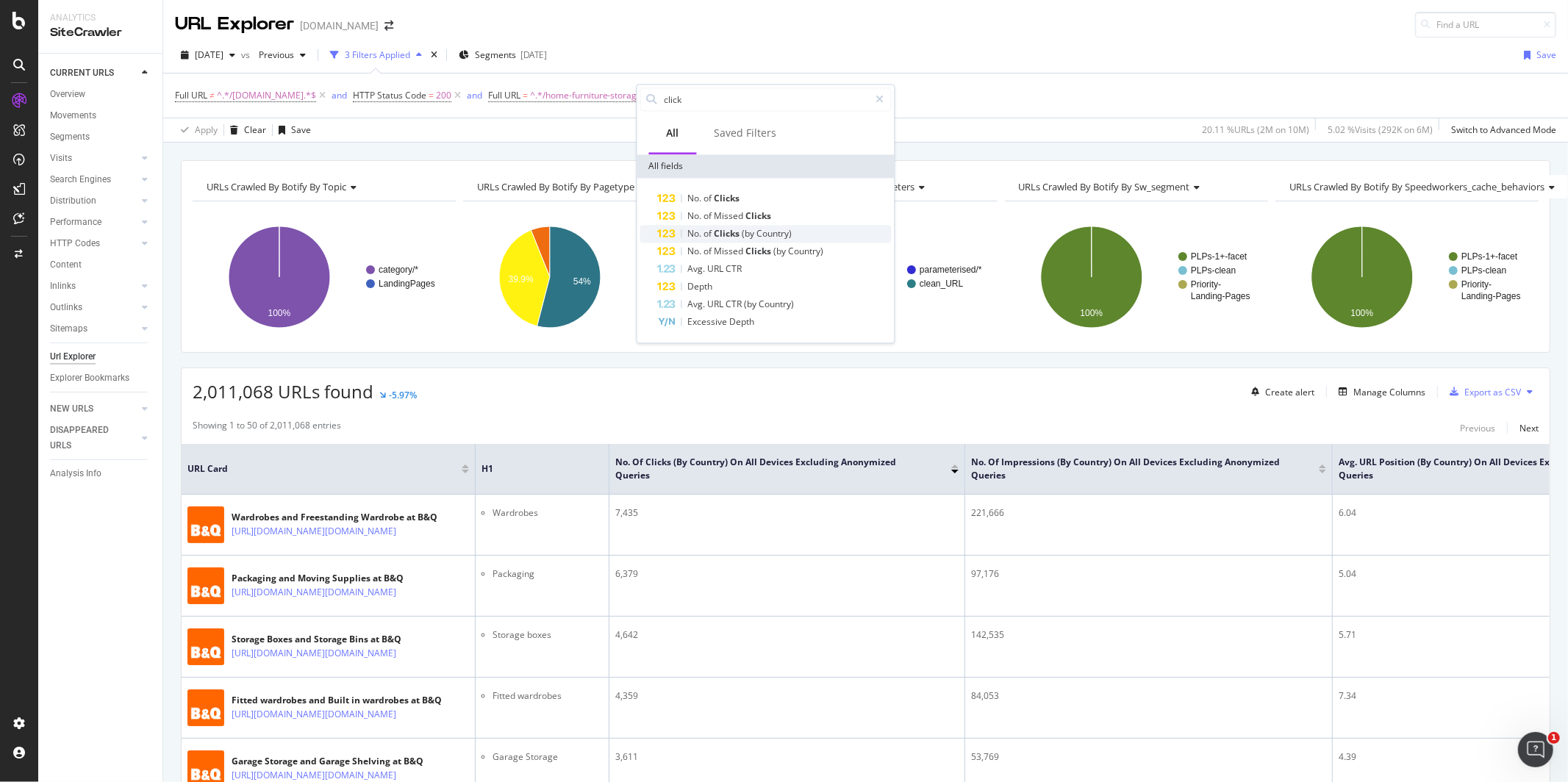
click at [727, 229] on span "Clicks" at bounding box center [728, 233] width 28 height 13
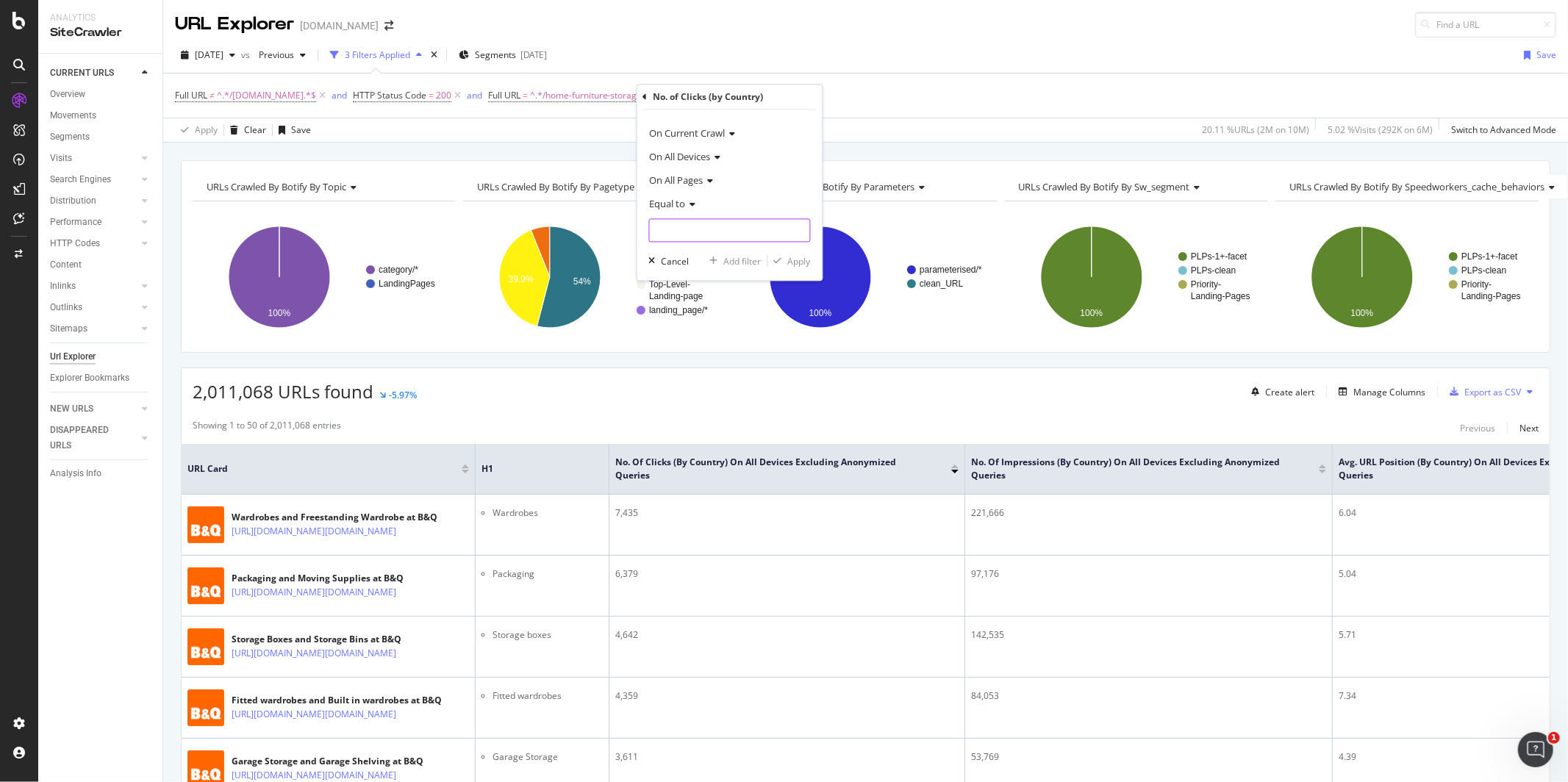
click at [729, 228] on input "number" at bounding box center [730, 231] width 162 height 24
click at [681, 206] on span "Equal to" at bounding box center [668, 204] width 36 height 13
click at [756, 208] on div "Equal to" at bounding box center [730, 205] width 162 height 24
click at [715, 220] on input "number" at bounding box center [730, 231] width 162 height 24
click at [678, 205] on span "Equal to" at bounding box center [668, 204] width 36 height 13
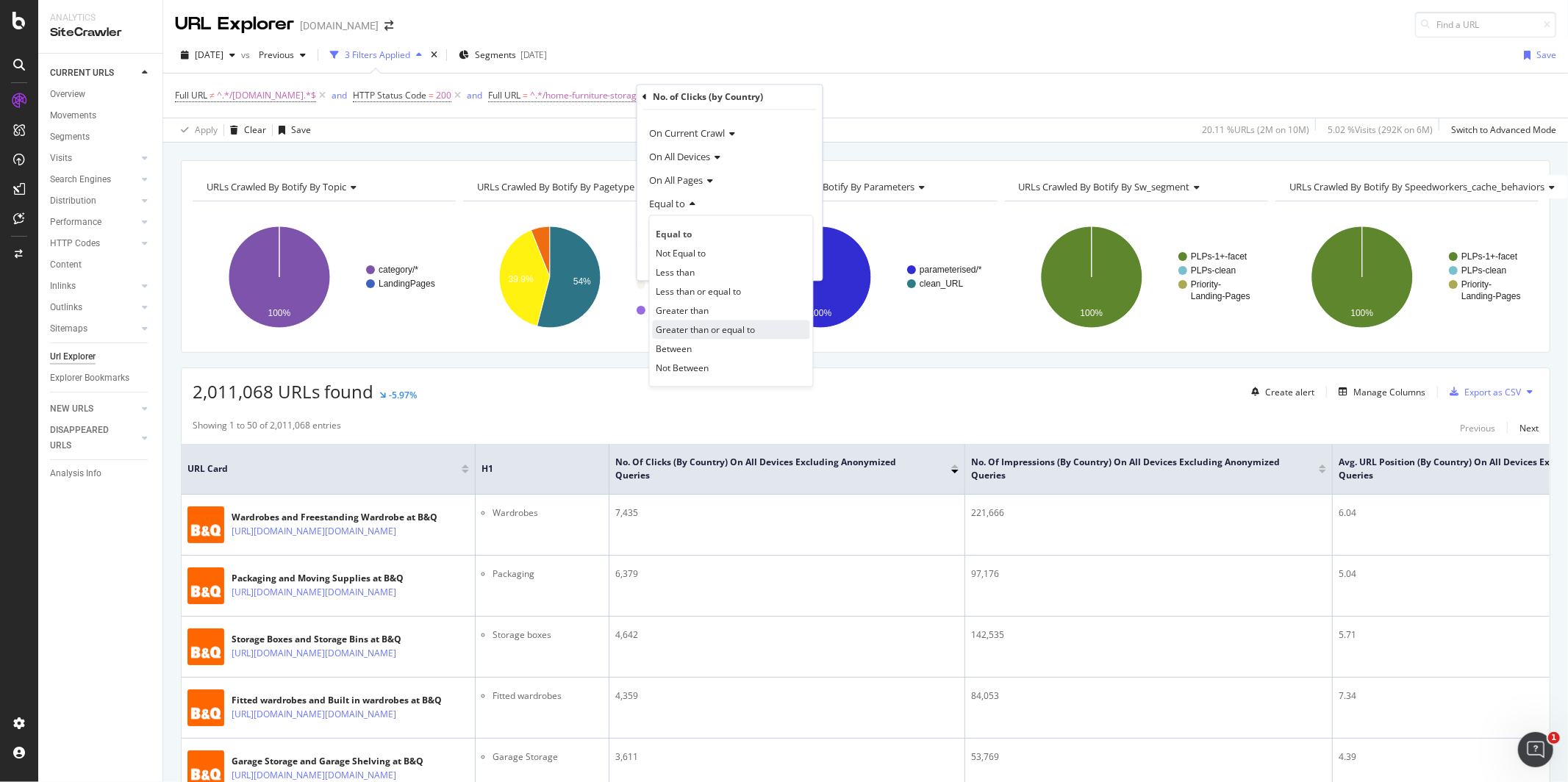
click at [700, 328] on span "Greater than or equal to" at bounding box center [705, 330] width 99 height 13
click at [712, 237] on input "number" at bounding box center [730, 231] width 162 height 24
type input "1"
click at [785, 263] on div "button" at bounding box center [778, 262] width 20 height 9
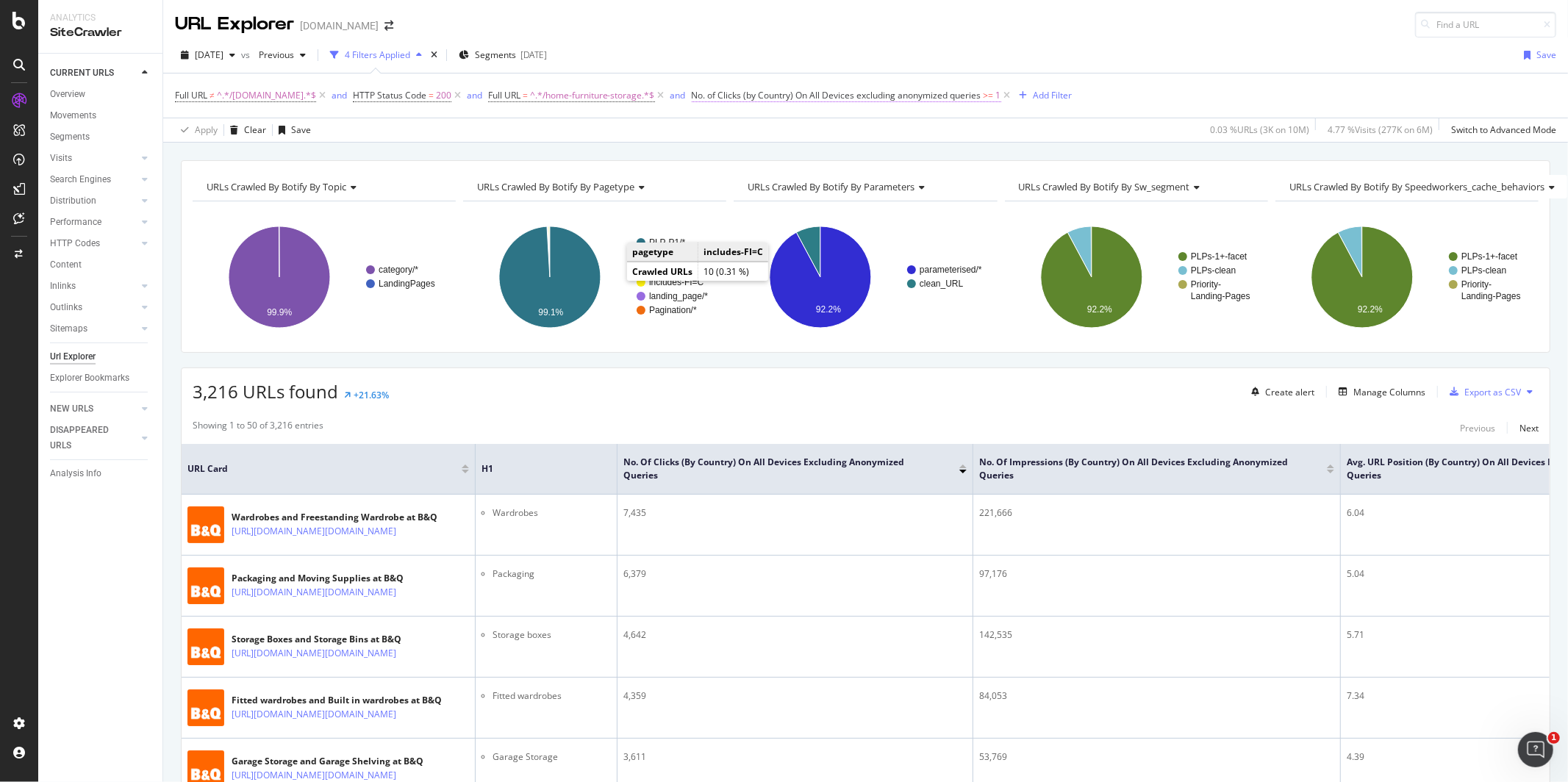
click at [919, 97] on span "No. of Clicks (by Country) On All Devices excluding anonymized queries" at bounding box center [837, 95] width 290 height 13
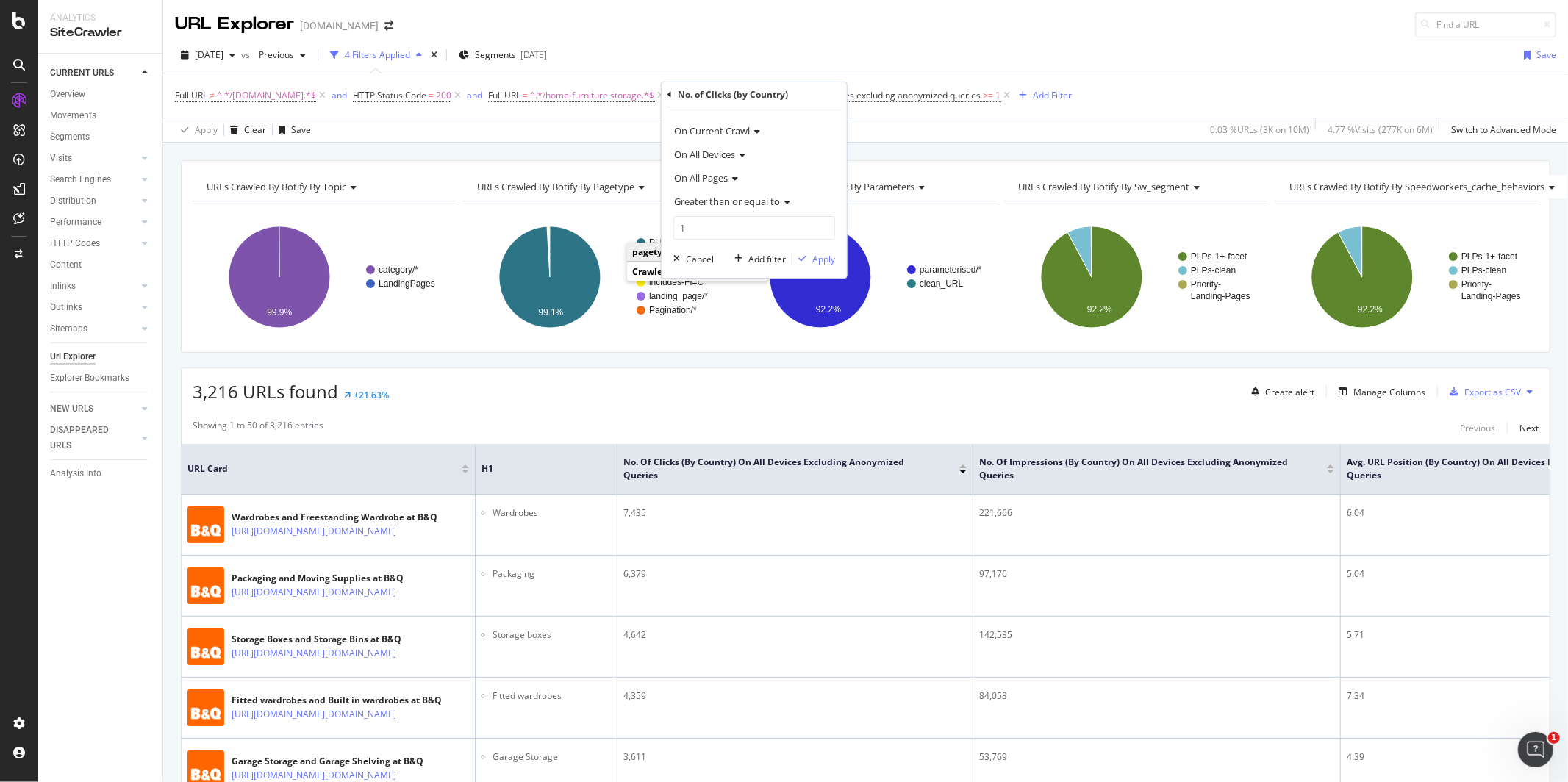
click at [926, 129] on div "Apply Clear Save 0.03 % URLs ( 3K on 10M ) 4.77 % Visits ( 277K on 6M ) Switch …" at bounding box center [865, 130] width 1405 height 24
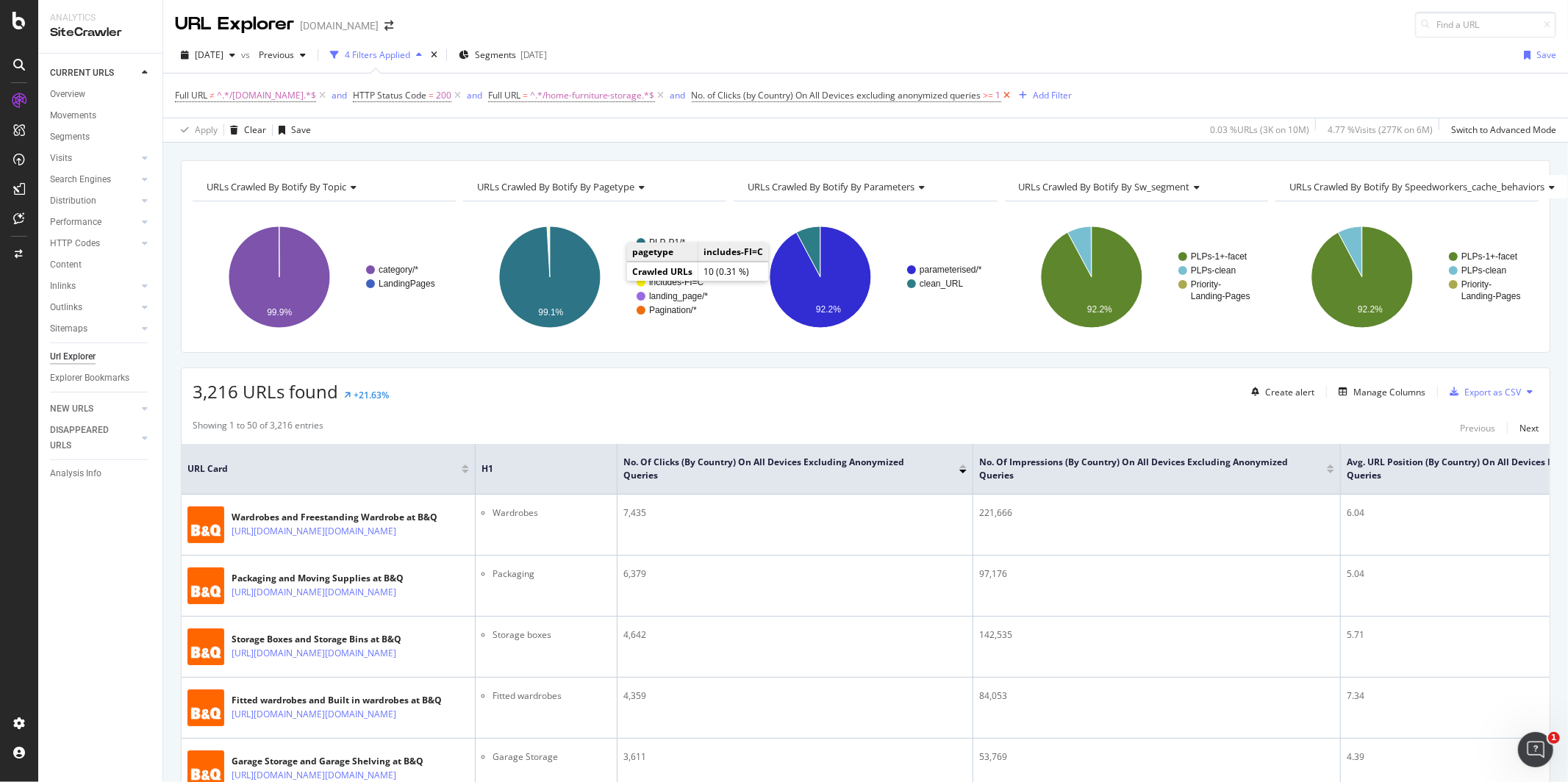
click at [1002, 101] on icon at bounding box center [1008, 95] width 13 height 15
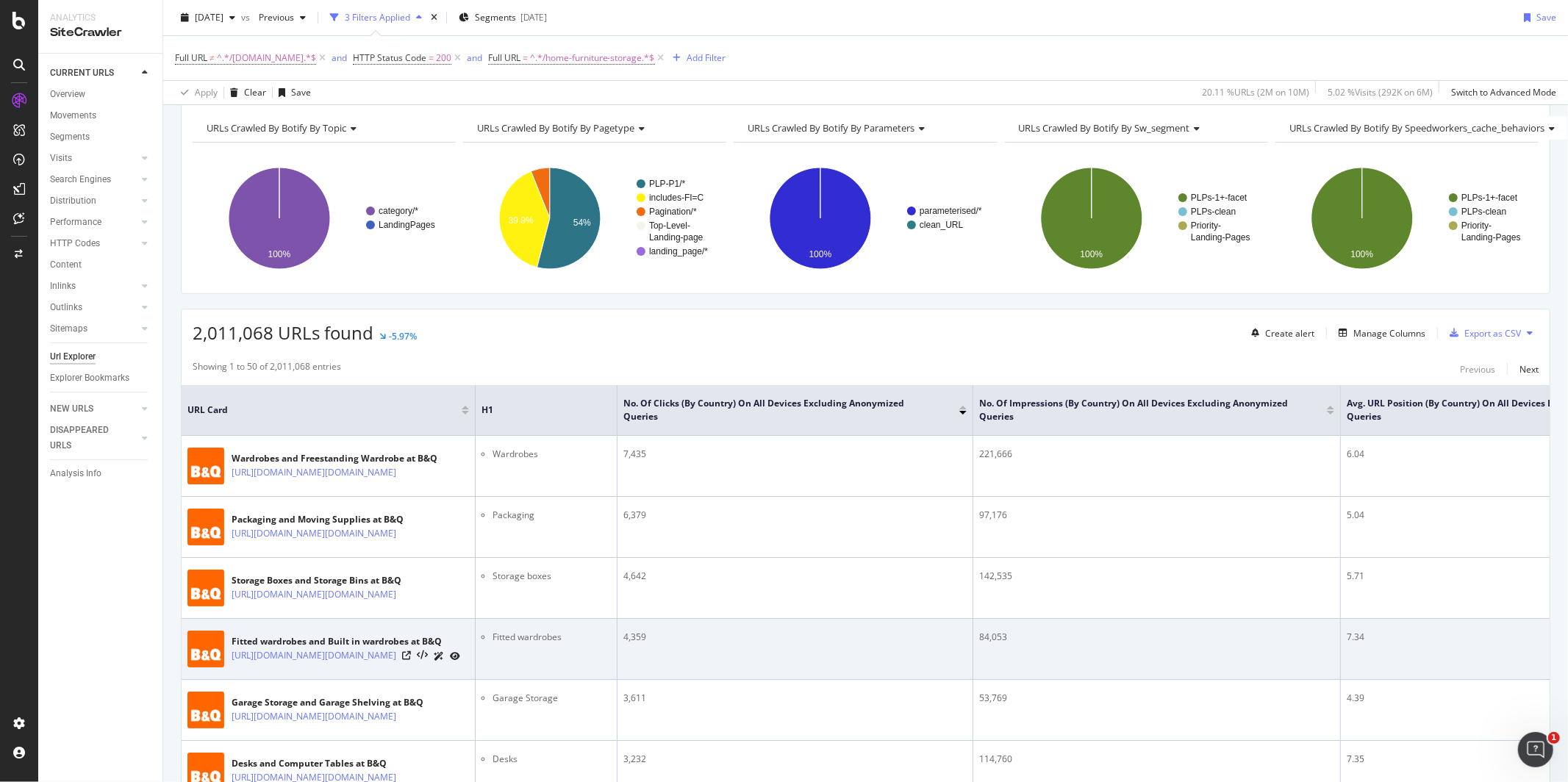
scroll to position [79, 0]
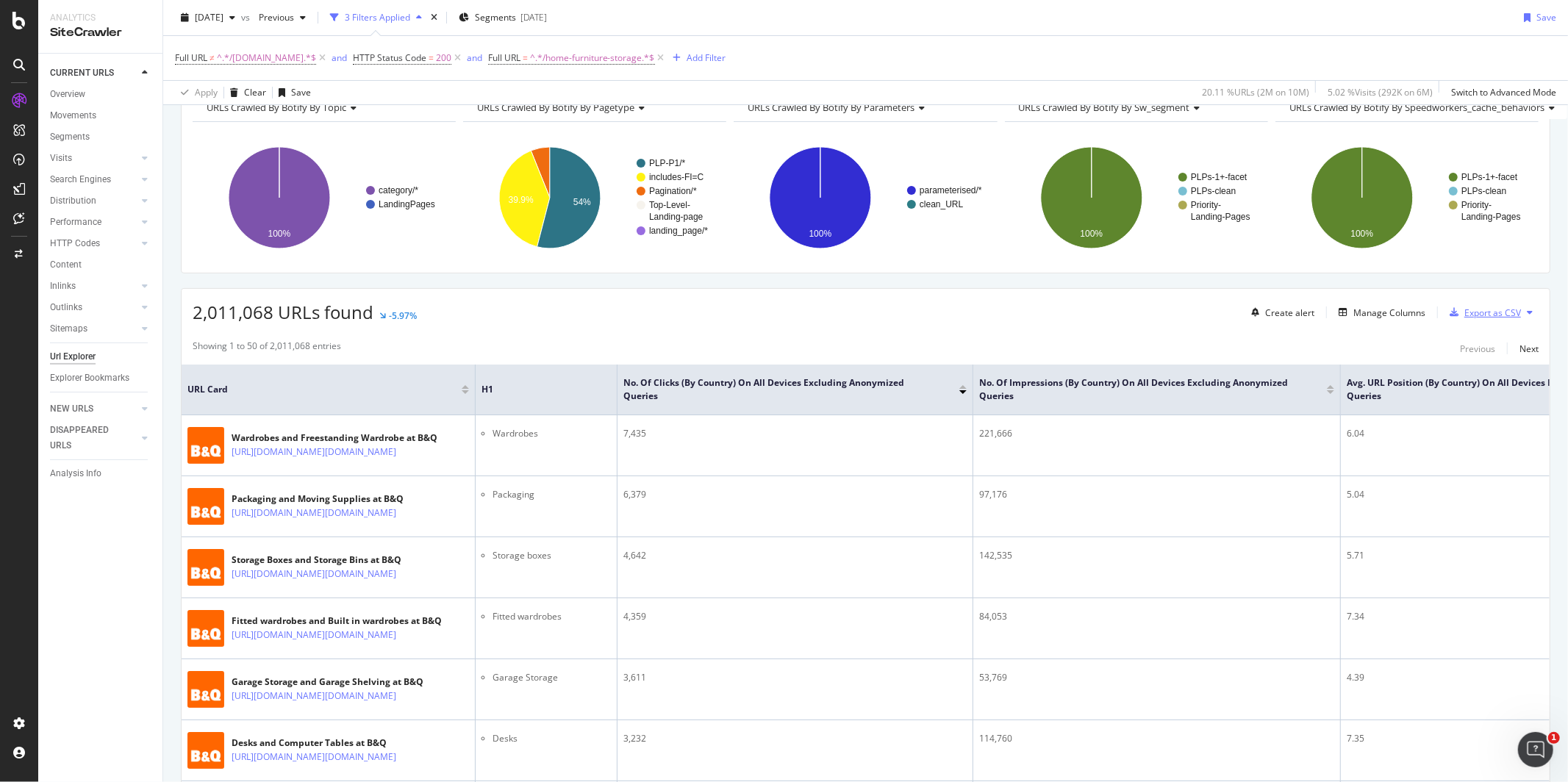
click at [1466, 314] on div "Export as CSV" at bounding box center [1492, 313] width 57 height 13
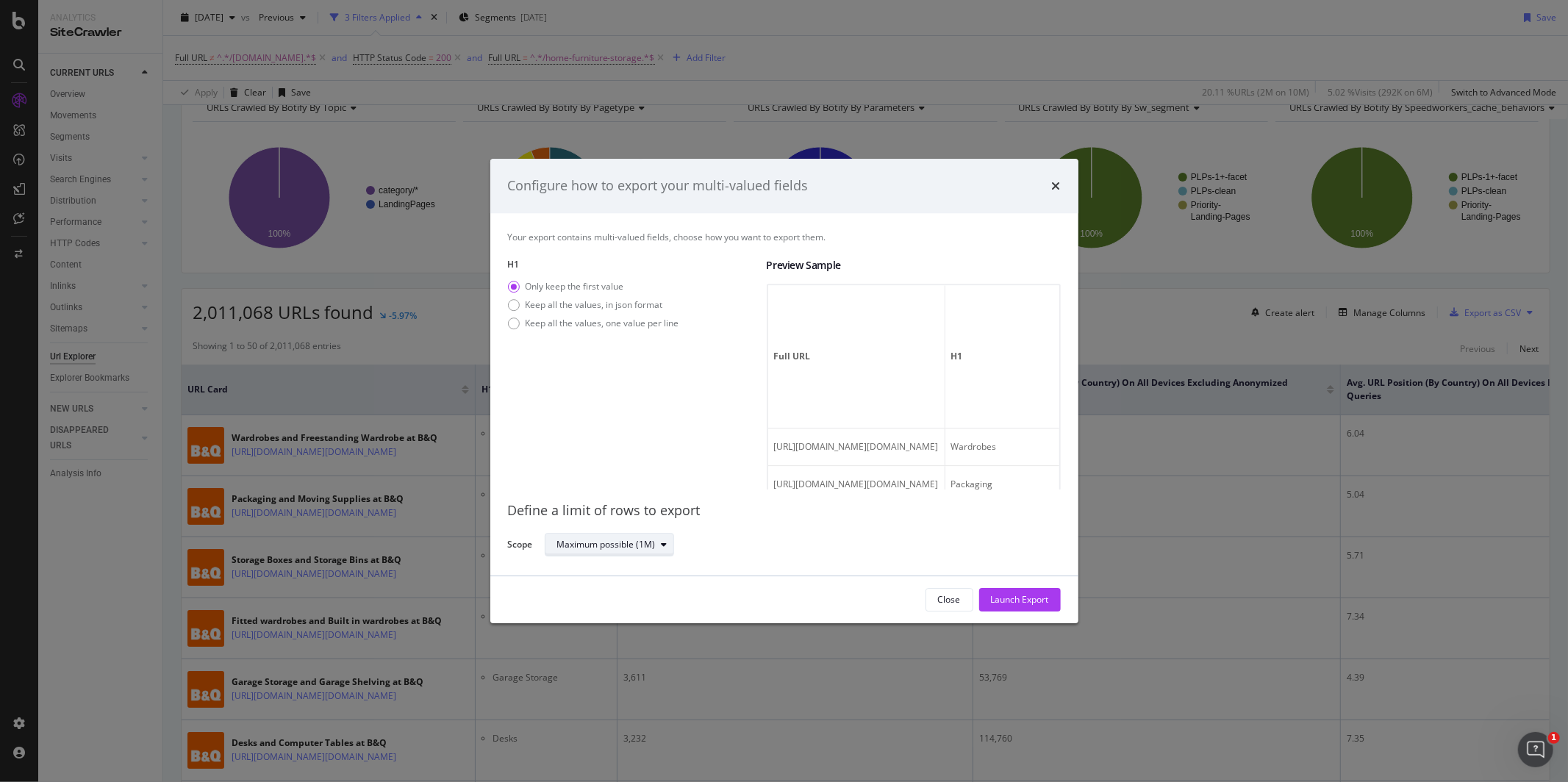
click at [605, 555] on button "Maximum possible (1M)" at bounding box center [609, 545] width 130 height 24
click at [613, 594] on div "Define a limit" at bounding box center [590, 594] width 54 height 13
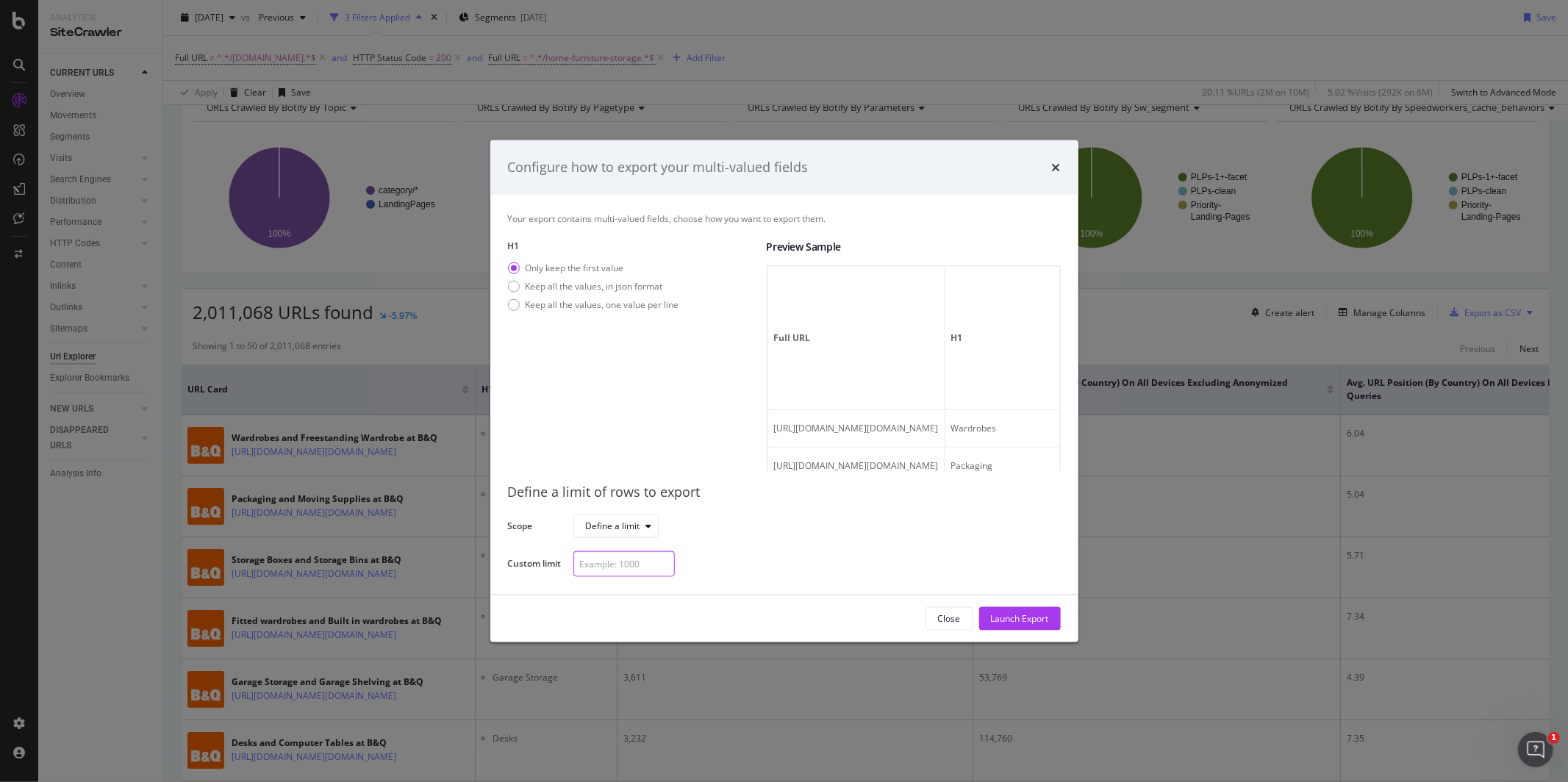
click at [619, 561] on input "modal" at bounding box center [624, 563] width 102 height 26
click at [734, 561] on div "modal" at bounding box center [811, 563] width 475 height 26
click at [647, 533] on div "Define a limit" at bounding box center [622, 526] width 72 height 21
click at [638, 552] on div "Maximum possible (1M)" at bounding box center [641, 550] width 99 height 13
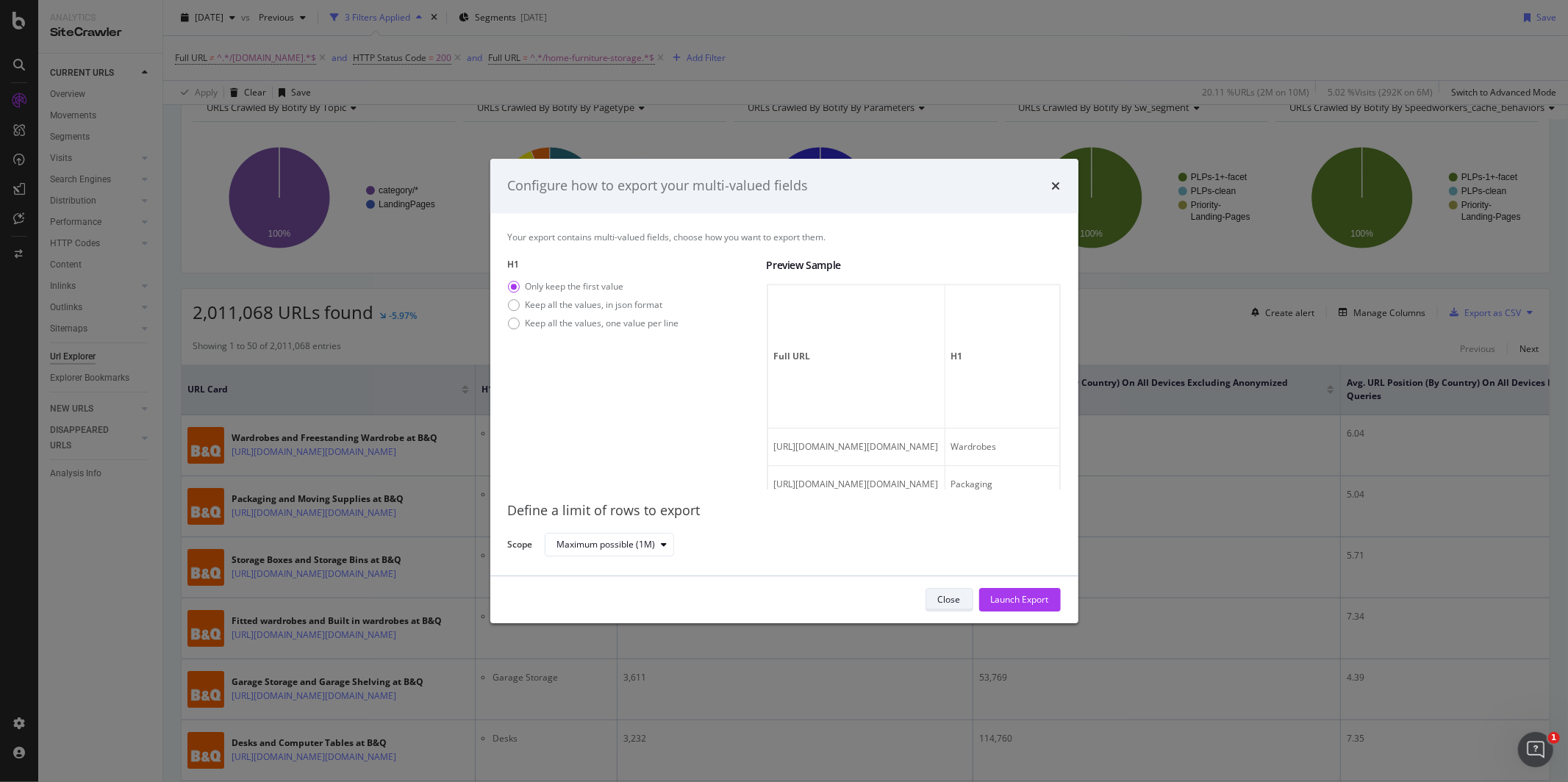
click at [938, 595] on div "Close" at bounding box center [949, 599] width 23 height 13
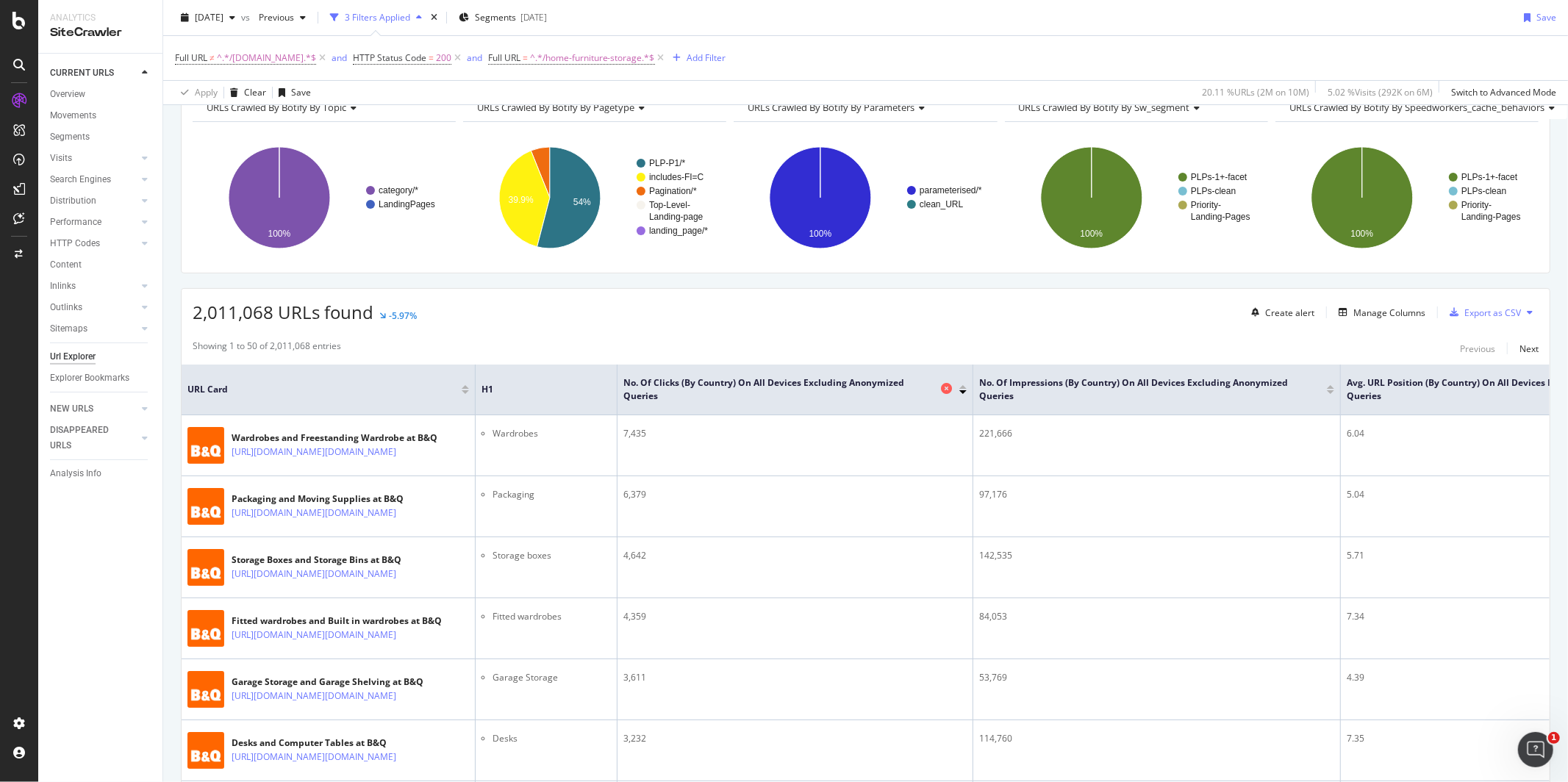
click at [788, 382] on span "No. of Clicks (by Country) On All Devices excluding anonymized queries" at bounding box center [780, 390] width 314 height 26
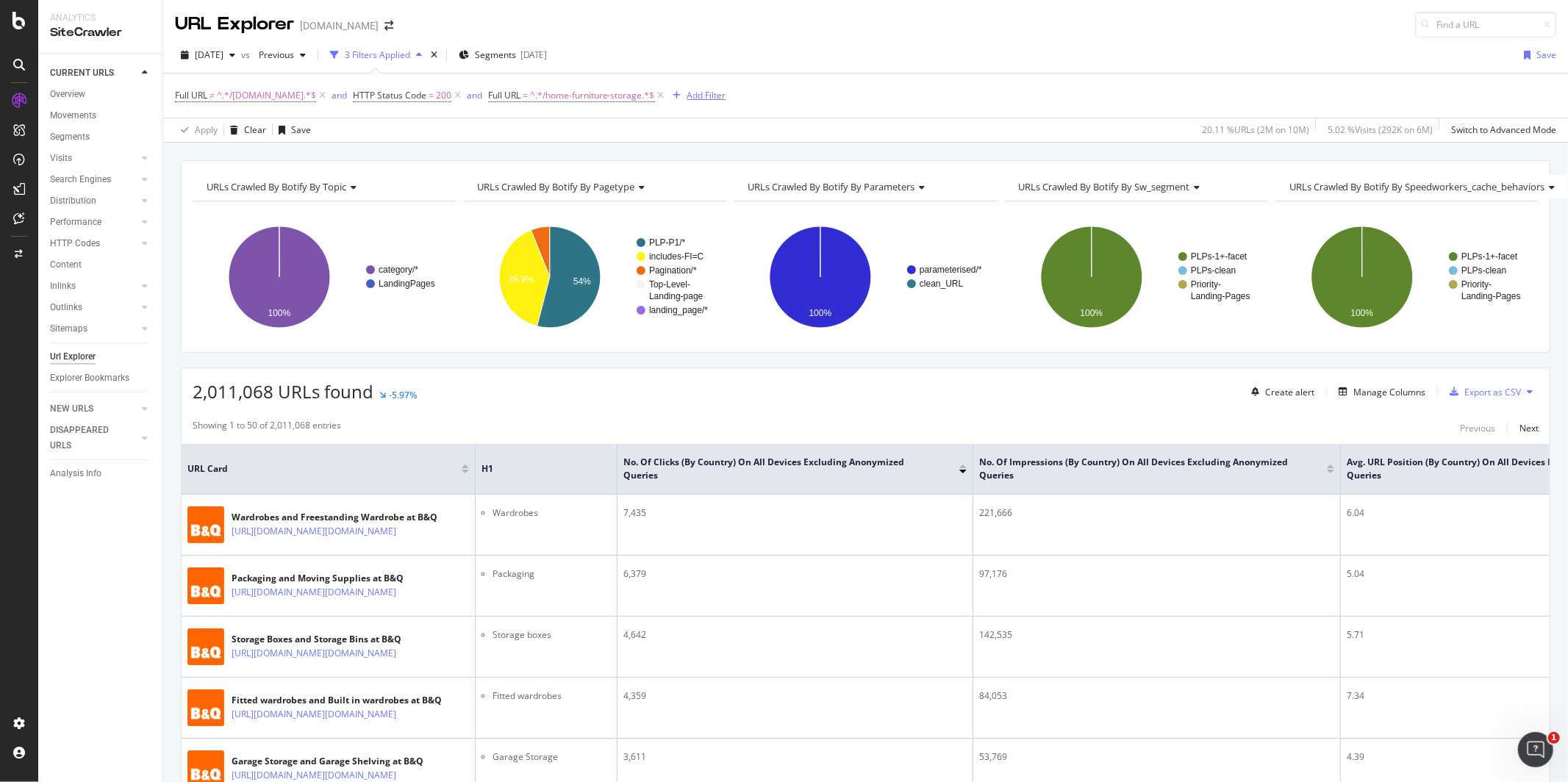
click at [687, 98] on div "Add Filter" at bounding box center [706, 95] width 39 height 13
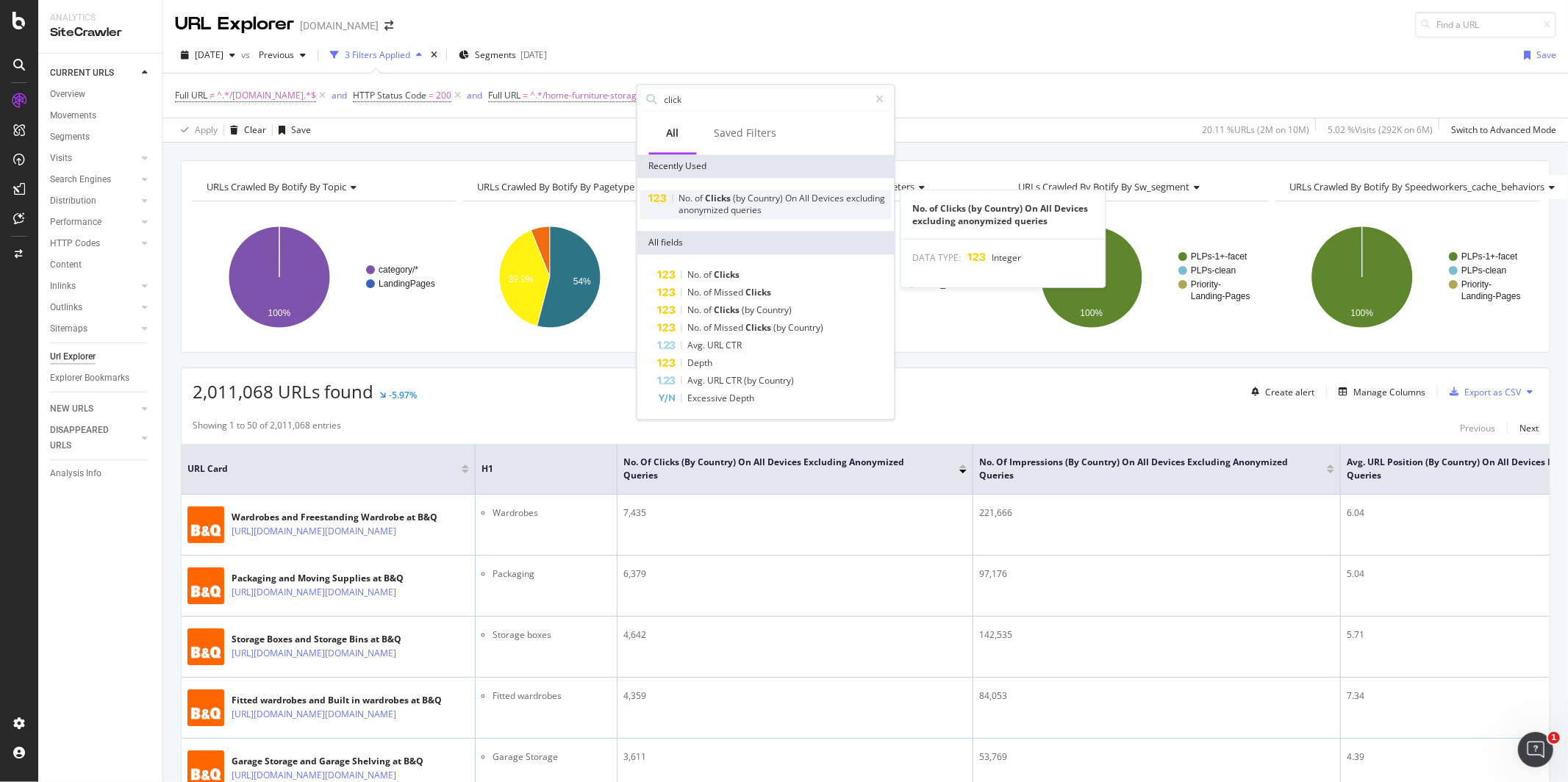
click at [743, 200] on span "(by" at bounding box center [740, 198] width 15 height 13
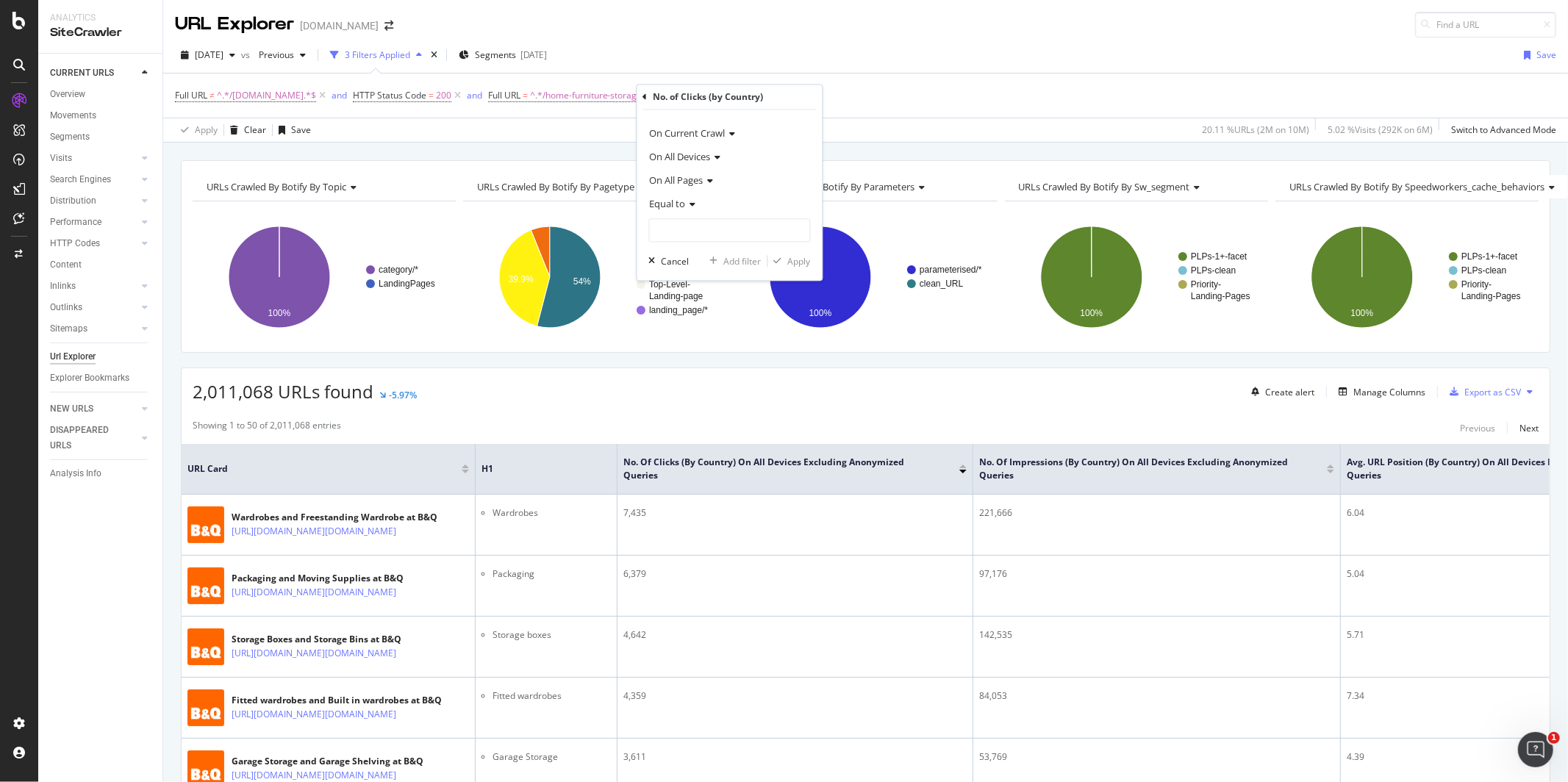
click at [718, 136] on span "On Current Crawl" at bounding box center [688, 133] width 76 height 13
click at [776, 136] on div "On Current Crawl" at bounding box center [730, 134] width 162 height 24
click at [693, 160] on span "On All Devices" at bounding box center [680, 157] width 61 height 13
click at [771, 132] on div "On Current Crawl" at bounding box center [730, 134] width 162 height 24
click at [781, 119] on div "On Current Crawl On All Devices On All Pages Equal to Cancel Add filter Apply" at bounding box center [729, 195] width 185 height 171
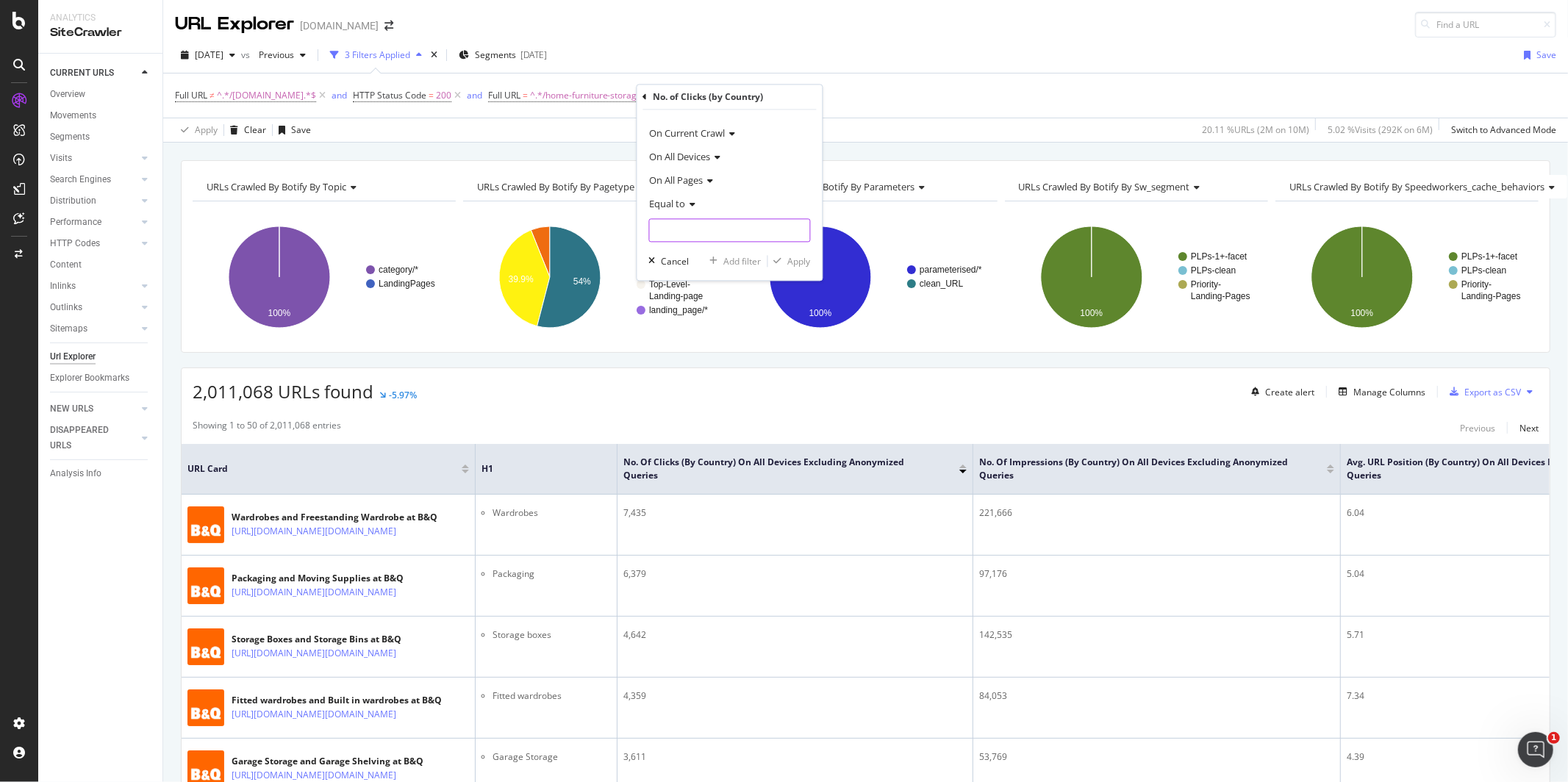
click at [684, 236] on input "number" at bounding box center [730, 231] width 162 height 24
click at [684, 201] on span "Equal to" at bounding box center [668, 204] width 36 height 13
click at [729, 313] on div "Greater than" at bounding box center [732, 311] width 158 height 19
click at [698, 230] on input "number" at bounding box center [730, 231] width 162 height 24
type input "0"
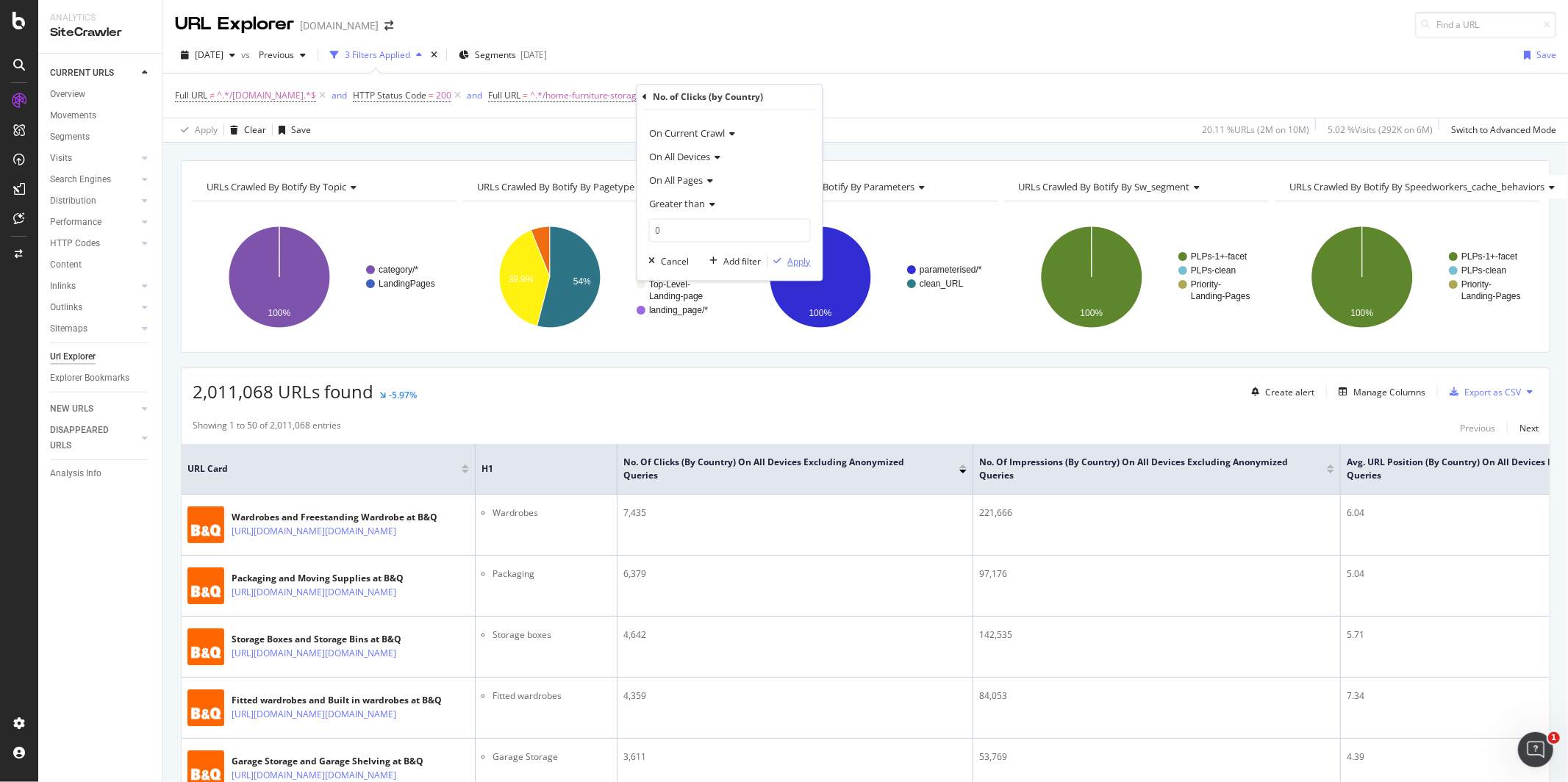
click at [801, 266] on div "Apply" at bounding box center [799, 261] width 23 height 13
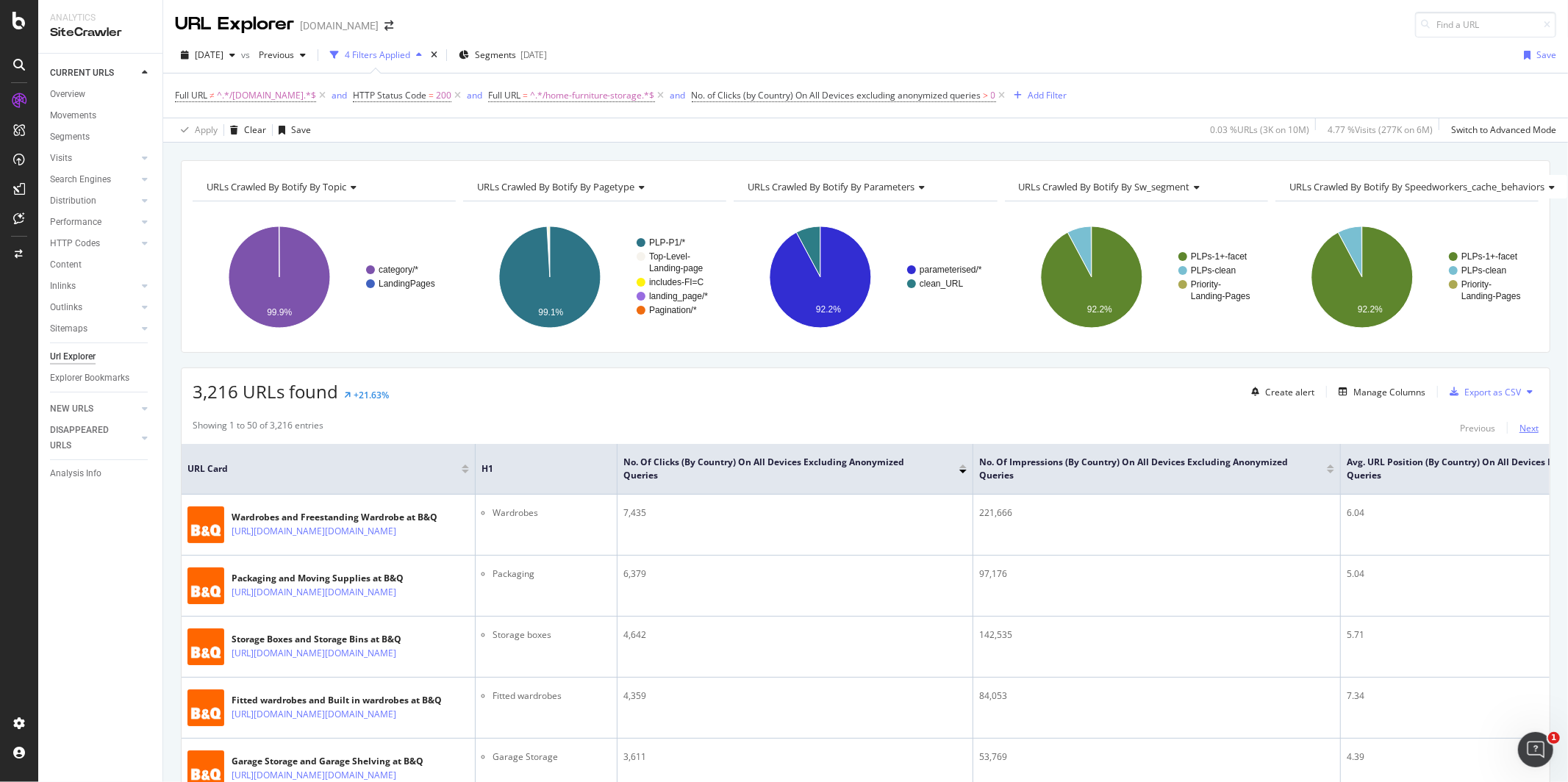
click at [1526, 430] on div "Next" at bounding box center [1528, 427] width 19 height 13
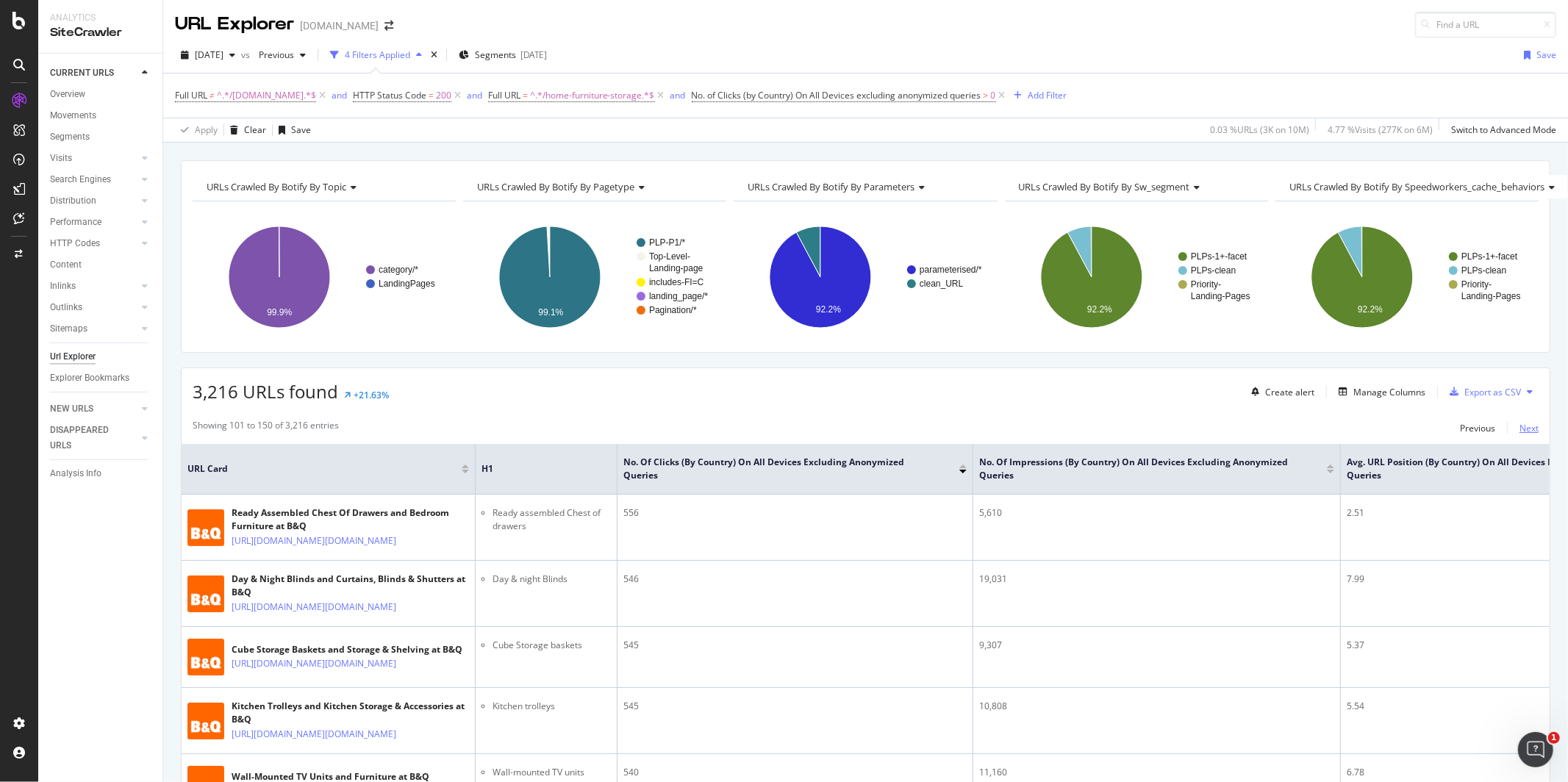
click at [1522, 433] on div "Next" at bounding box center [1528, 427] width 19 height 13
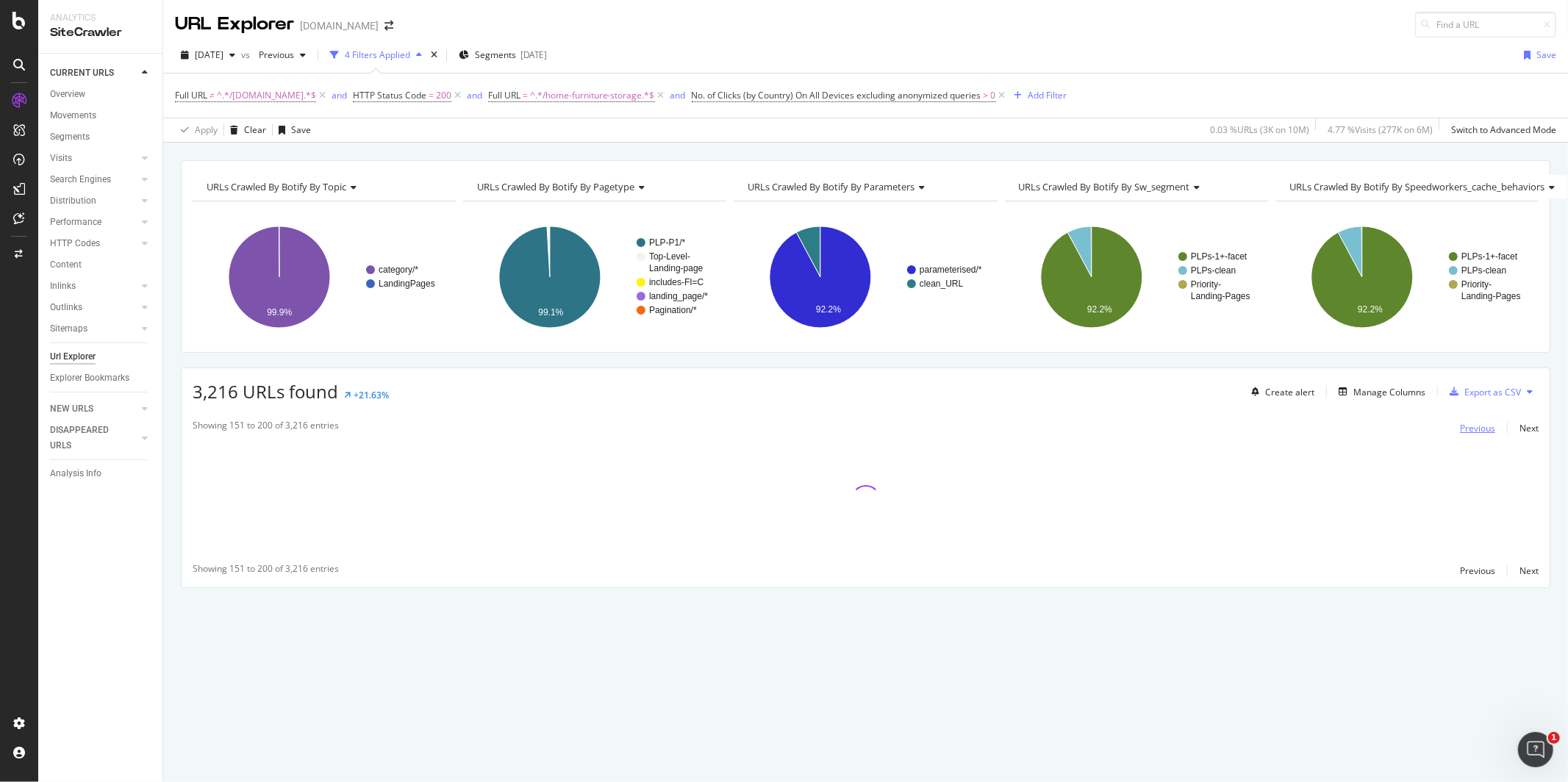
click at [1487, 429] on div "Previous" at bounding box center [1477, 427] width 35 height 13
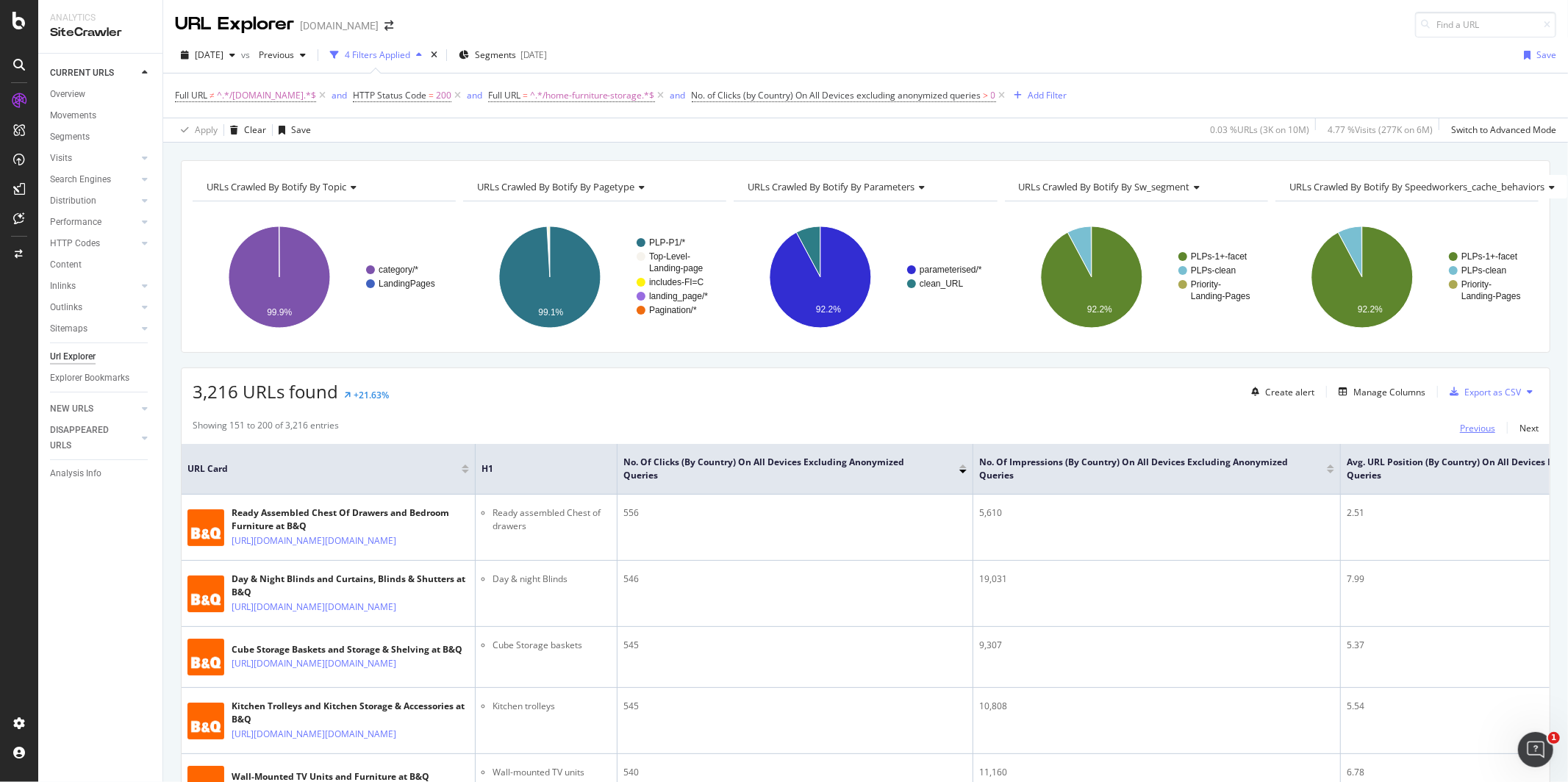
click at [1487, 430] on div "Previous" at bounding box center [1477, 427] width 35 height 13
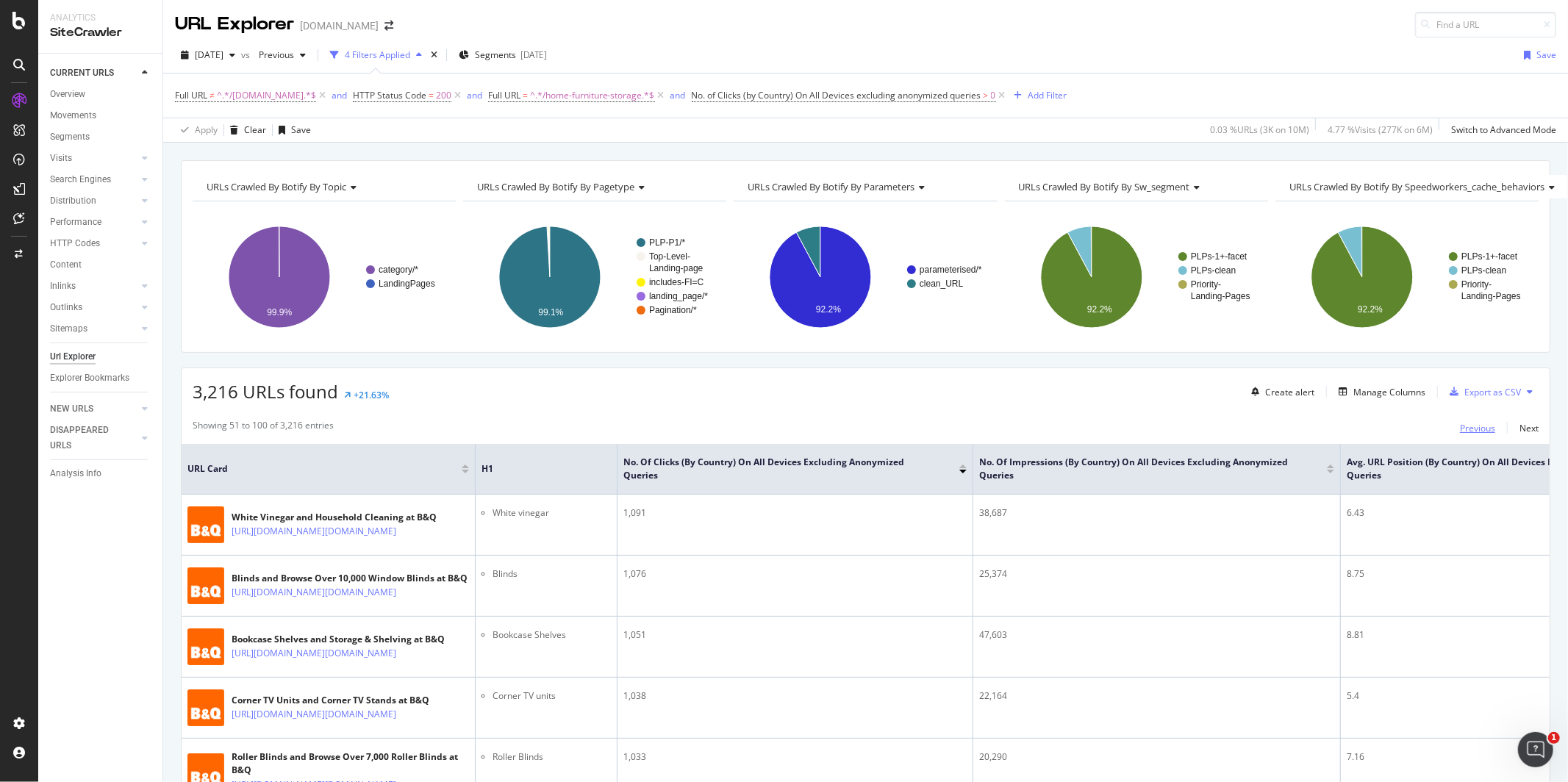
click at [1487, 430] on div "Previous" at bounding box center [1477, 427] width 35 height 13
click at [1524, 432] on div "Next" at bounding box center [1528, 427] width 19 height 13
click at [962, 472] on div at bounding box center [963, 471] width 7 height 4
click at [965, 472] on div at bounding box center [963, 471] width 7 height 4
click at [962, 471] on div at bounding box center [963, 471] width 7 height 4
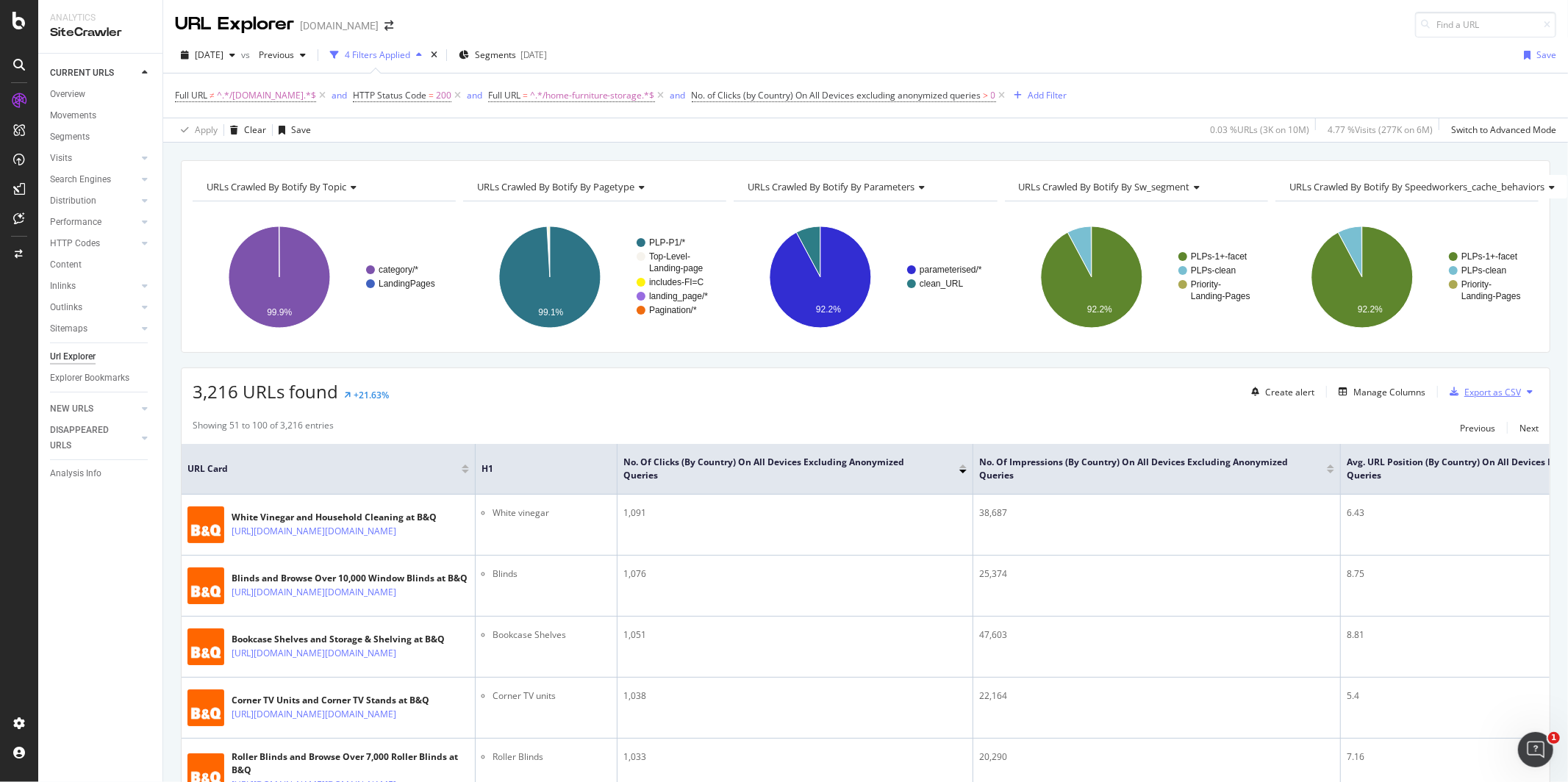
click at [1478, 396] on div "Export as CSV" at bounding box center [1492, 391] width 57 height 13
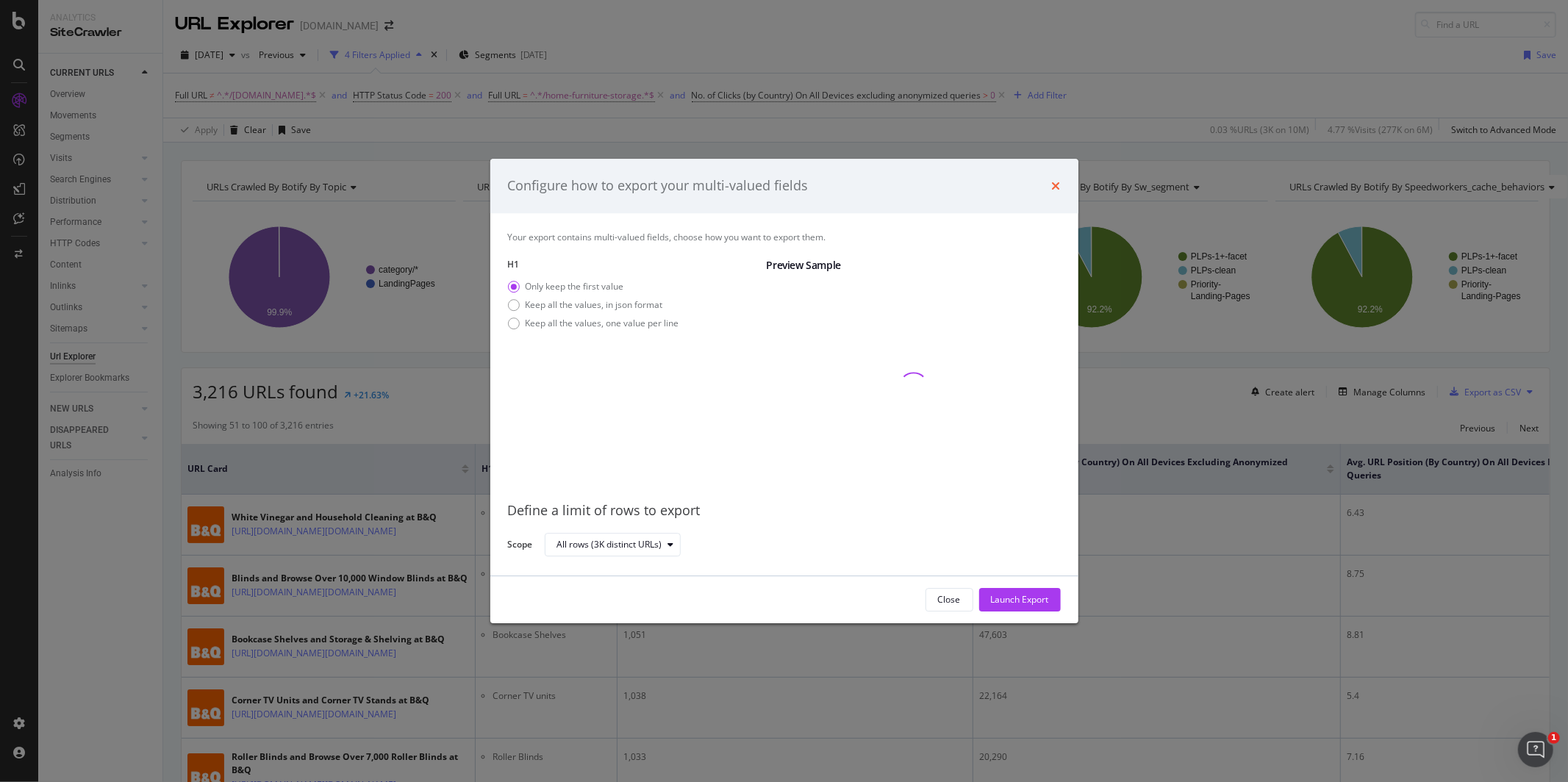
click at [1054, 180] on icon "times" at bounding box center [1056, 186] width 9 height 12
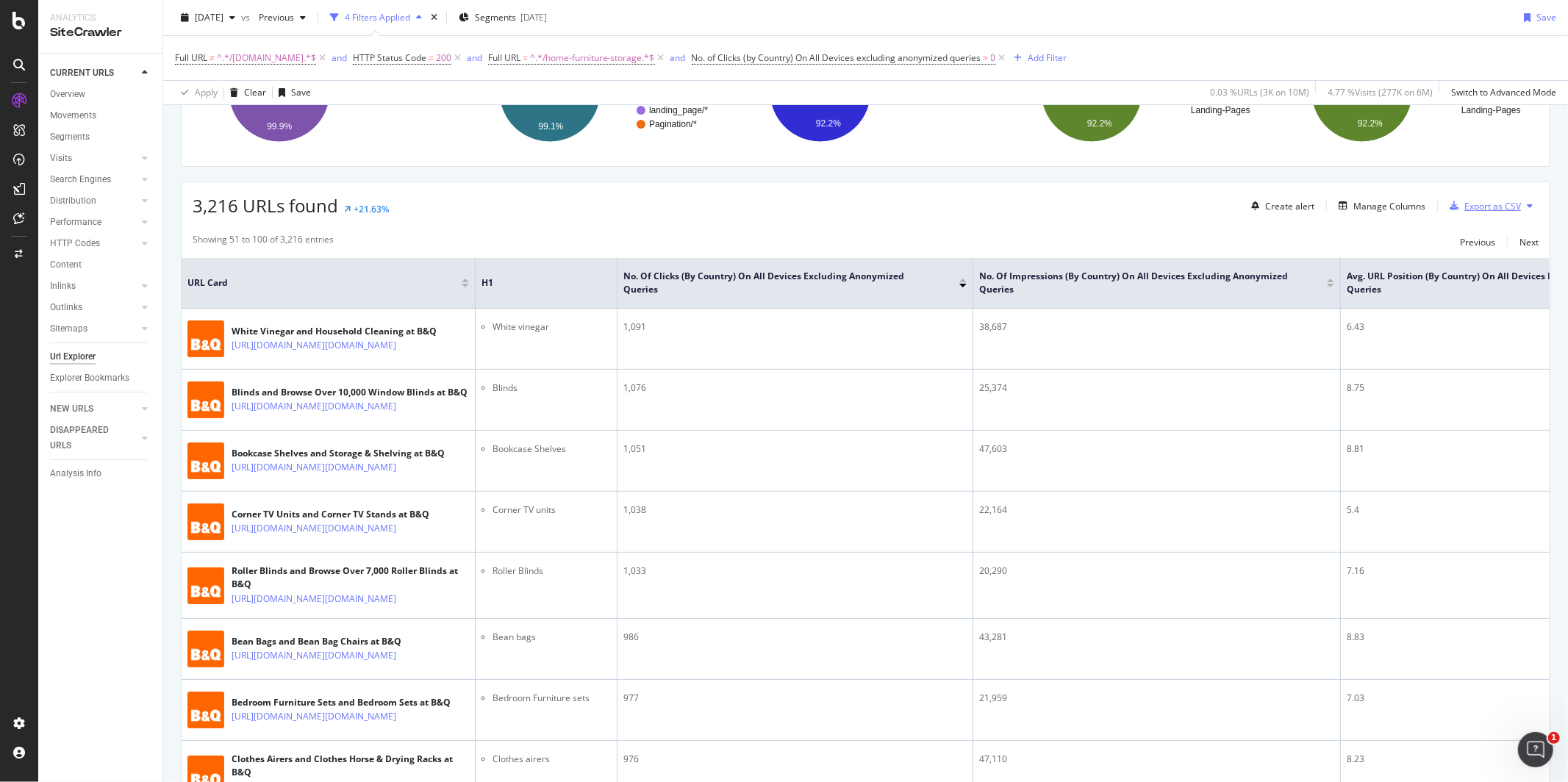
scroll to position [162, 0]
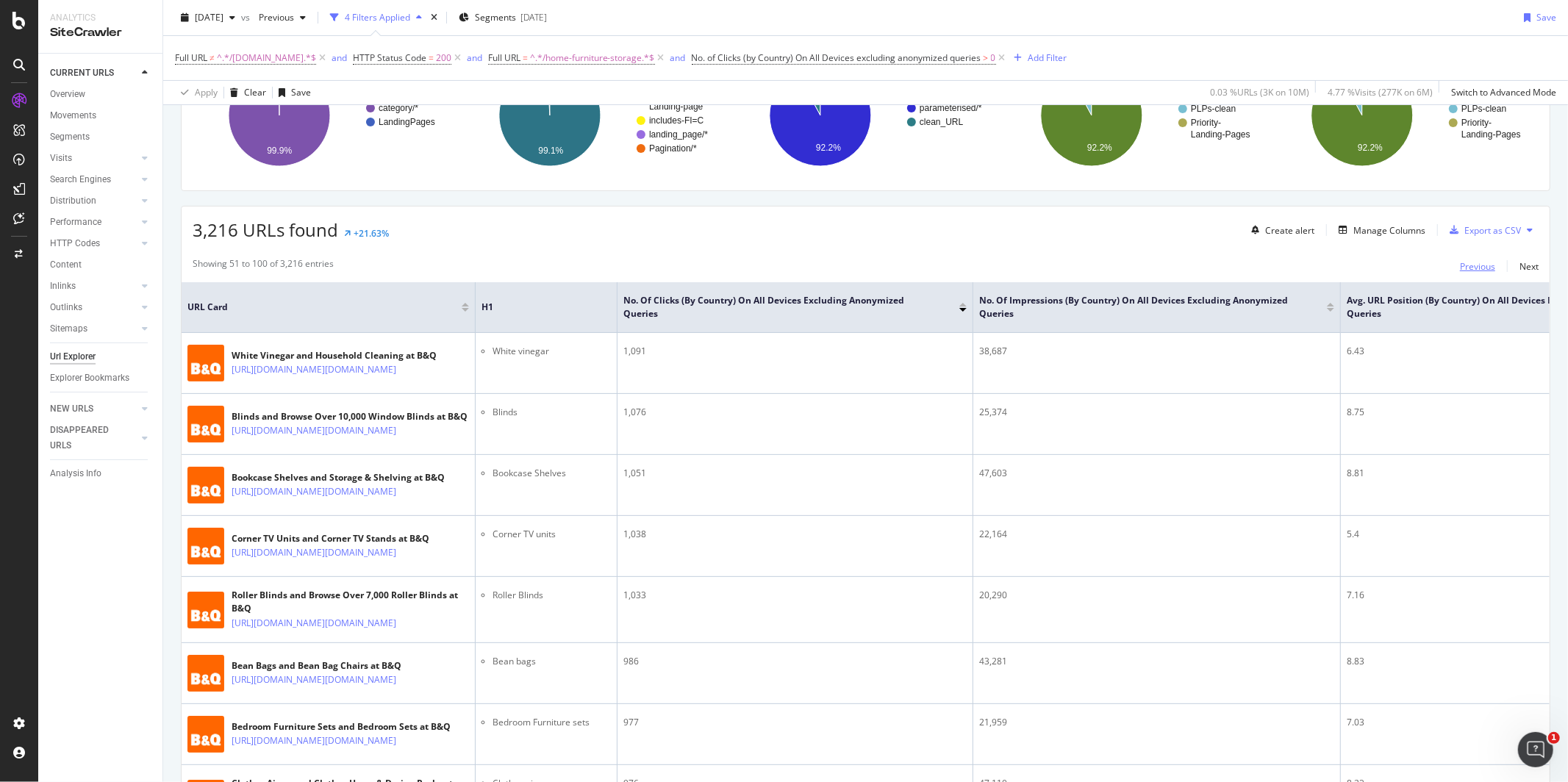
click at [1479, 269] on div "Previous" at bounding box center [1477, 267] width 35 height 13
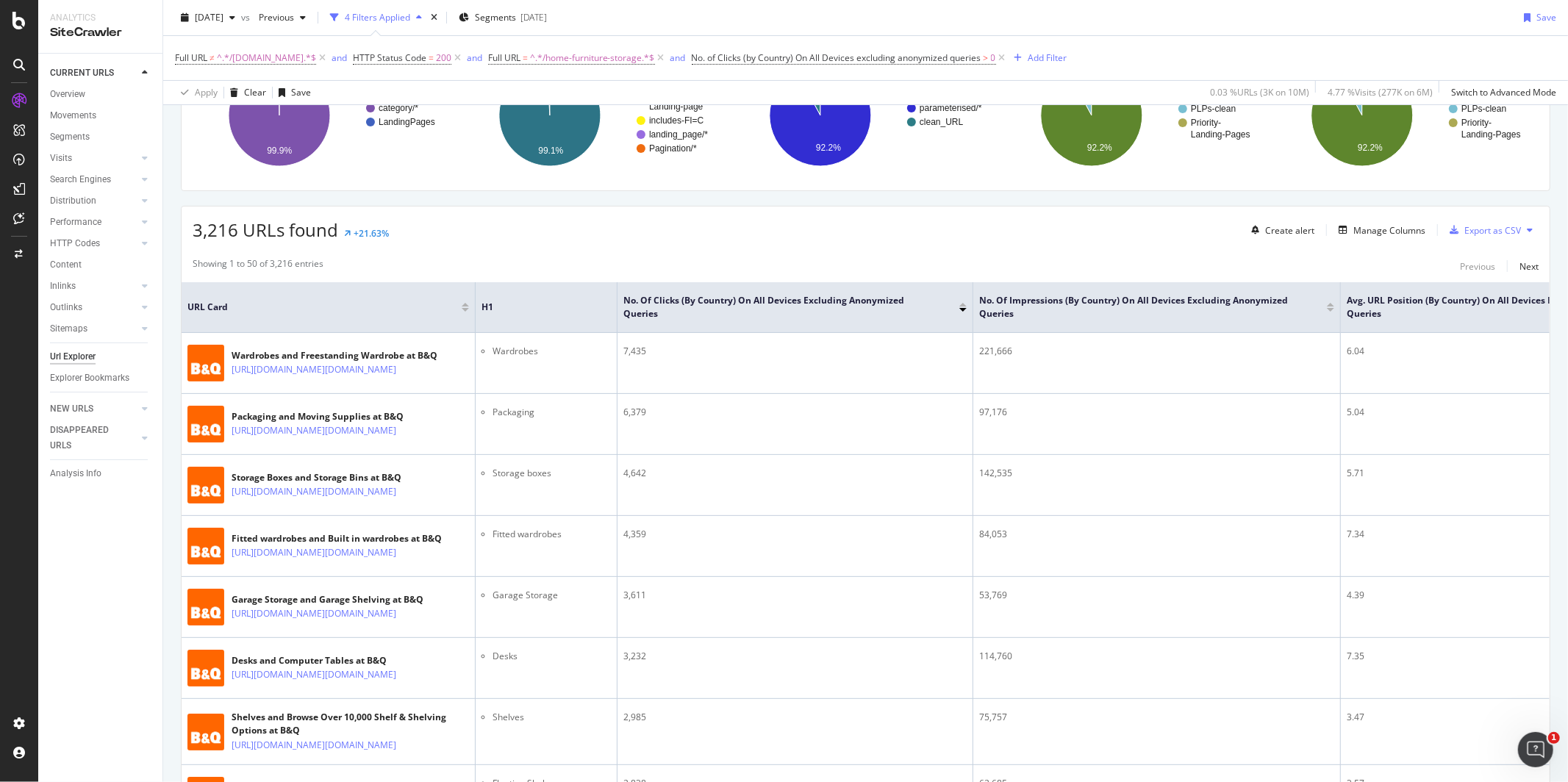
scroll to position [0, 0]
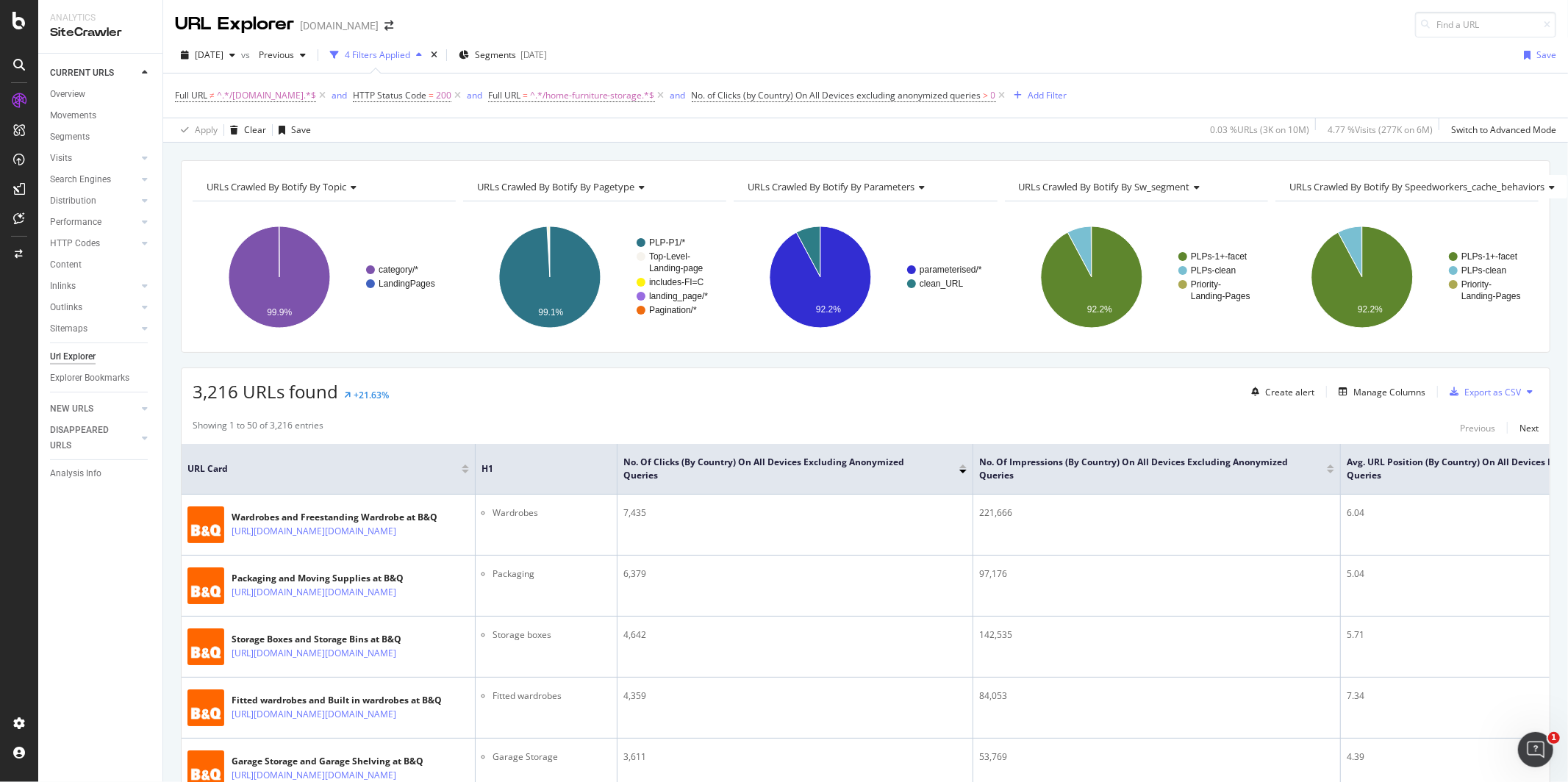
click at [962, 464] on div "No. of Clicks (by Country) On All Devices excluding anonymized queries" at bounding box center [795, 468] width 344 height 26
click at [962, 466] on div at bounding box center [963, 466] width 7 height 4
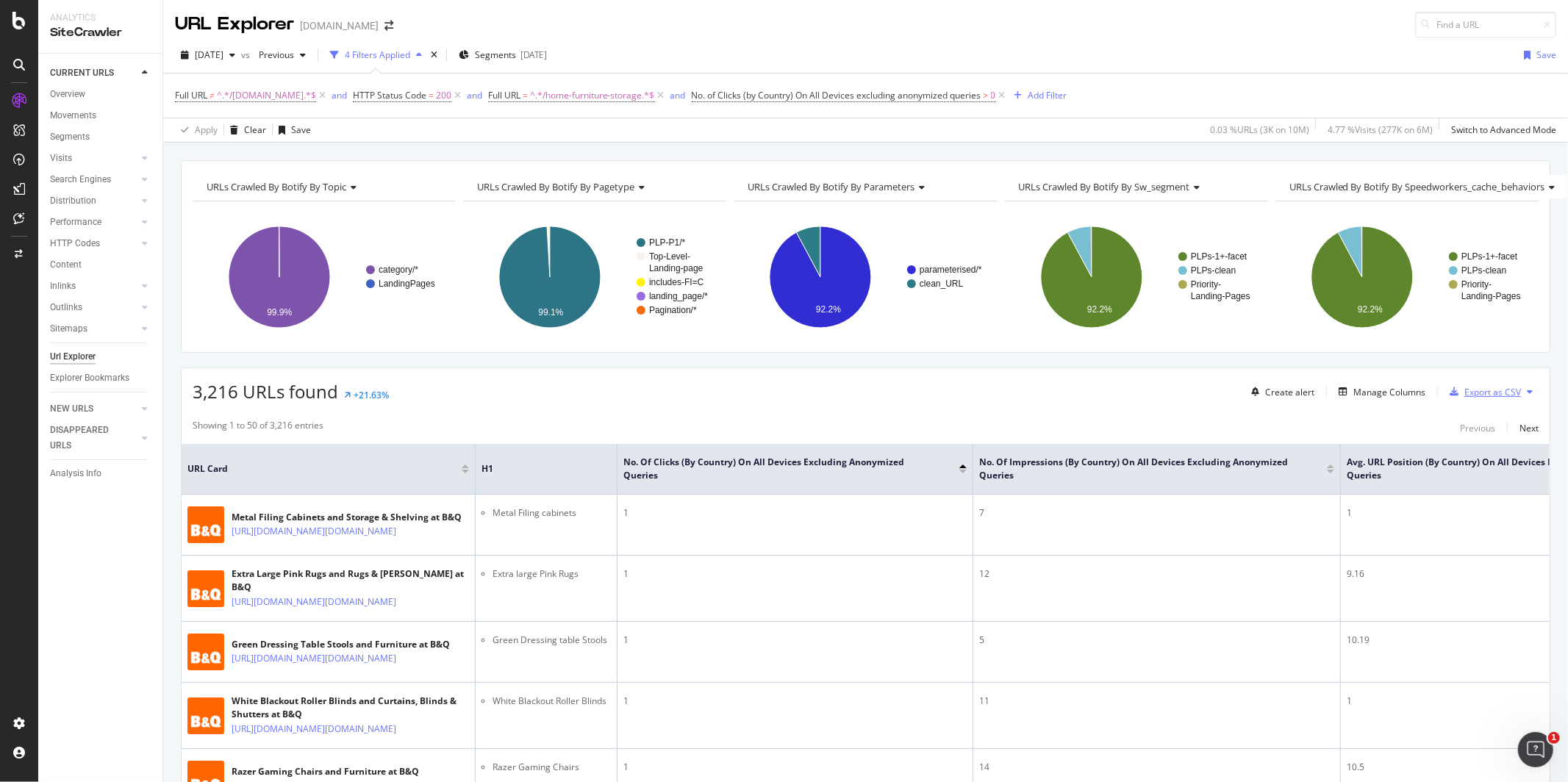
click at [1472, 394] on div "Export as CSV" at bounding box center [1492, 391] width 57 height 13
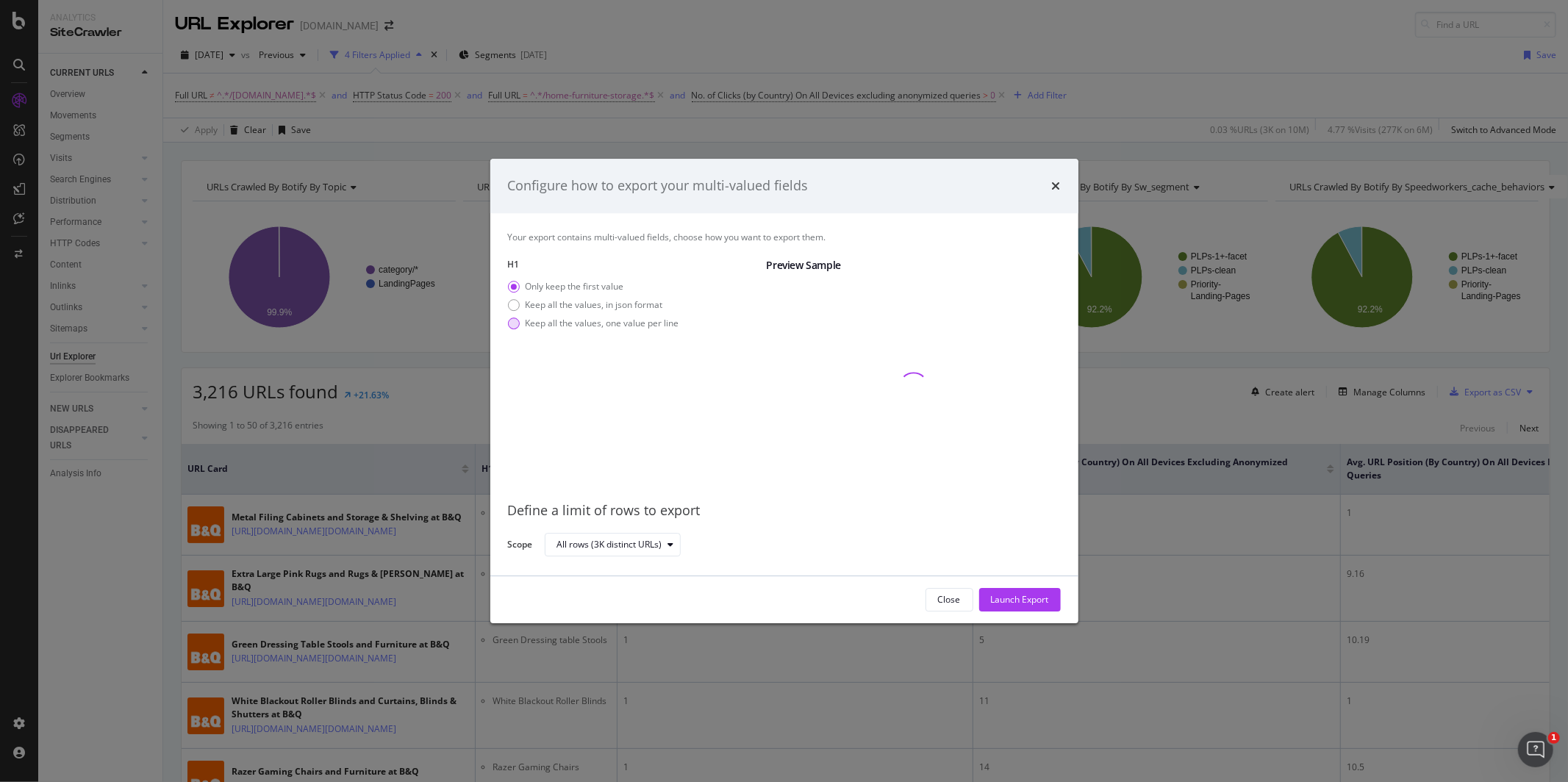
click at [636, 329] on div "Keep all the values, one value per line" at bounding box center [602, 323] width 154 height 13
click at [991, 596] on div "Launch Export" at bounding box center [1020, 599] width 58 height 13
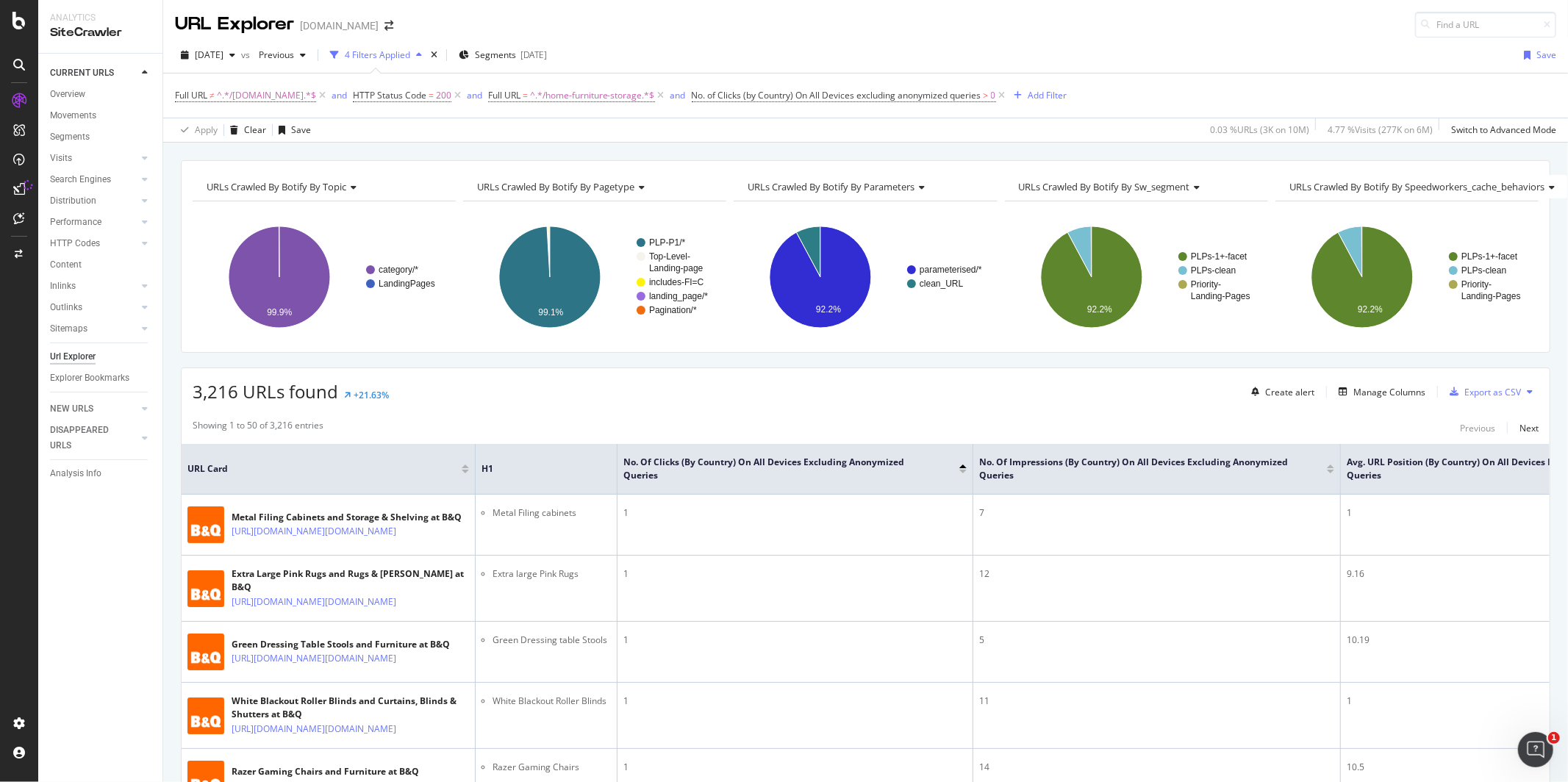
click at [15, 327] on div at bounding box center [18, 399] width 35 height 622
click at [95, 249] on div "DataExports" at bounding box center [82, 254] width 57 height 15
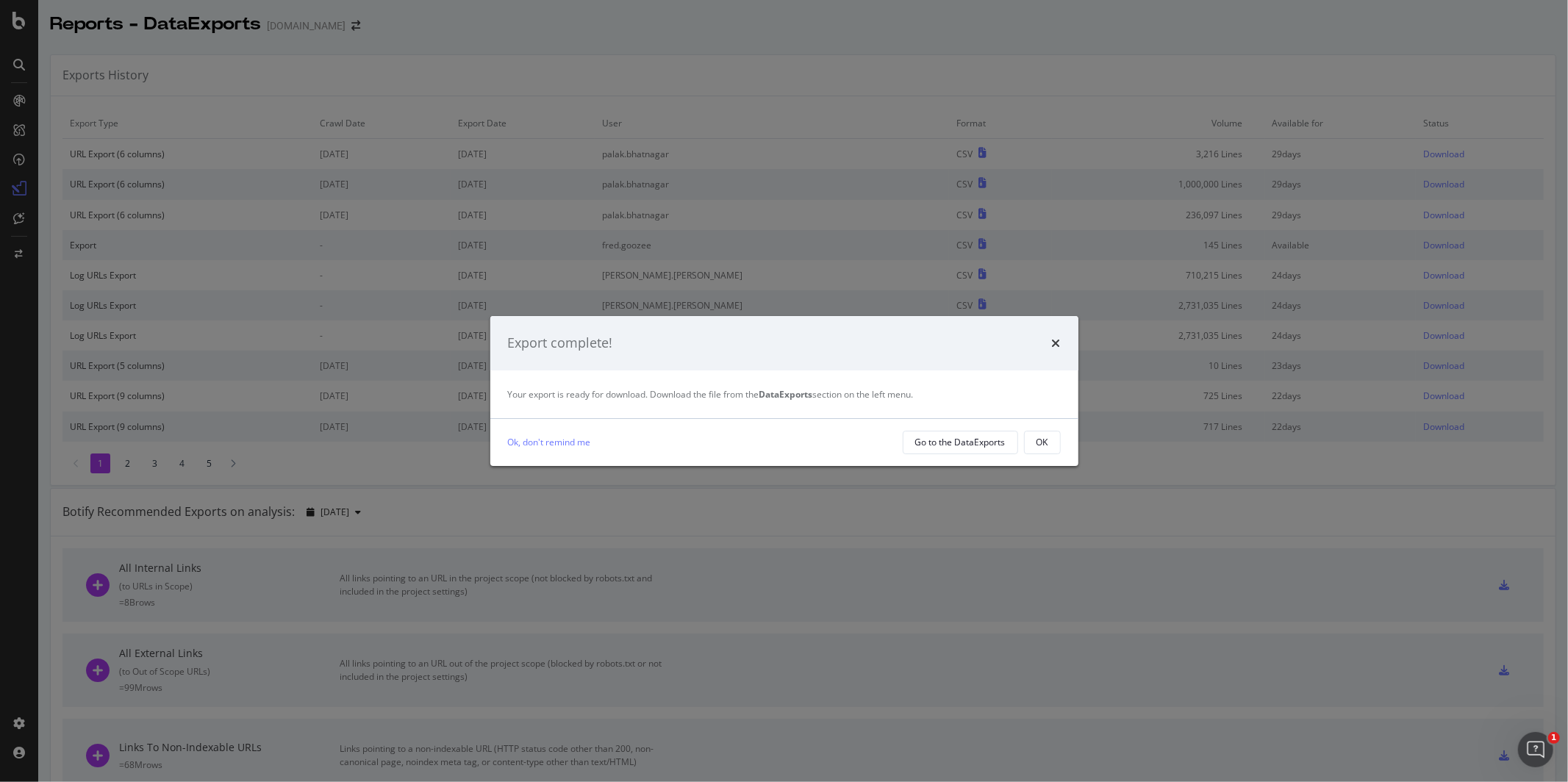
click at [1055, 336] on div "times" at bounding box center [1056, 343] width 9 height 19
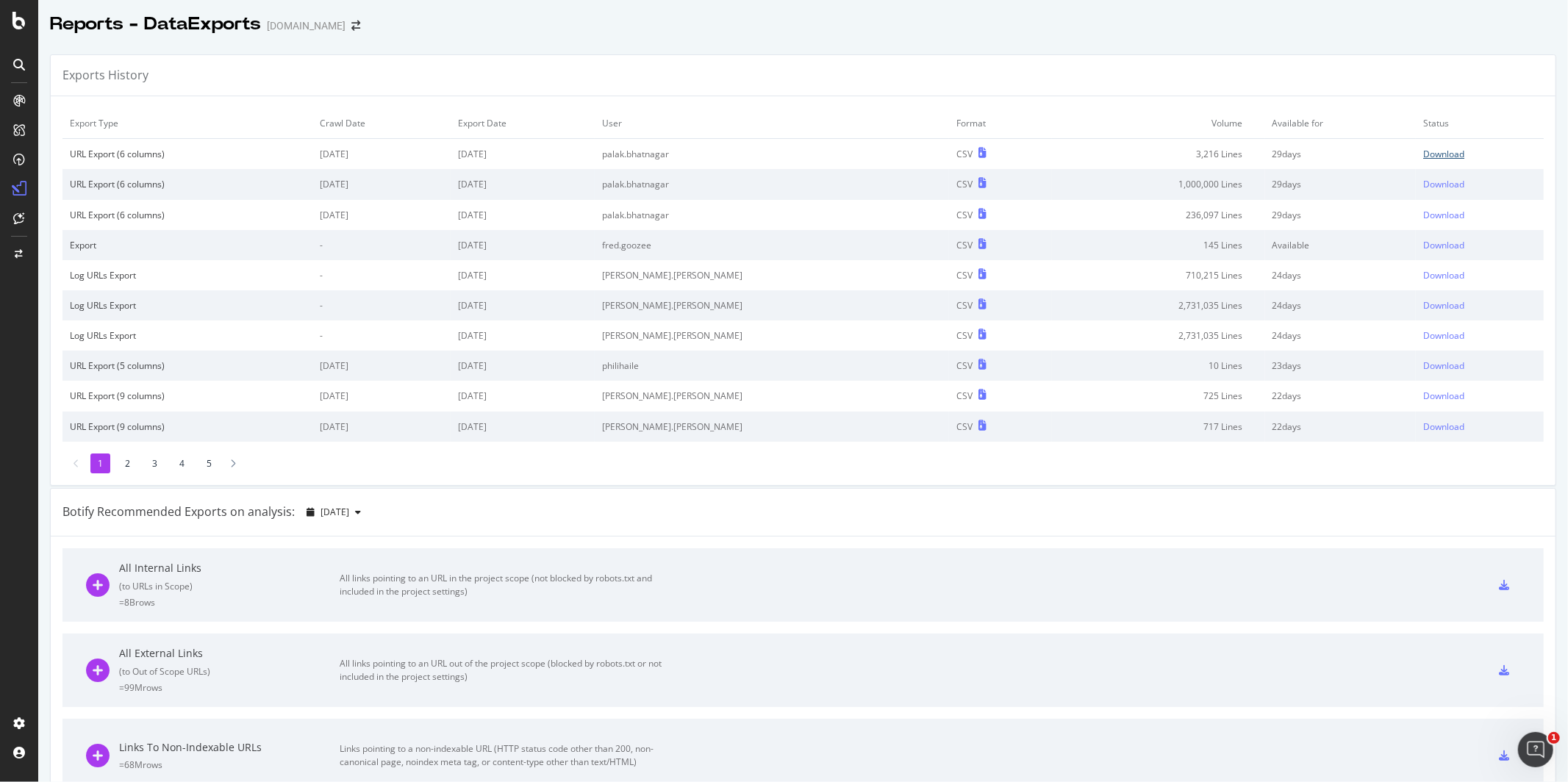
click at [1423, 152] on div "Download" at bounding box center [1443, 154] width 41 height 13
